Goal: Transaction & Acquisition: Purchase product/service

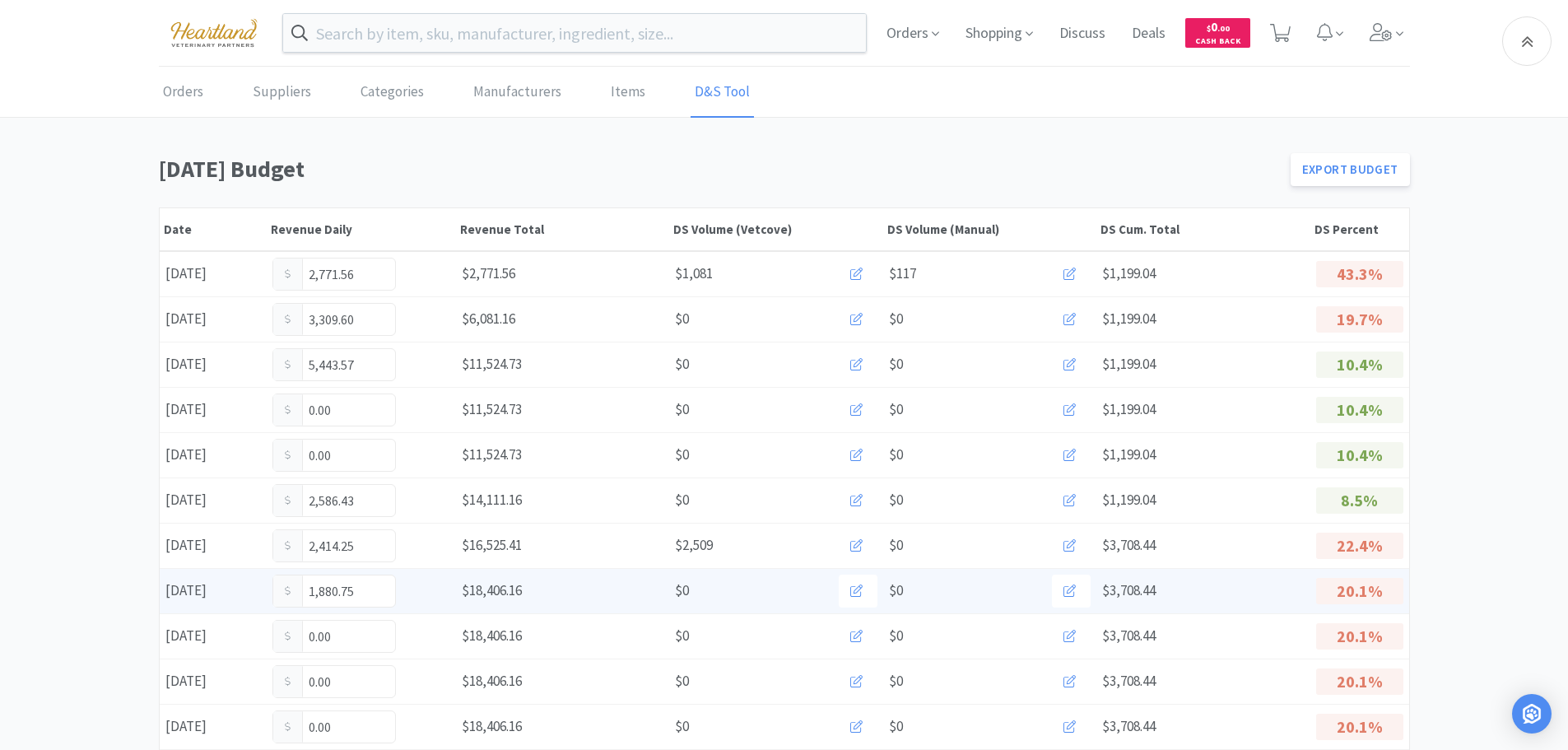
scroll to position [244, 0]
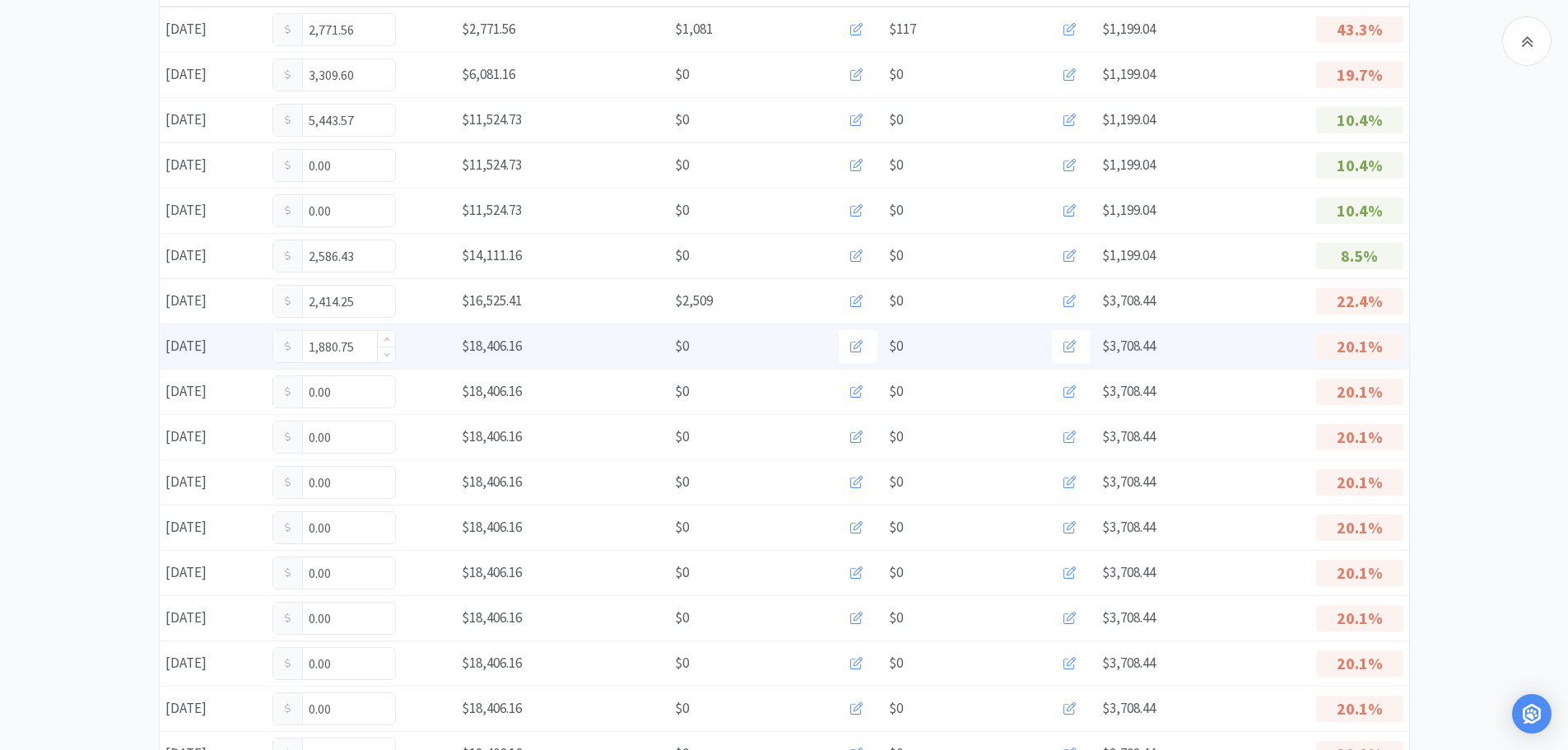
click at [361, 354] on input "1,880.75" at bounding box center [334, 347] width 122 height 32
type input "1"
type input "2,992.25"
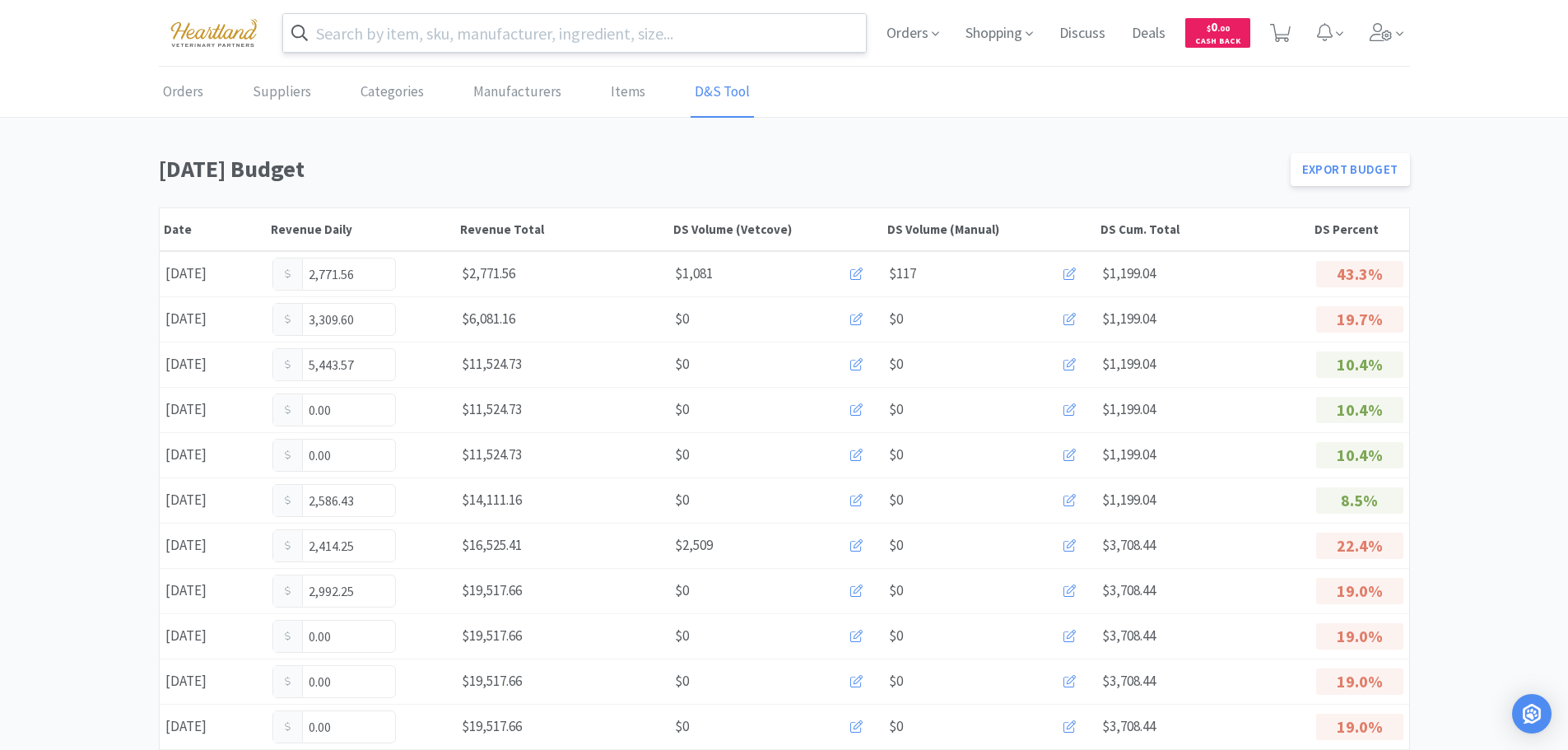
click at [623, 32] on input "text" at bounding box center [574, 33] width 583 height 38
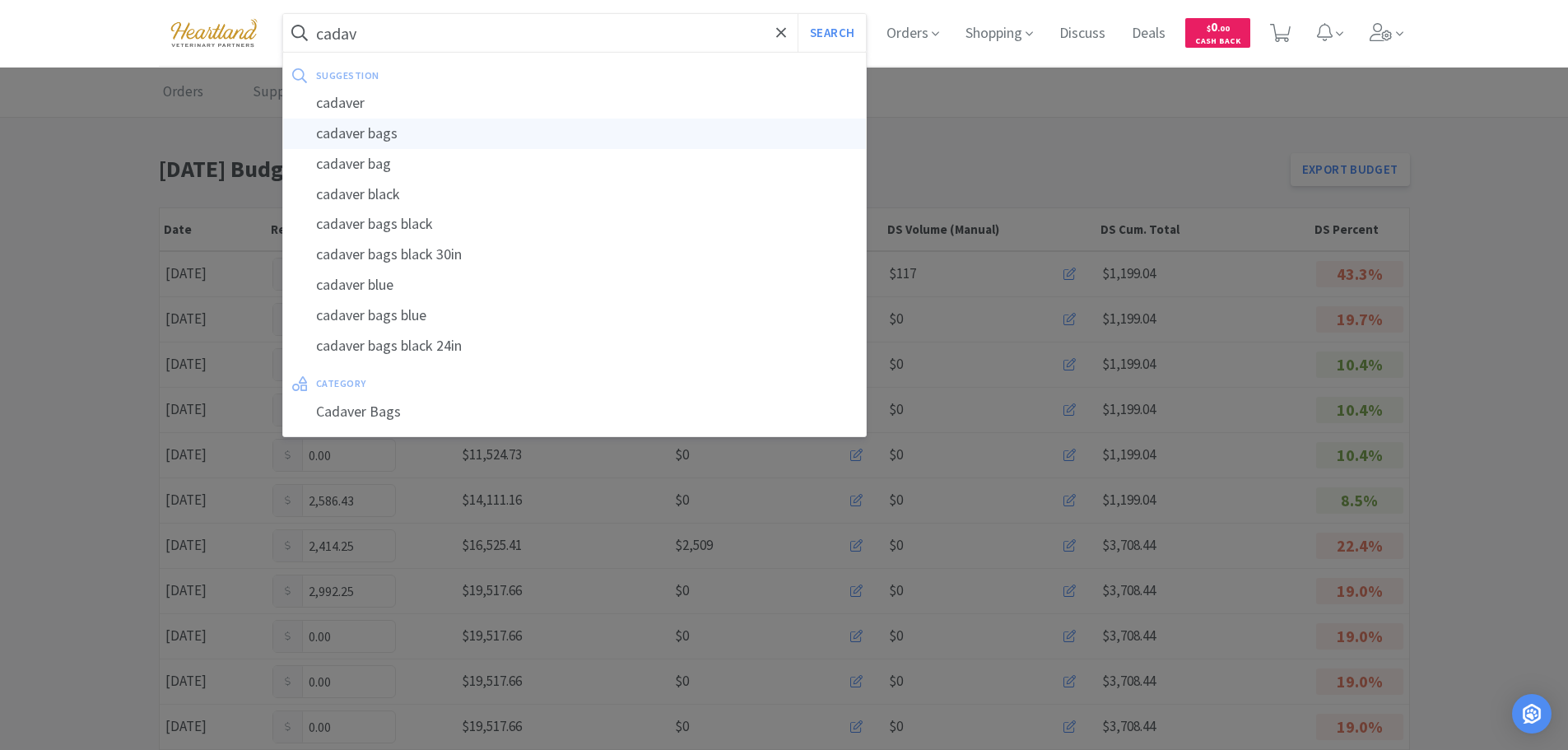
click at [372, 129] on div "cadaver bags" at bounding box center [574, 133] width 583 height 31
type input "cadaver bags"
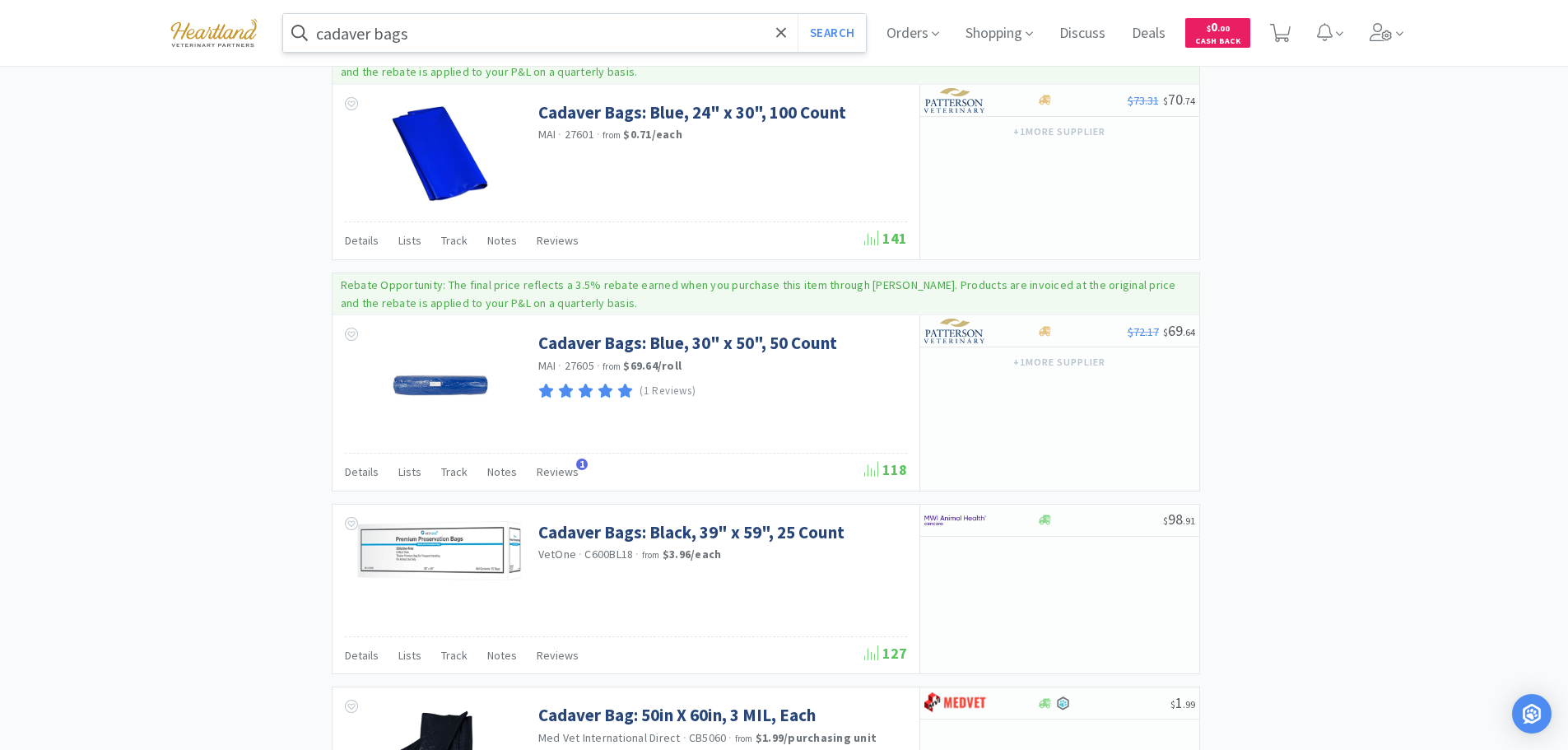
scroll to position [2817, 0]
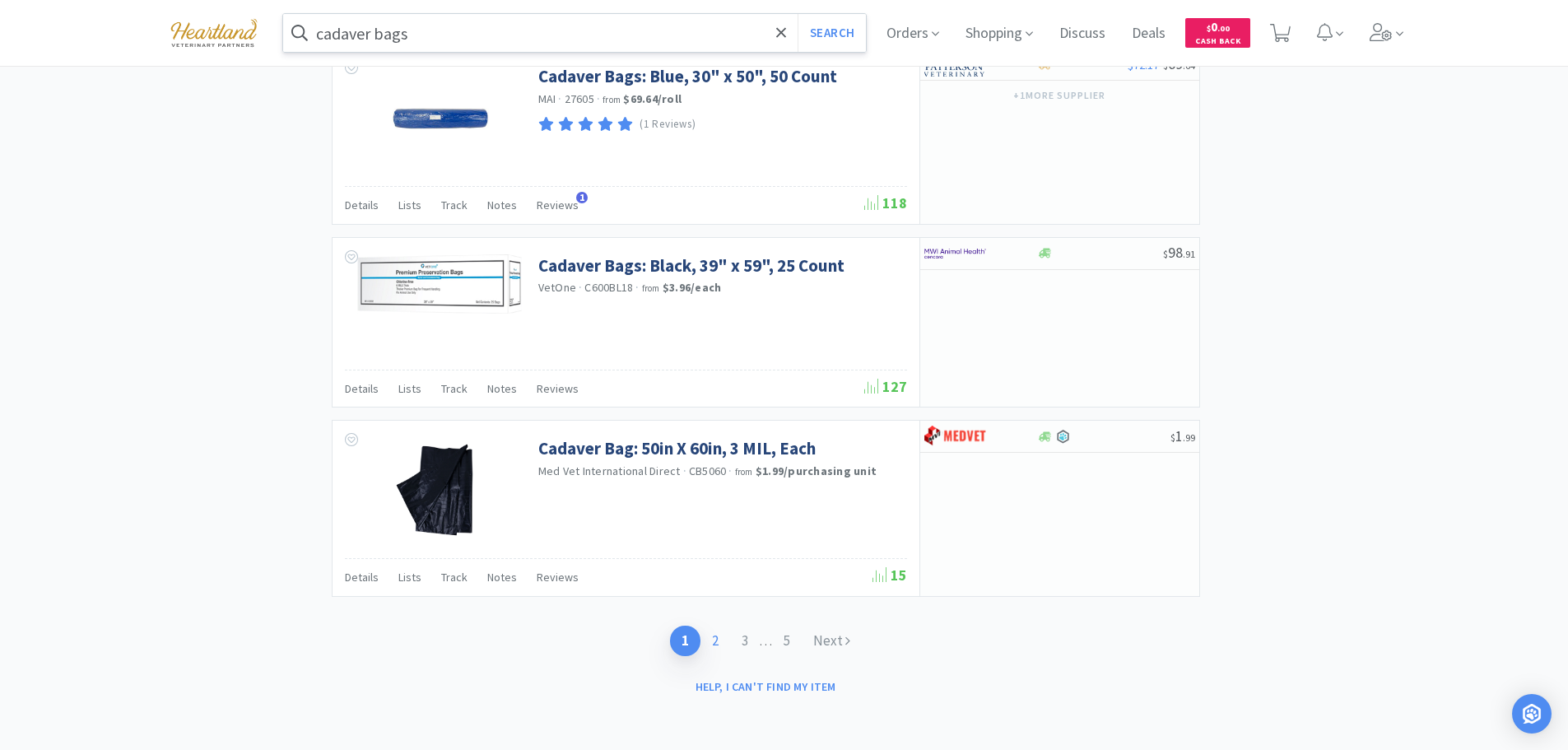
click at [712, 644] on link "2" at bounding box center [716, 640] width 30 height 31
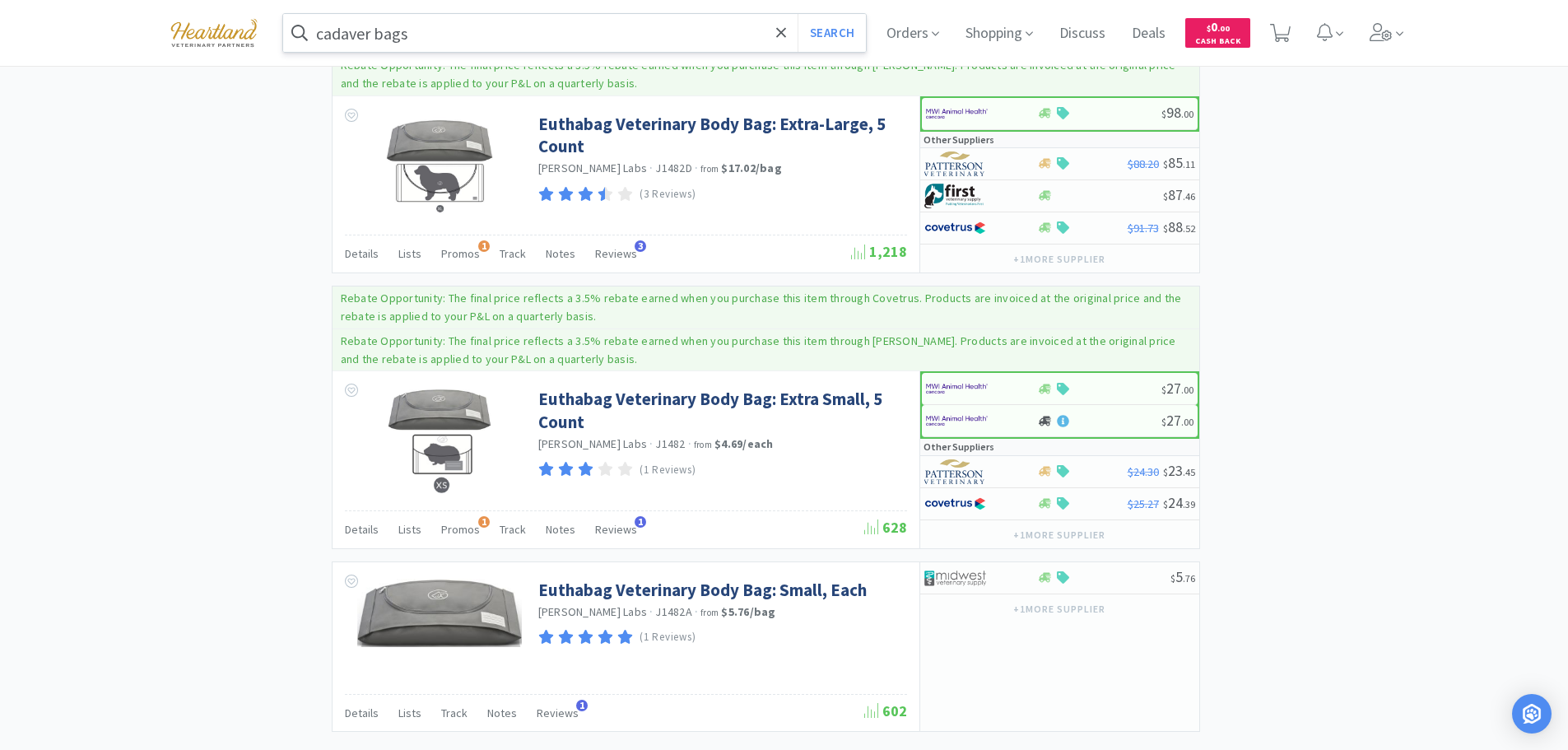
scroll to position [2798, 0]
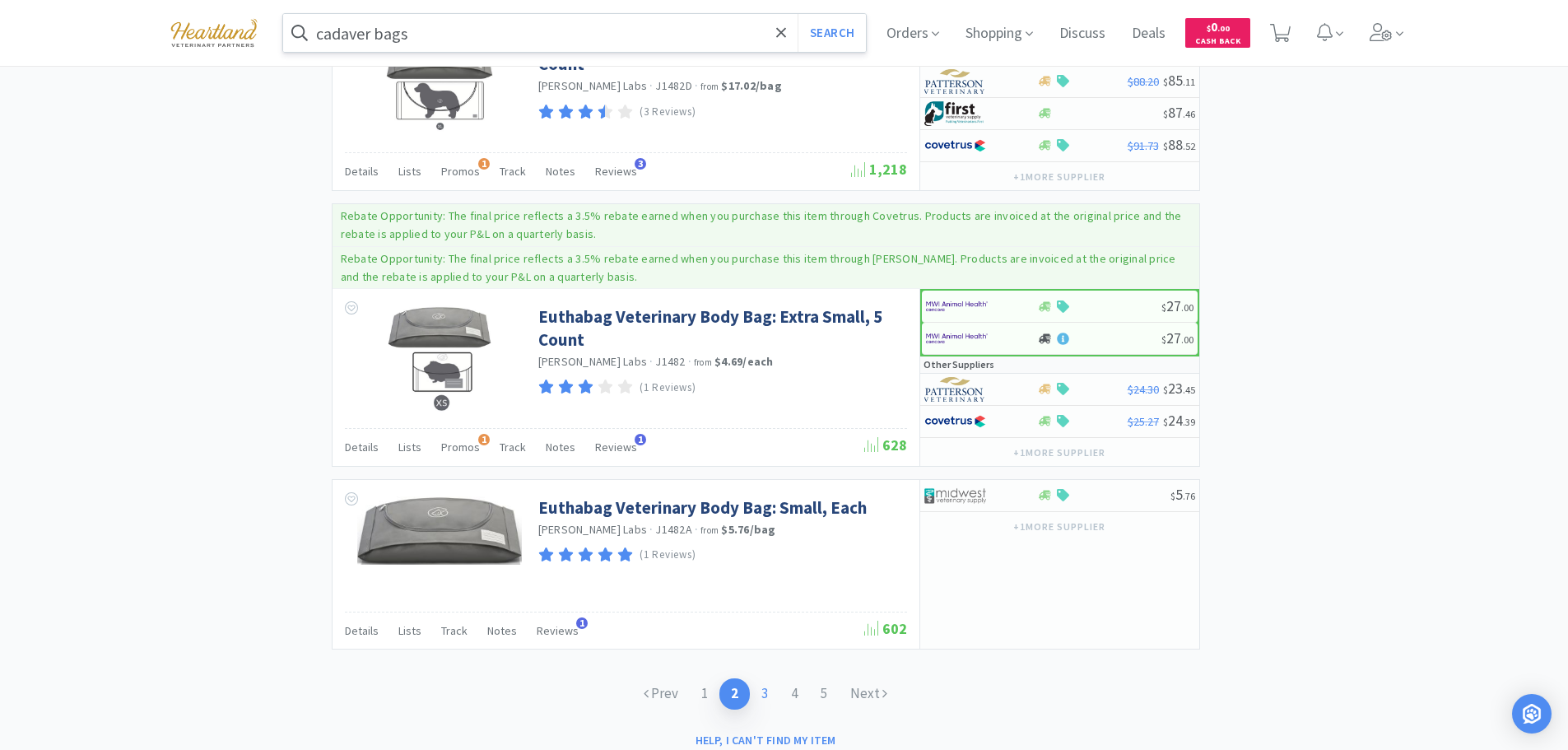
click at [759, 688] on link "3" at bounding box center [765, 693] width 30 height 31
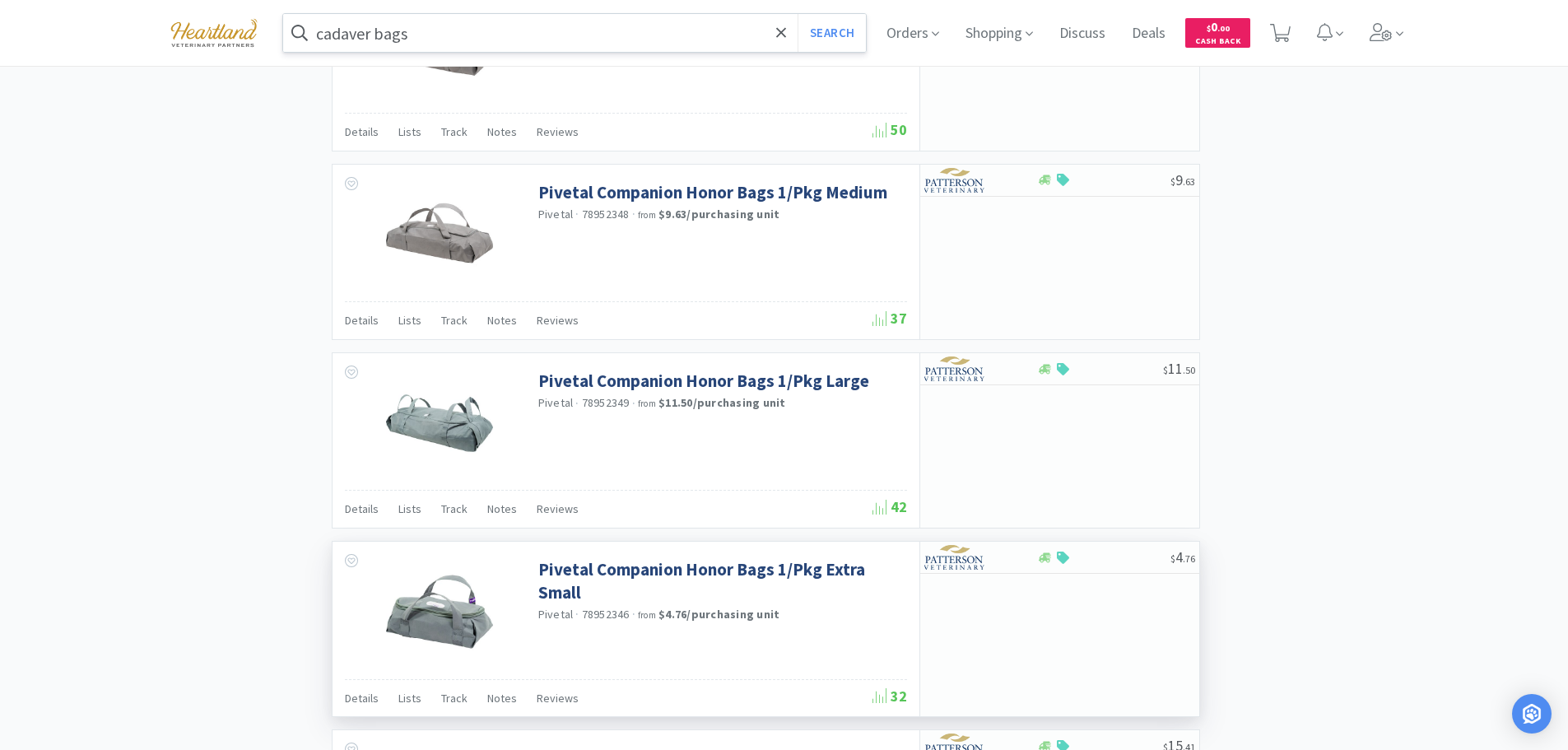
scroll to position [1481, 0]
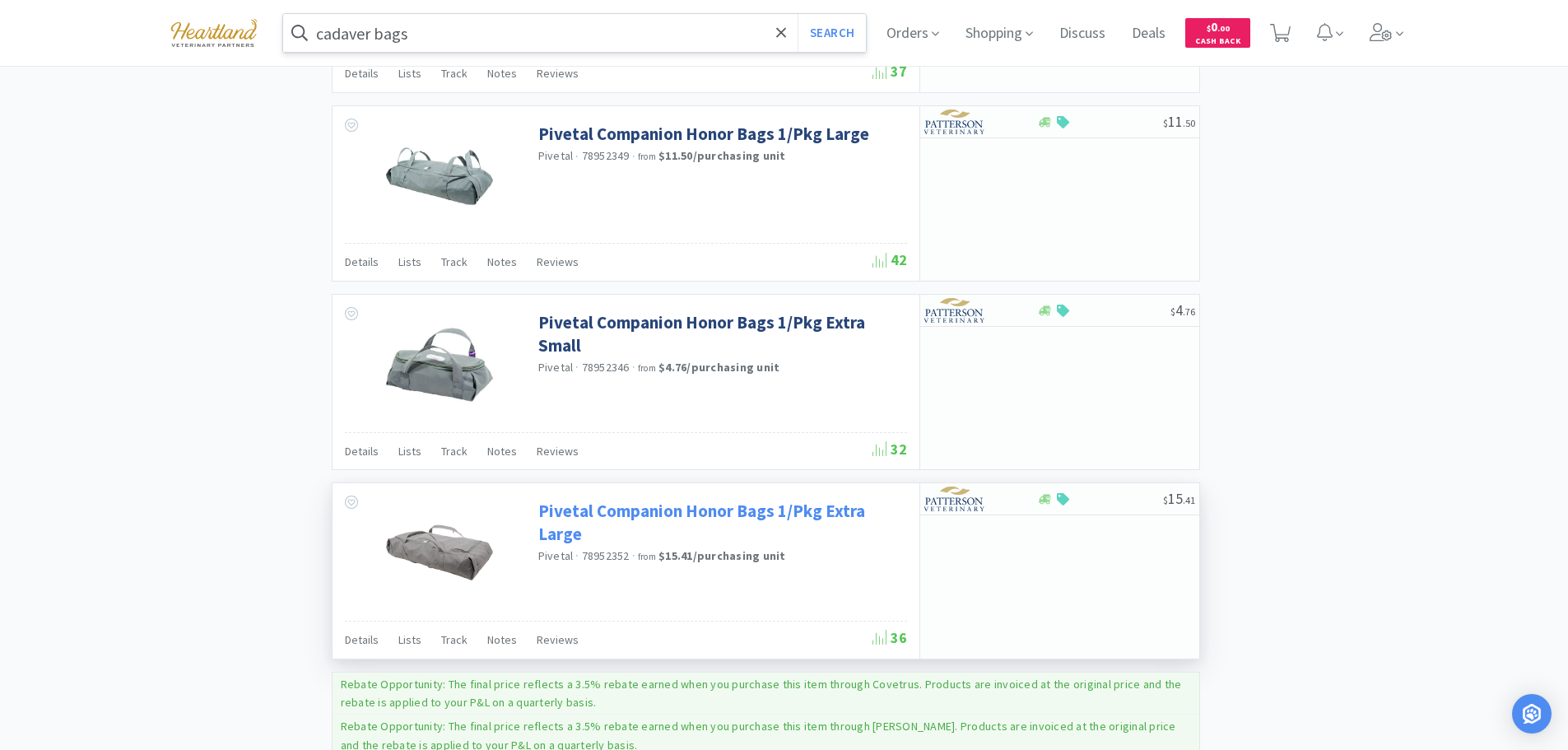
click at [665, 512] on link "Pivetal Companion Honor Bags 1/Pkg Extra Large" at bounding box center [721, 521] width 365 height 46
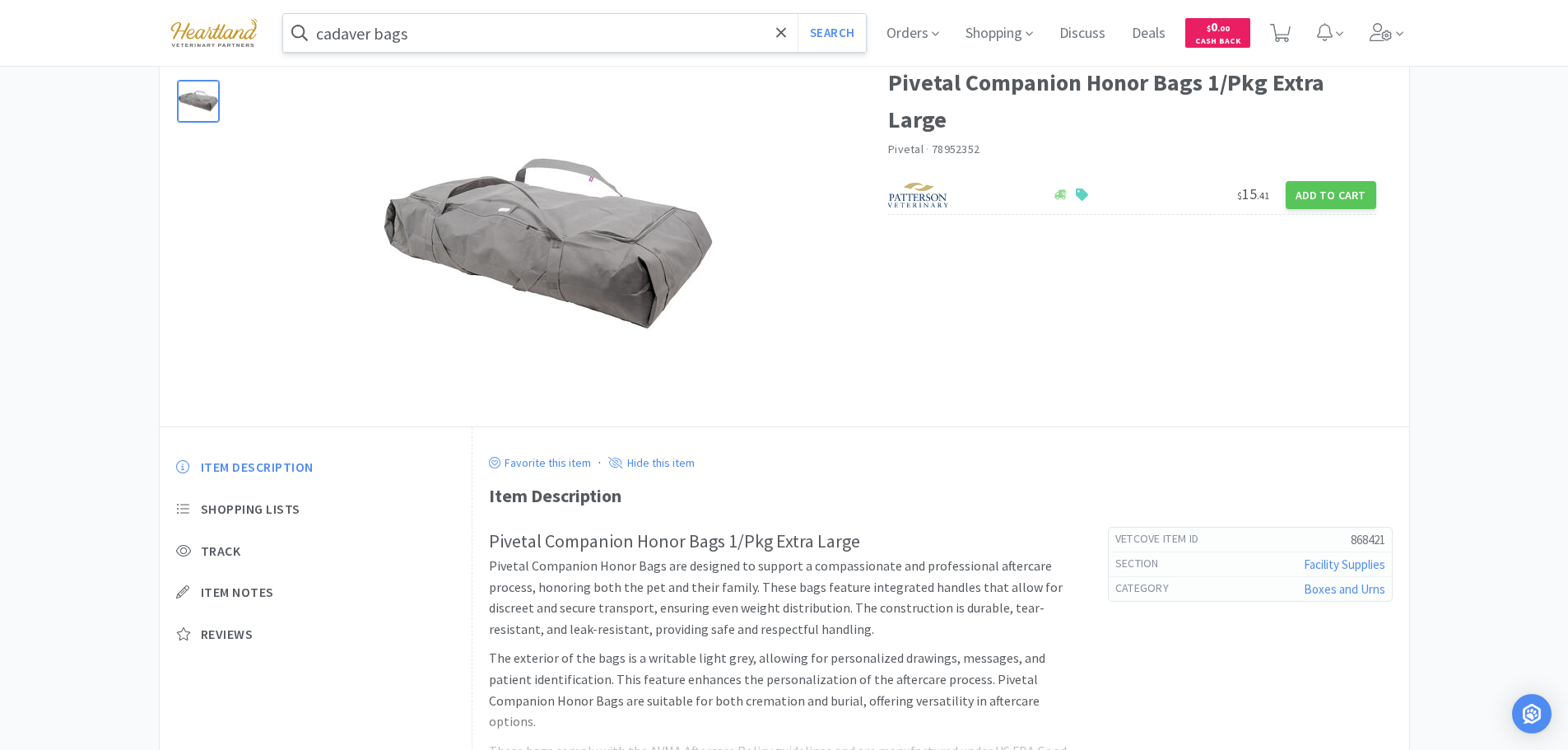
scroll to position [164, 0]
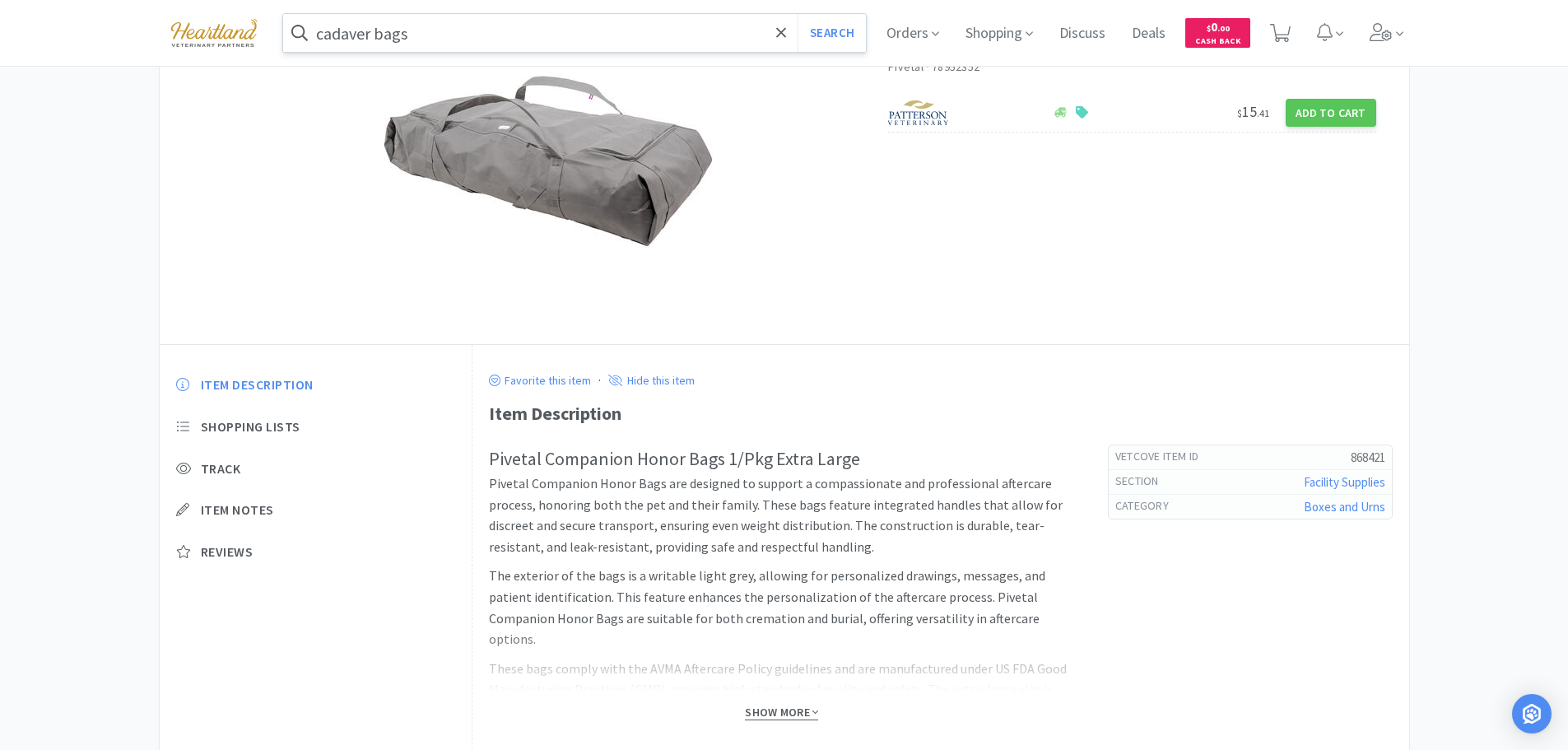
click at [801, 711] on span "Show More" at bounding box center [781, 712] width 73 height 16
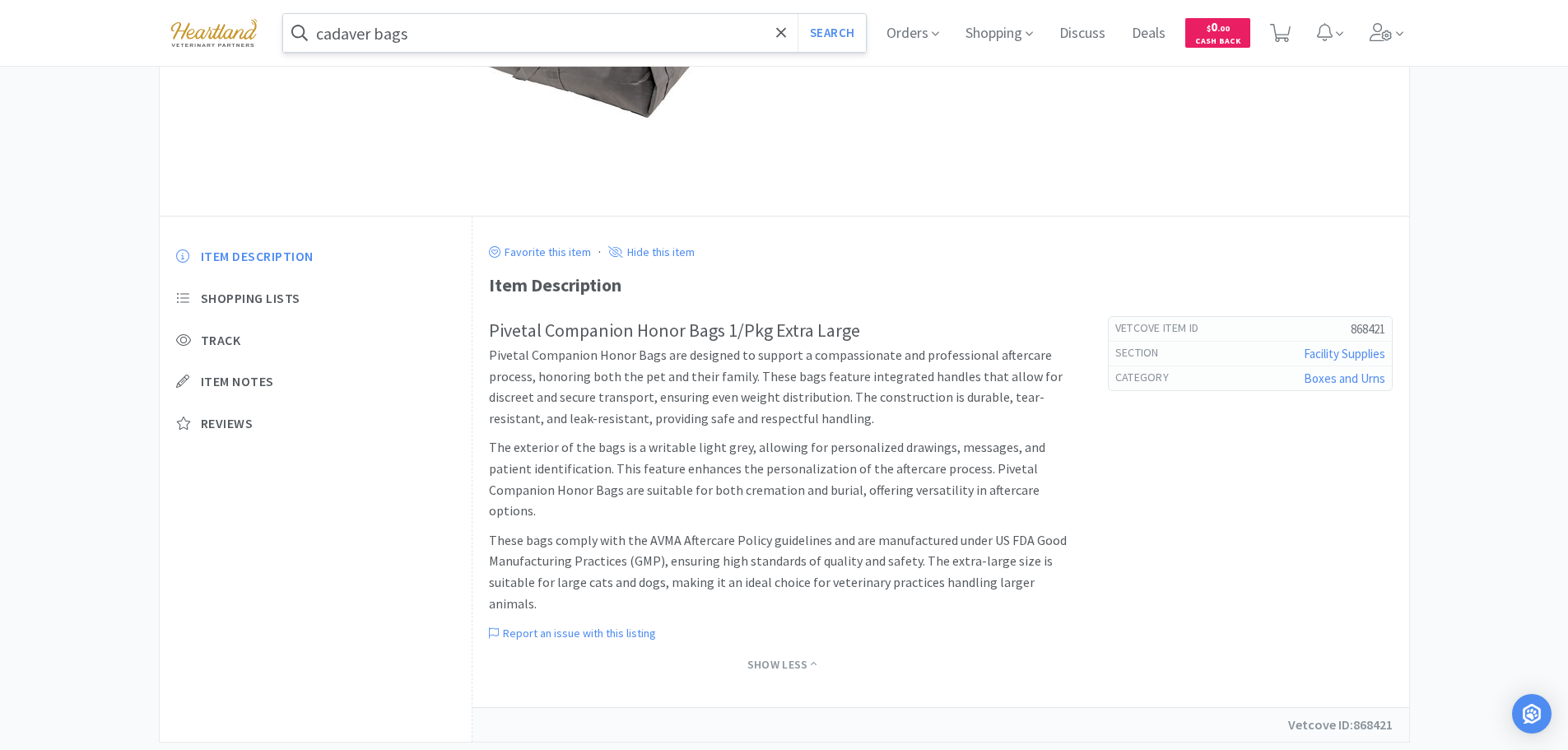
scroll to position [0, 0]
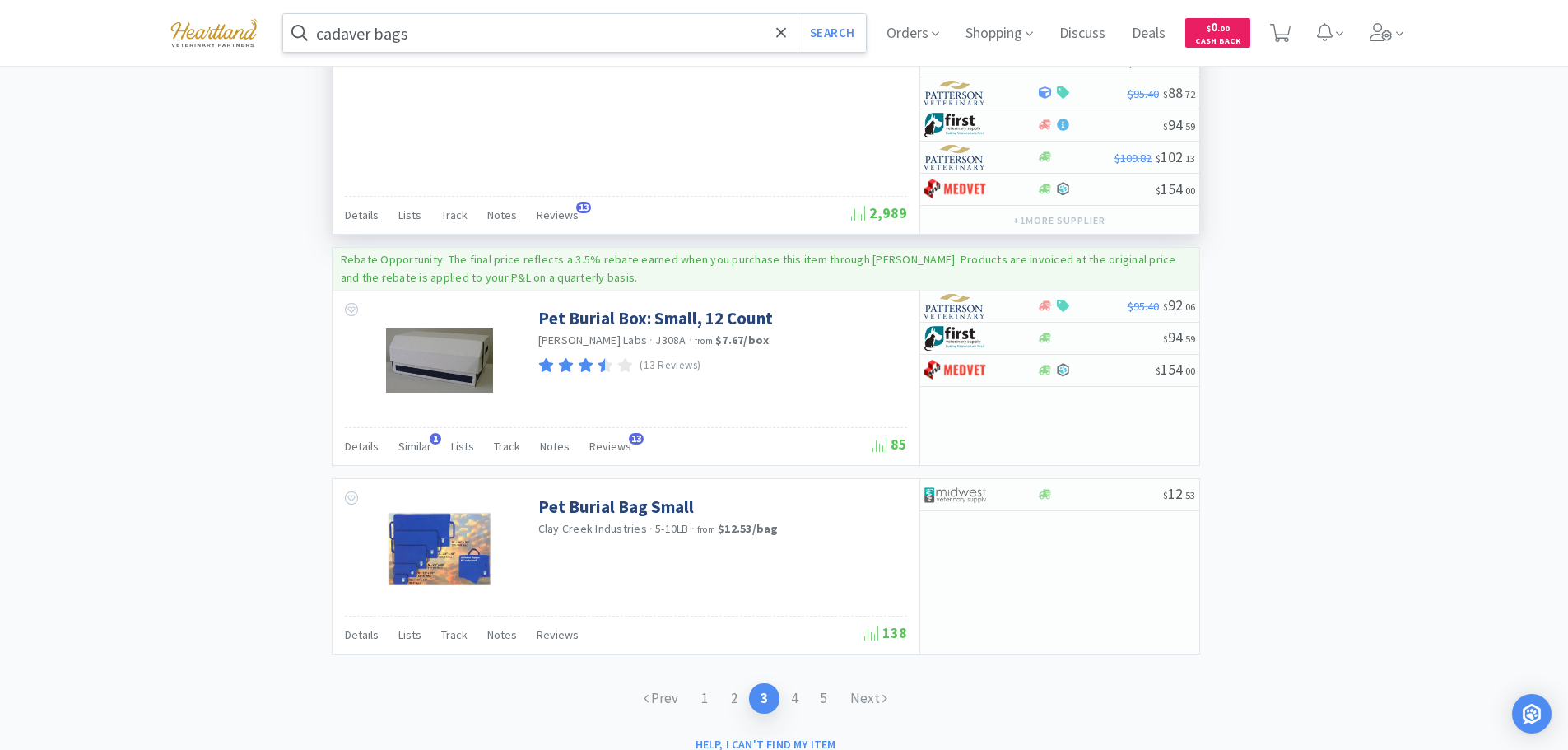
scroll to position [3046, 0]
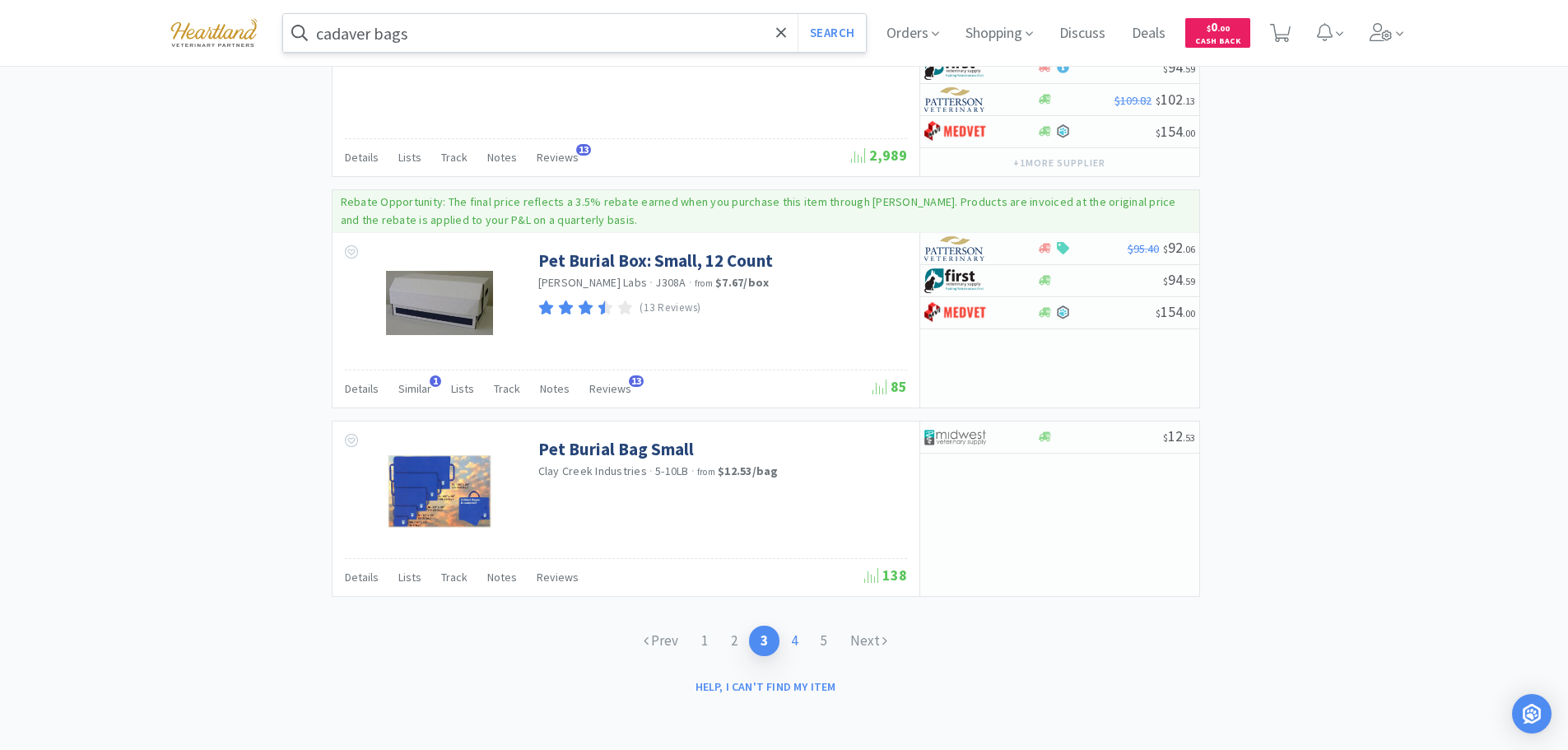
click at [795, 638] on link "4" at bounding box center [794, 640] width 30 height 31
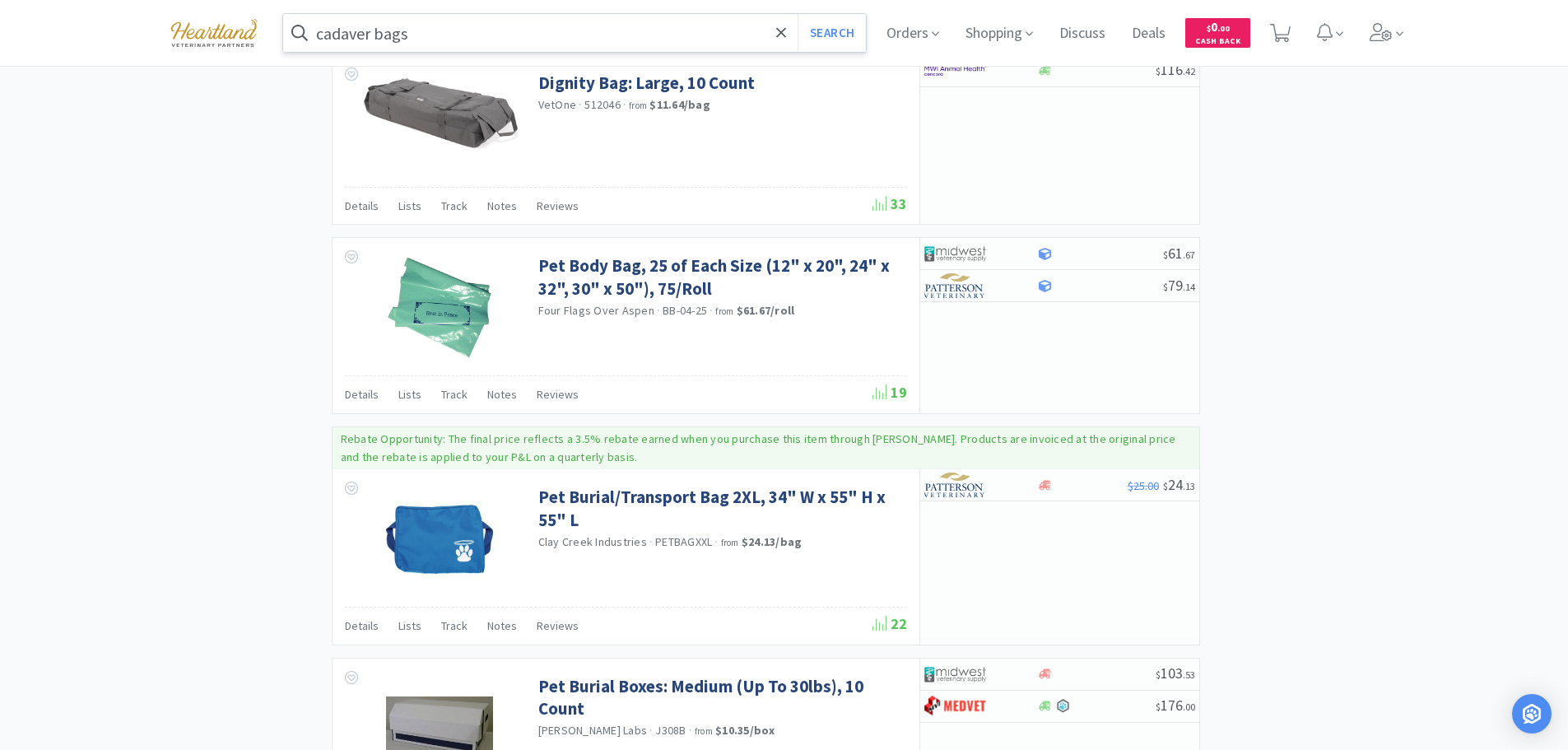
scroll to position [2623, 0]
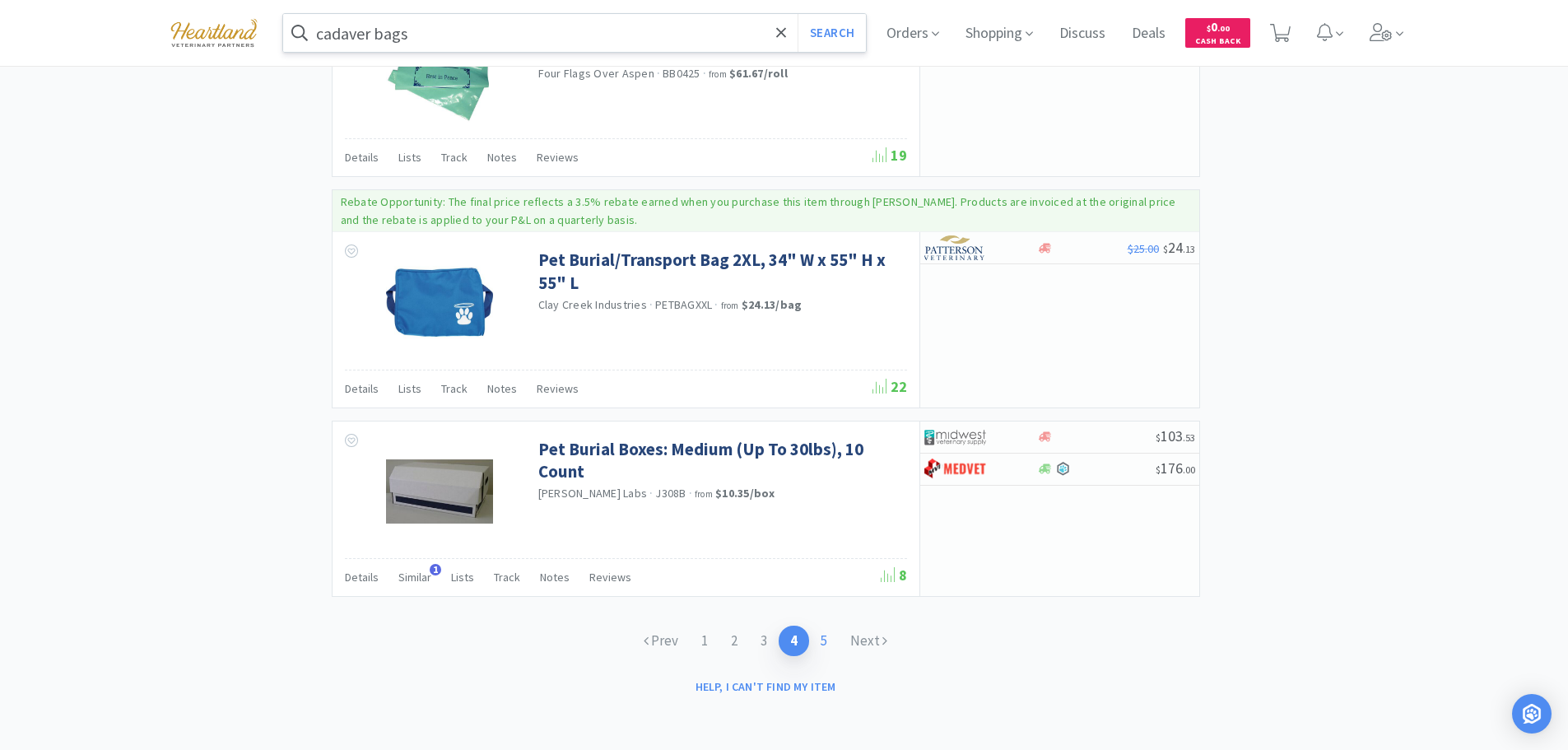
click at [826, 640] on link "5" at bounding box center [824, 640] width 30 height 31
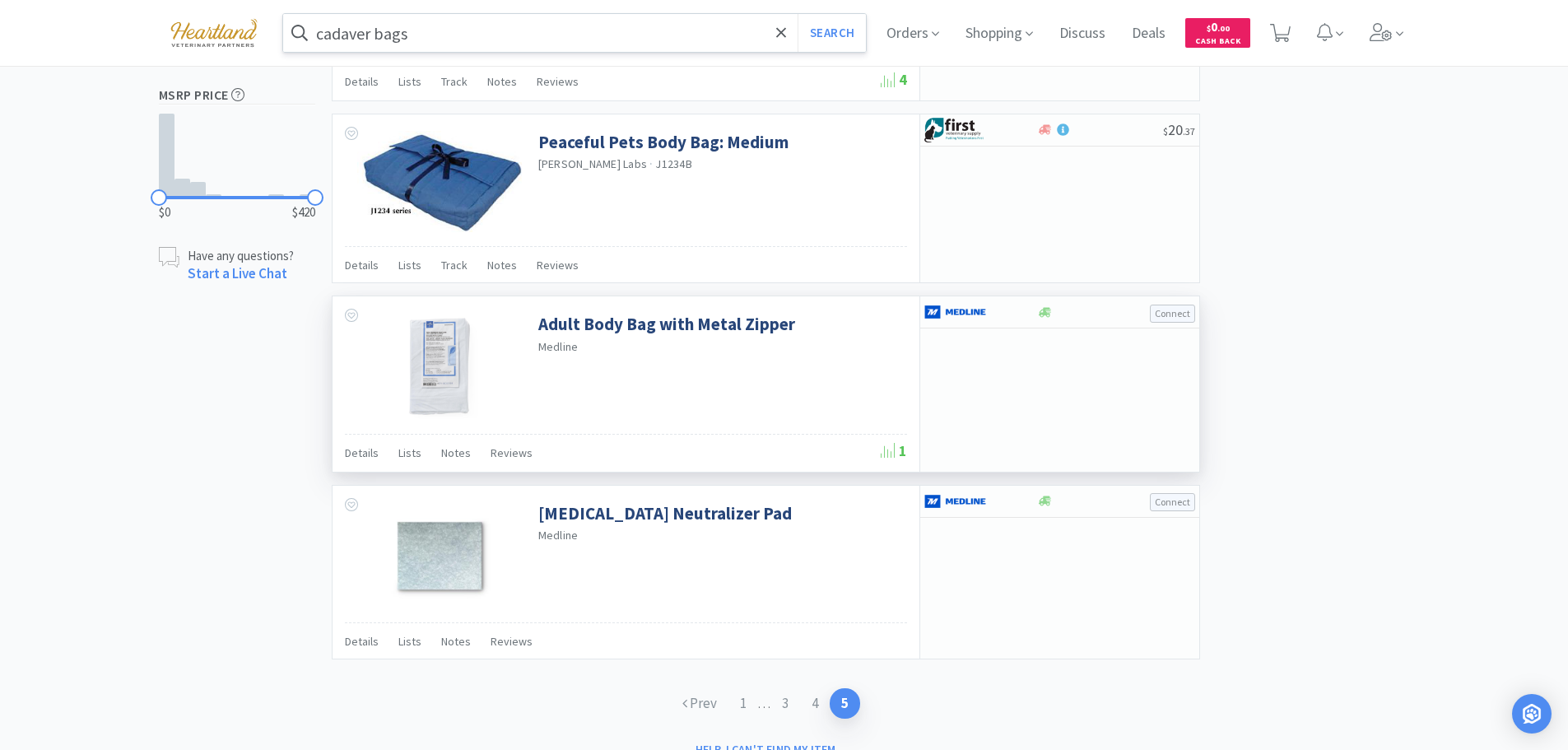
scroll to position [1049, 0]
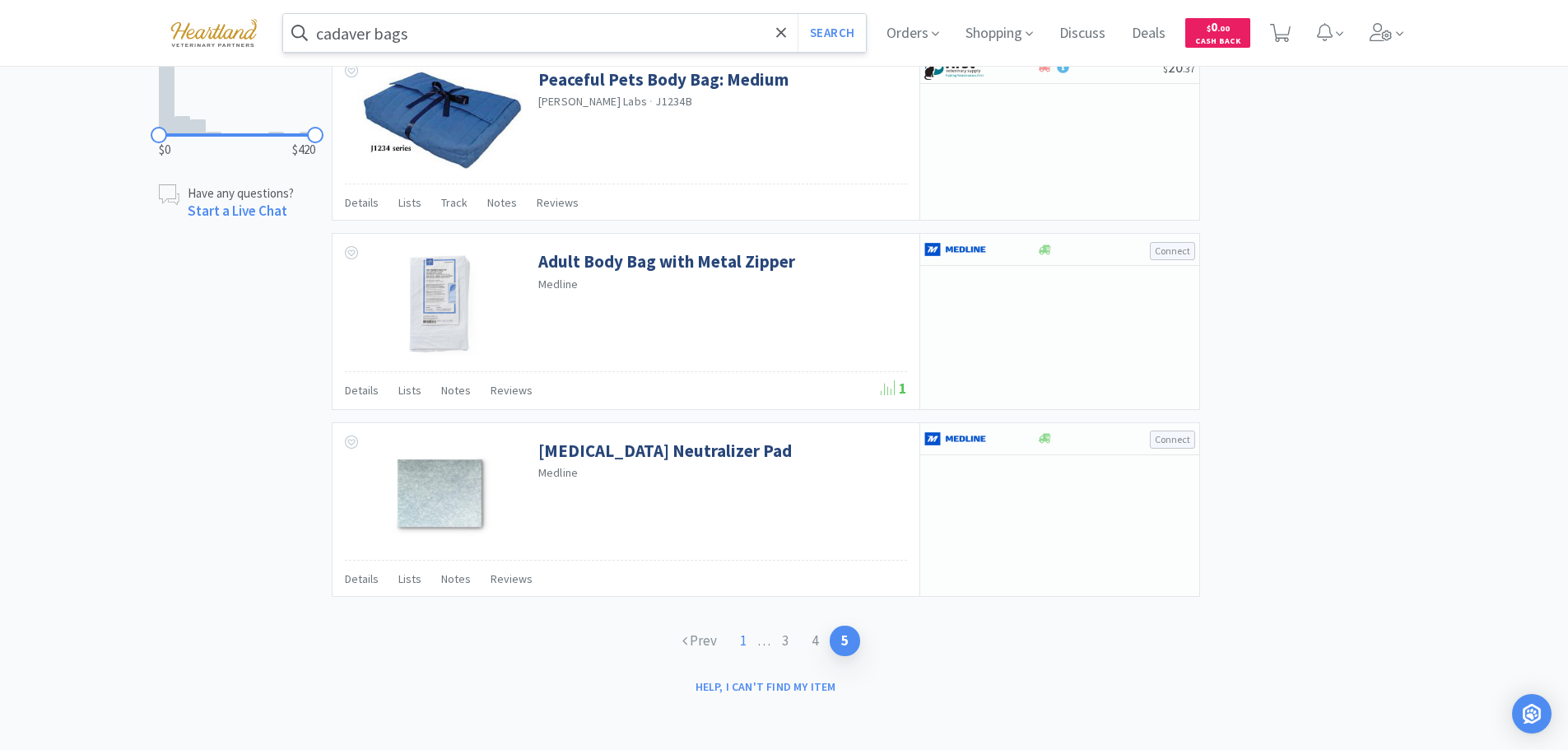
click at [743, 632] on link "1" at bounding box center [744, 640] width 30 height 31
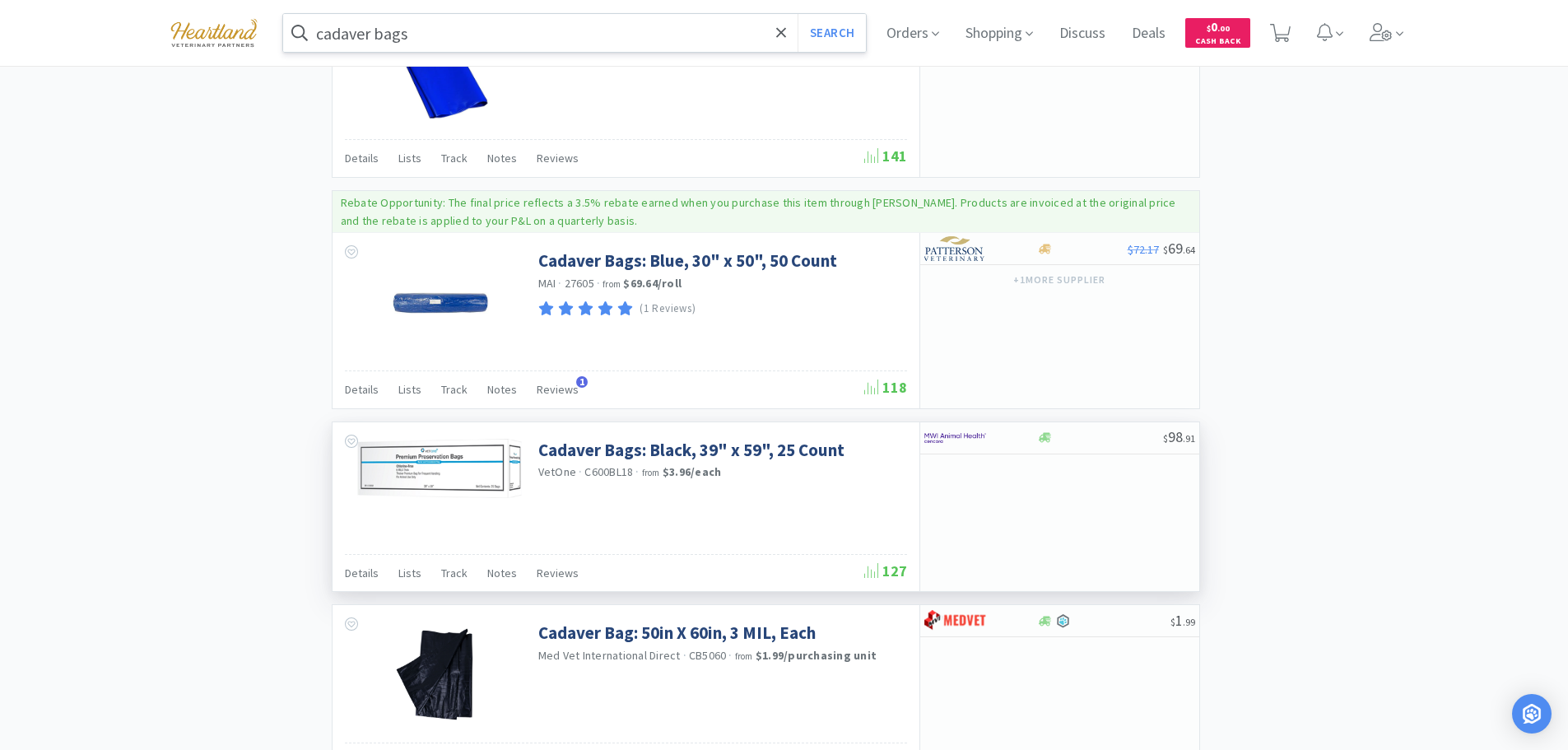
scroll to position [2798, 0]
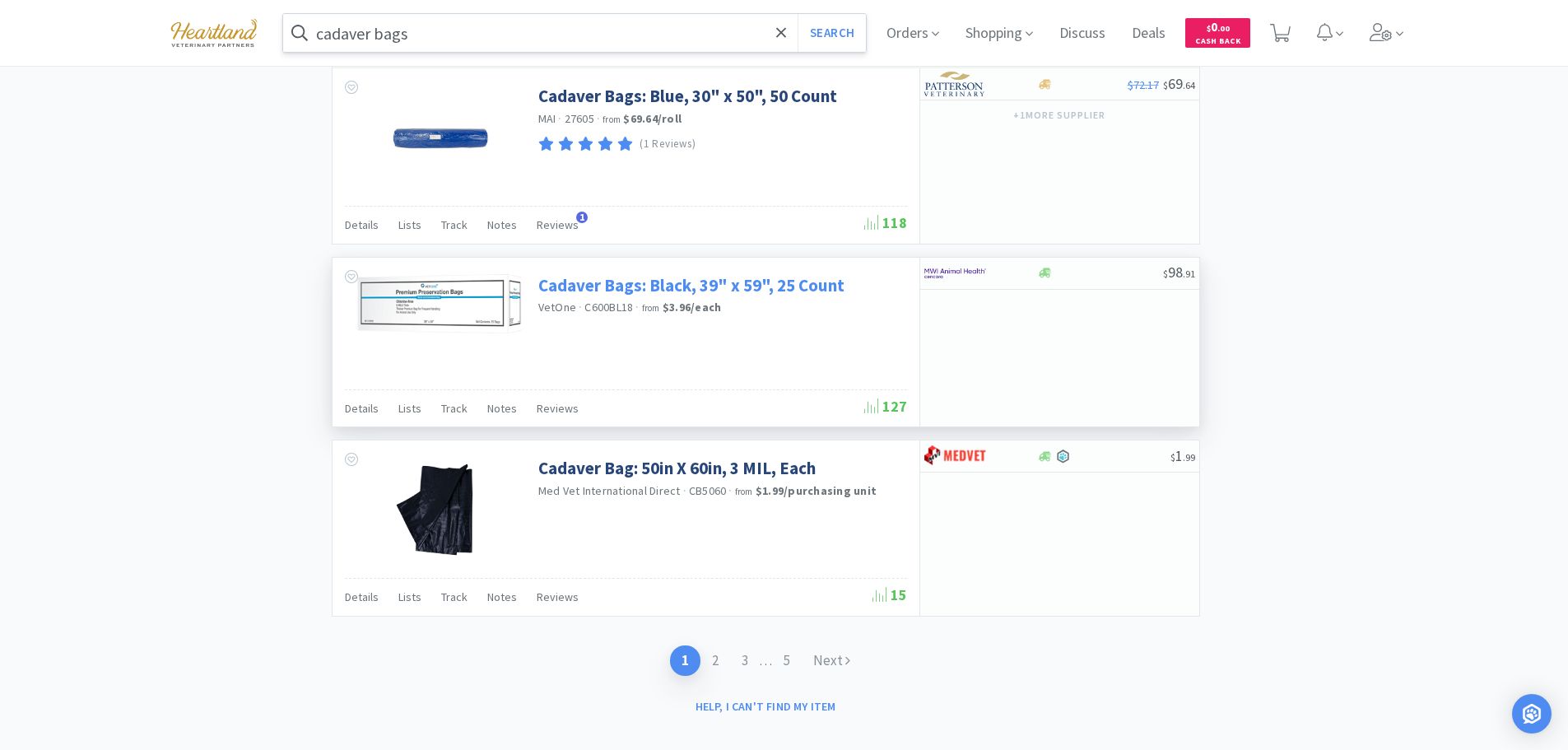
click at [569, 289] on link "Cadaver Bags: Black, 39" x 59", 25 Count" at bounding box center [692, 285] width 306 height 22
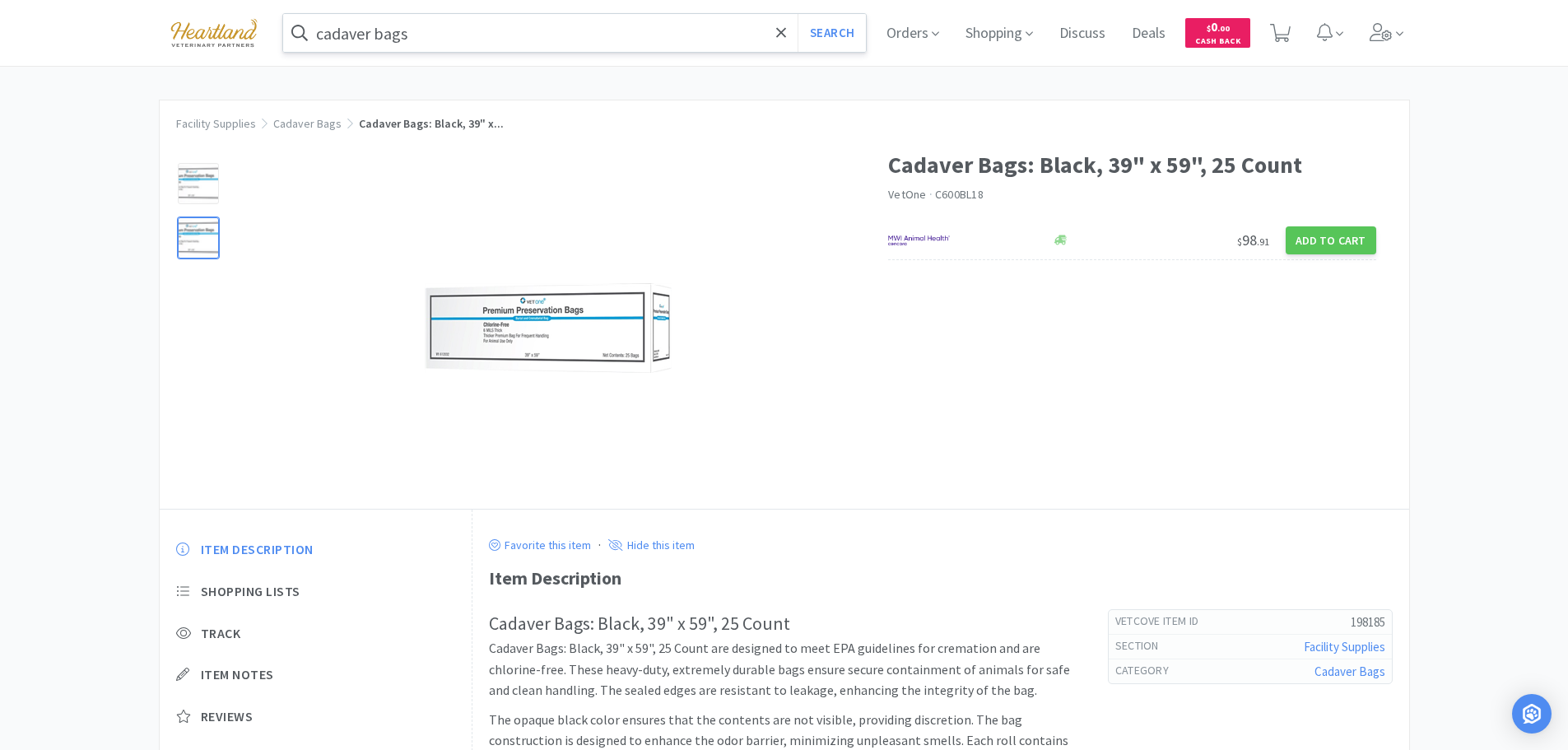
click at [191, 233] on div at bounding box center [199, 238] width 41 height 41
click at [498, 329] on img at bounding box center [548, 327] width 247 height 90
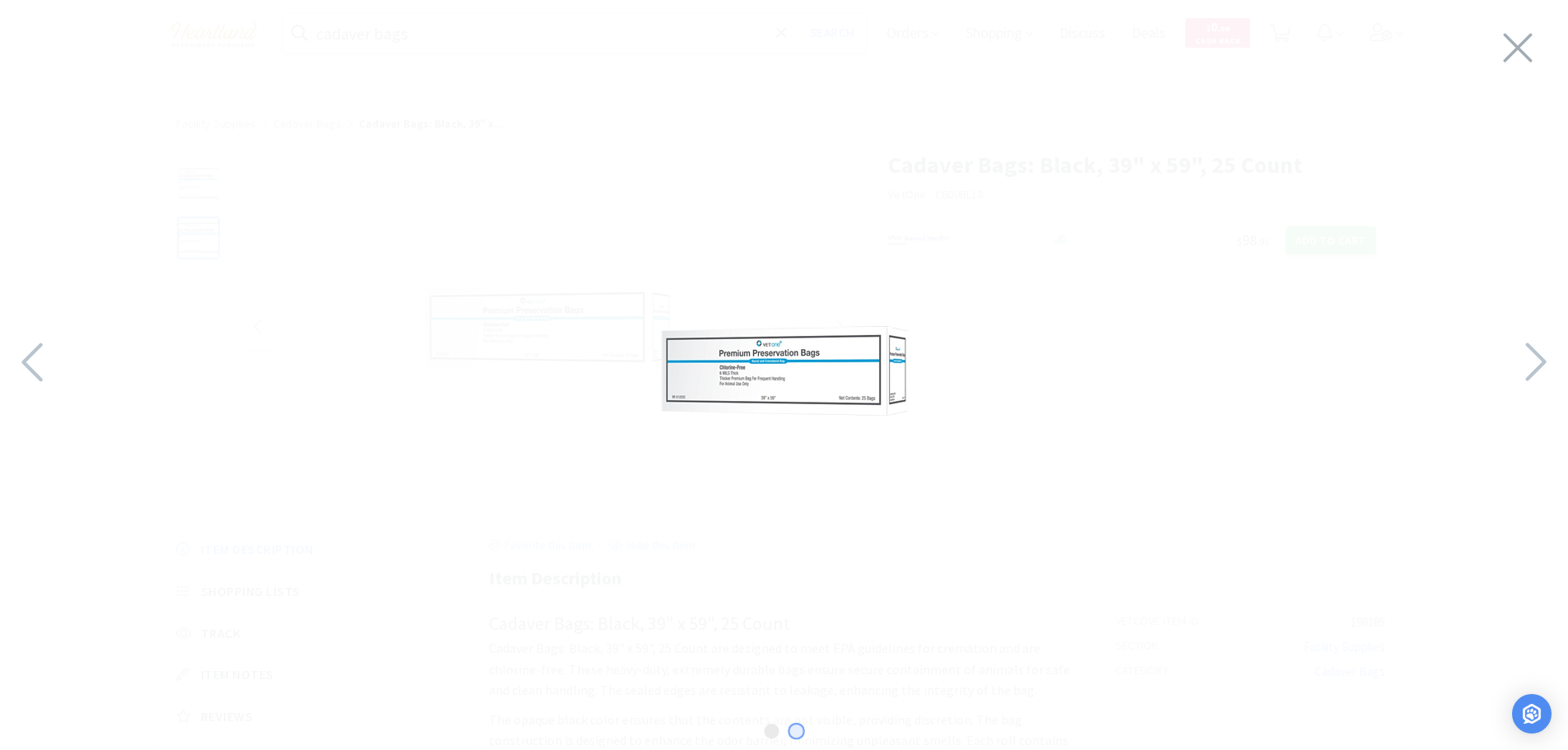
click at [728, 372] on img at bounding box center [784, 370] width 247 height 90
click at [1505, 51] on icon at bounding box center [1518, 47] width 35 height 46
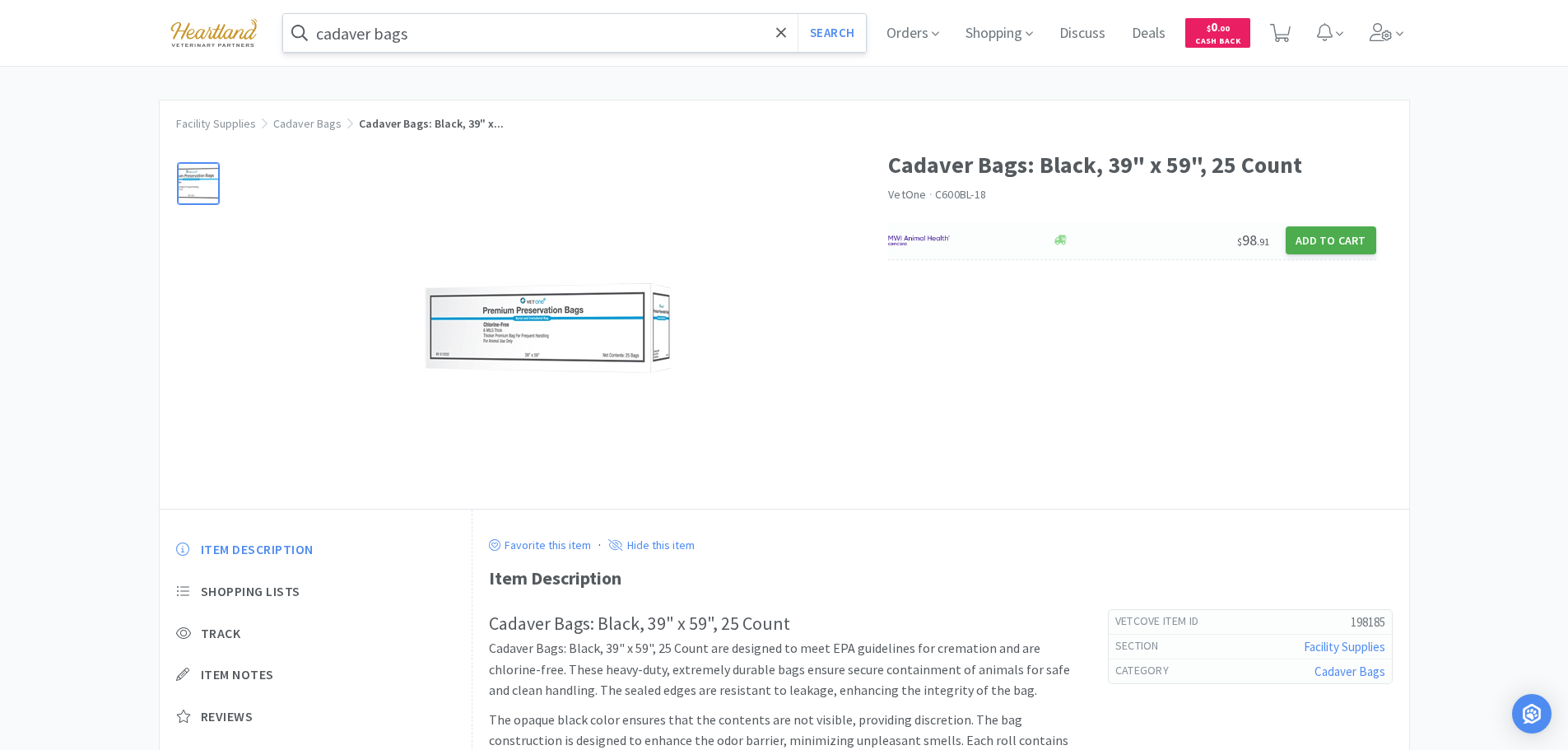
click at [1320, 247] on button "Add to Cart" at bounding box center [1331, 241] width 91 height 28
select select "1"
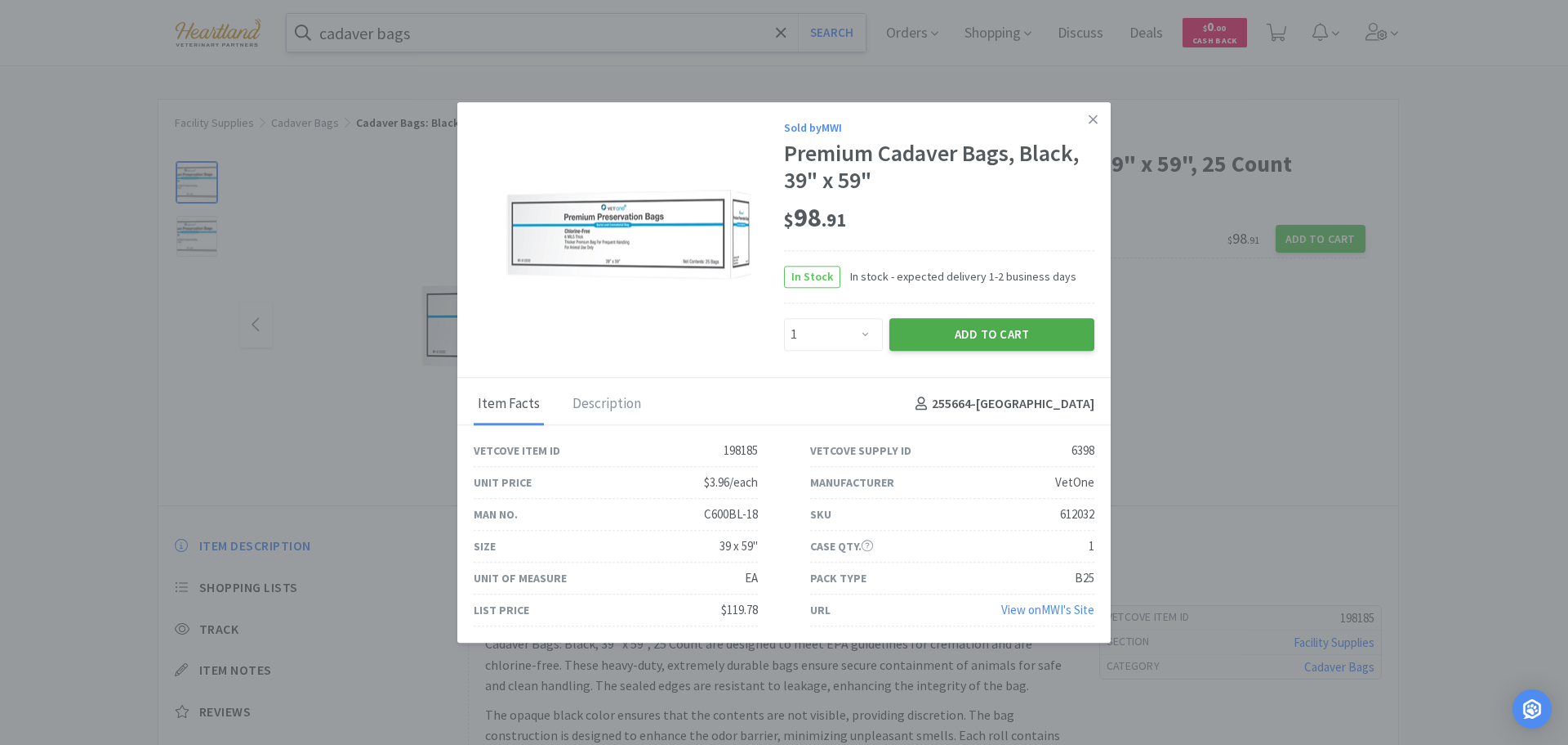
click at [983, 338] on button "Add to Cart" at bounding box center [992, 334] width 205 height 32
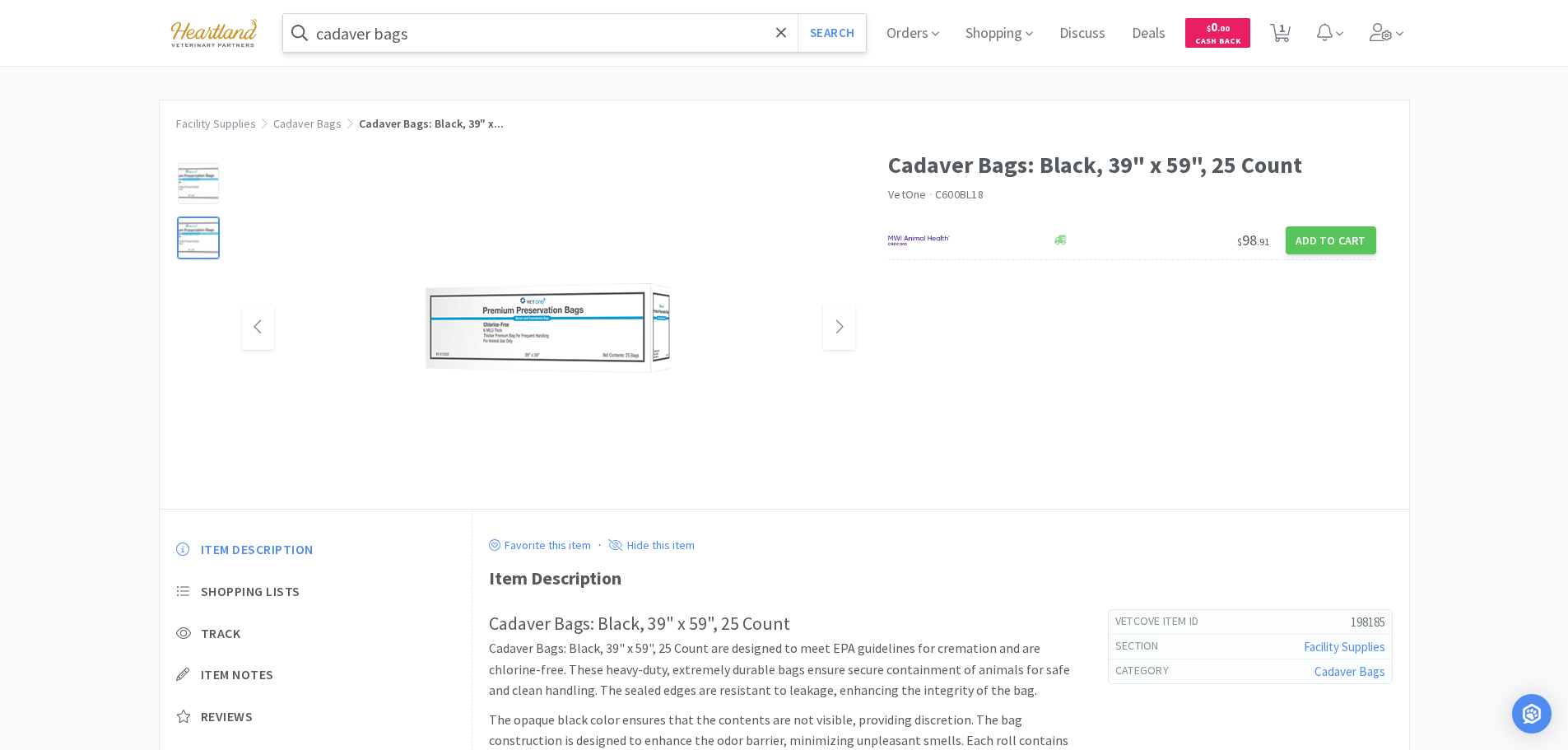
select select "1"
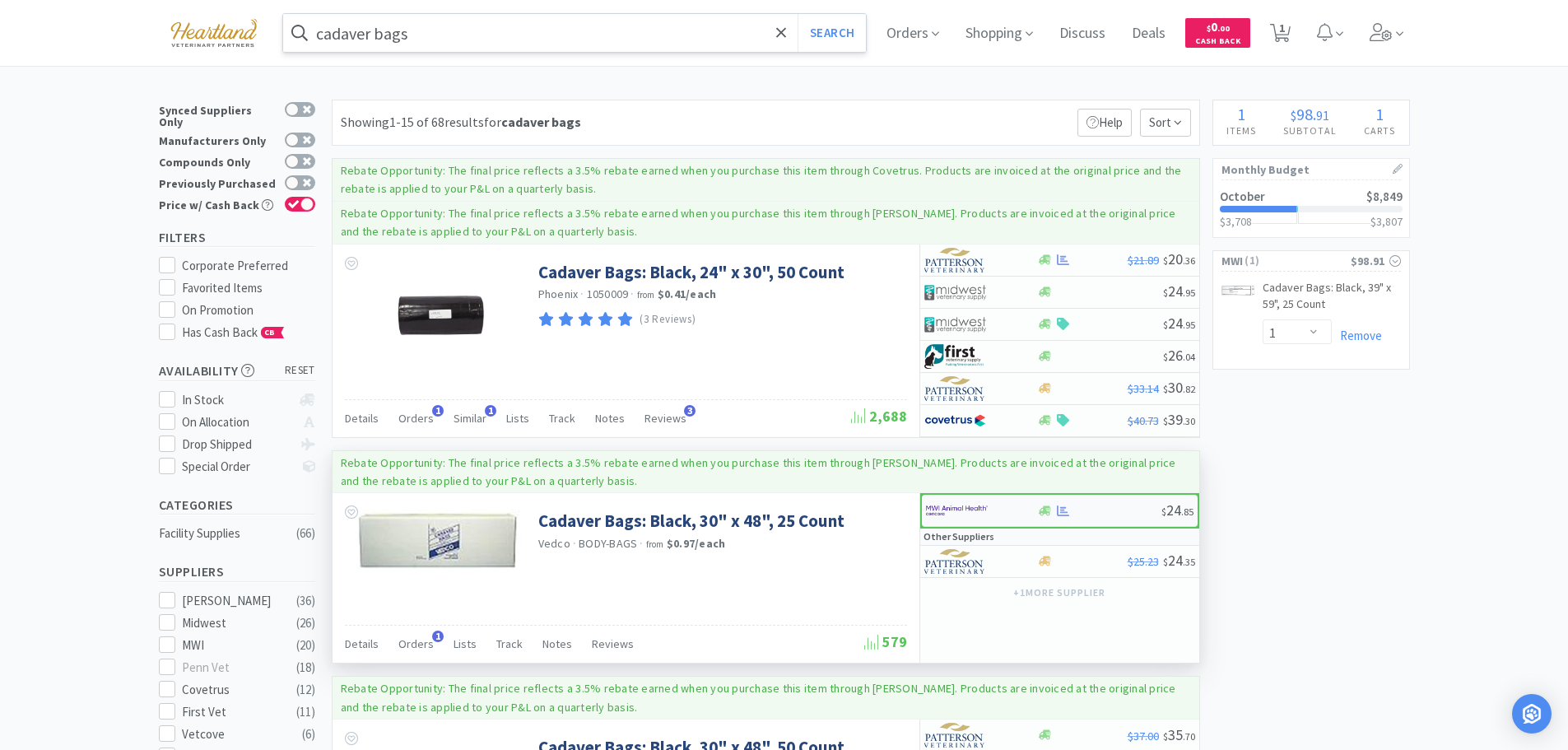
click at [1014, 506] on div at bounding box center [971, 510] width 91 height 28
select select "1"
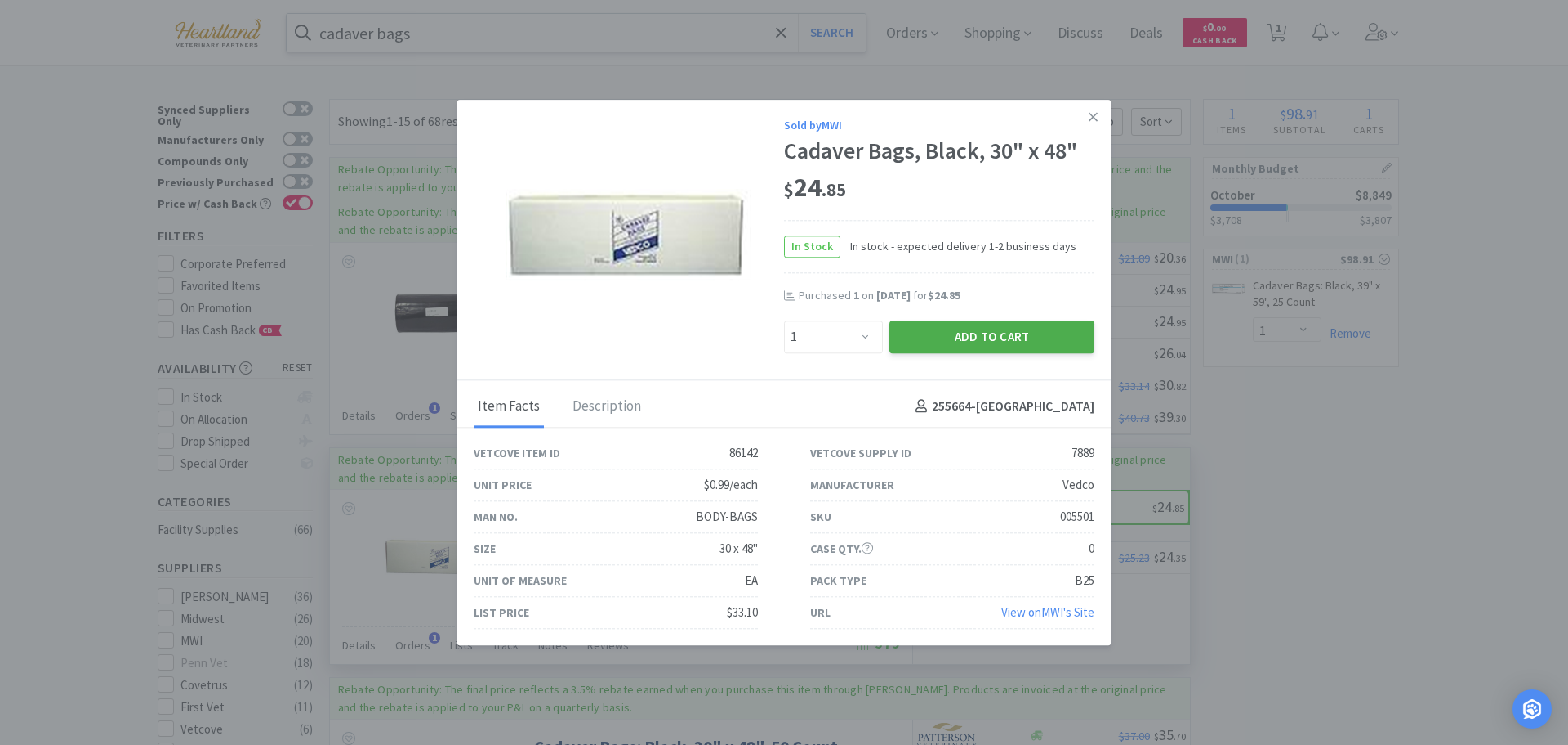
click at [1019, 325] on button "Add to Cart" at bounding box center [992, 336] width 205 height 32
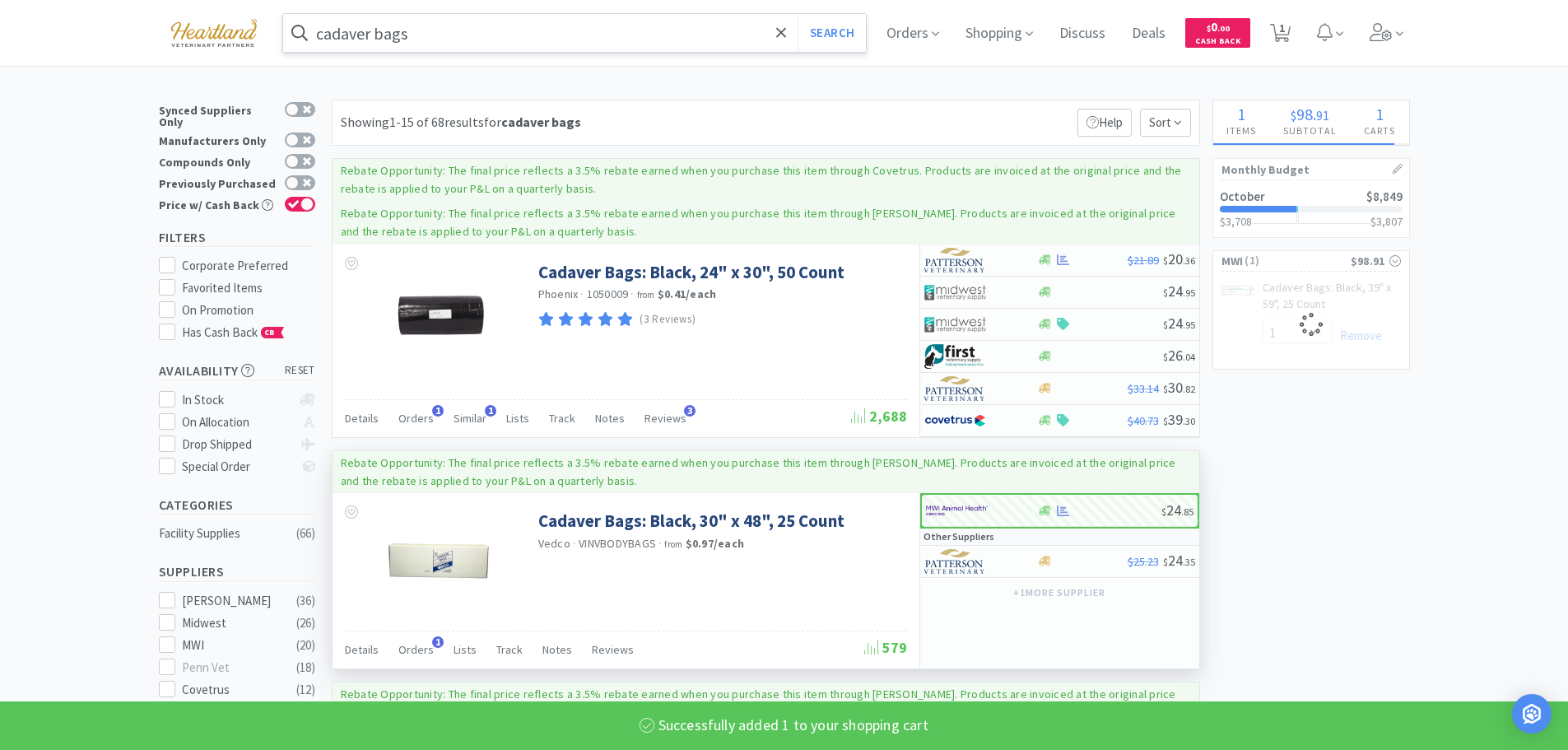
select select "1"
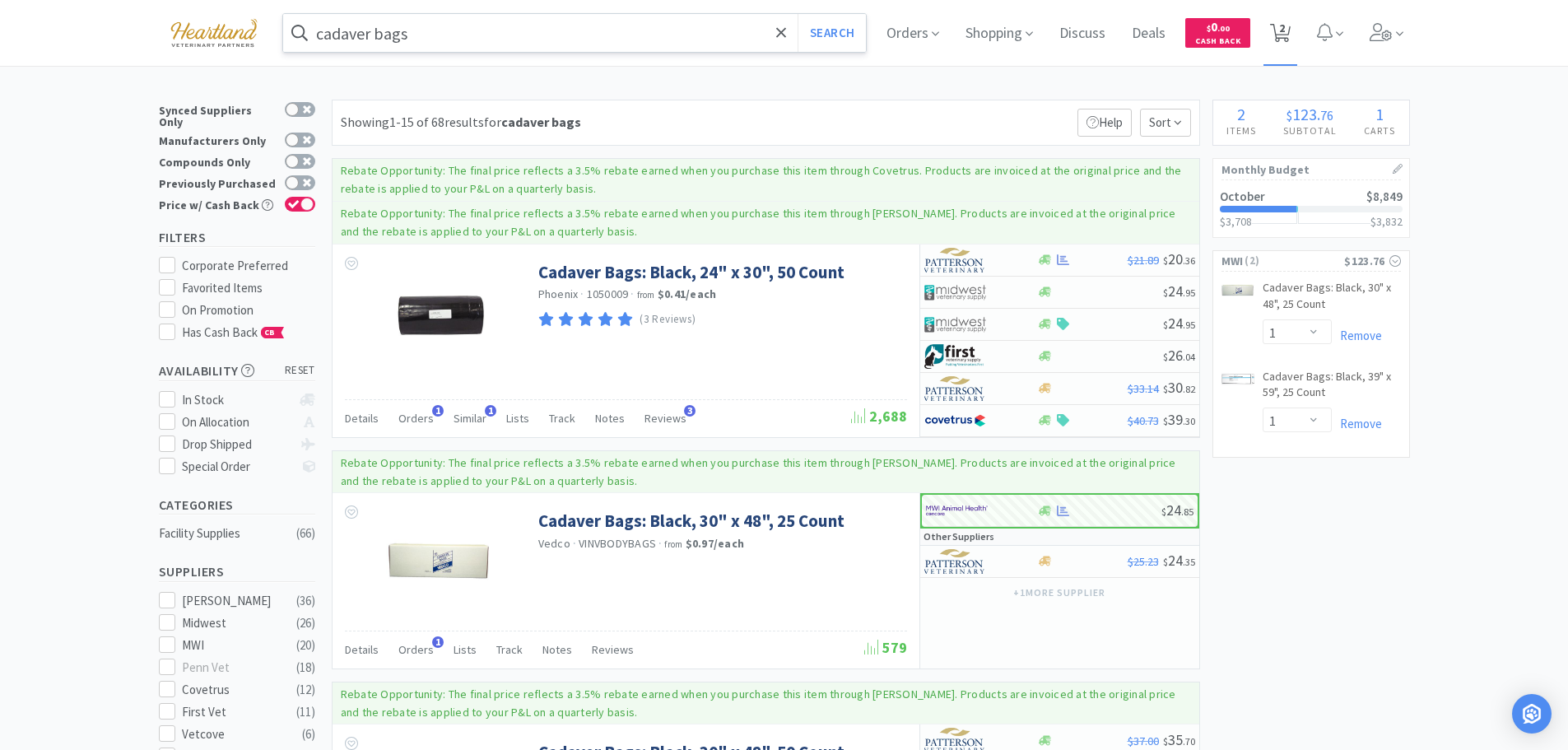
click at [1285, 33] on span "2" at bounding box center [1282, 28] width 6 height 66
select select "1"
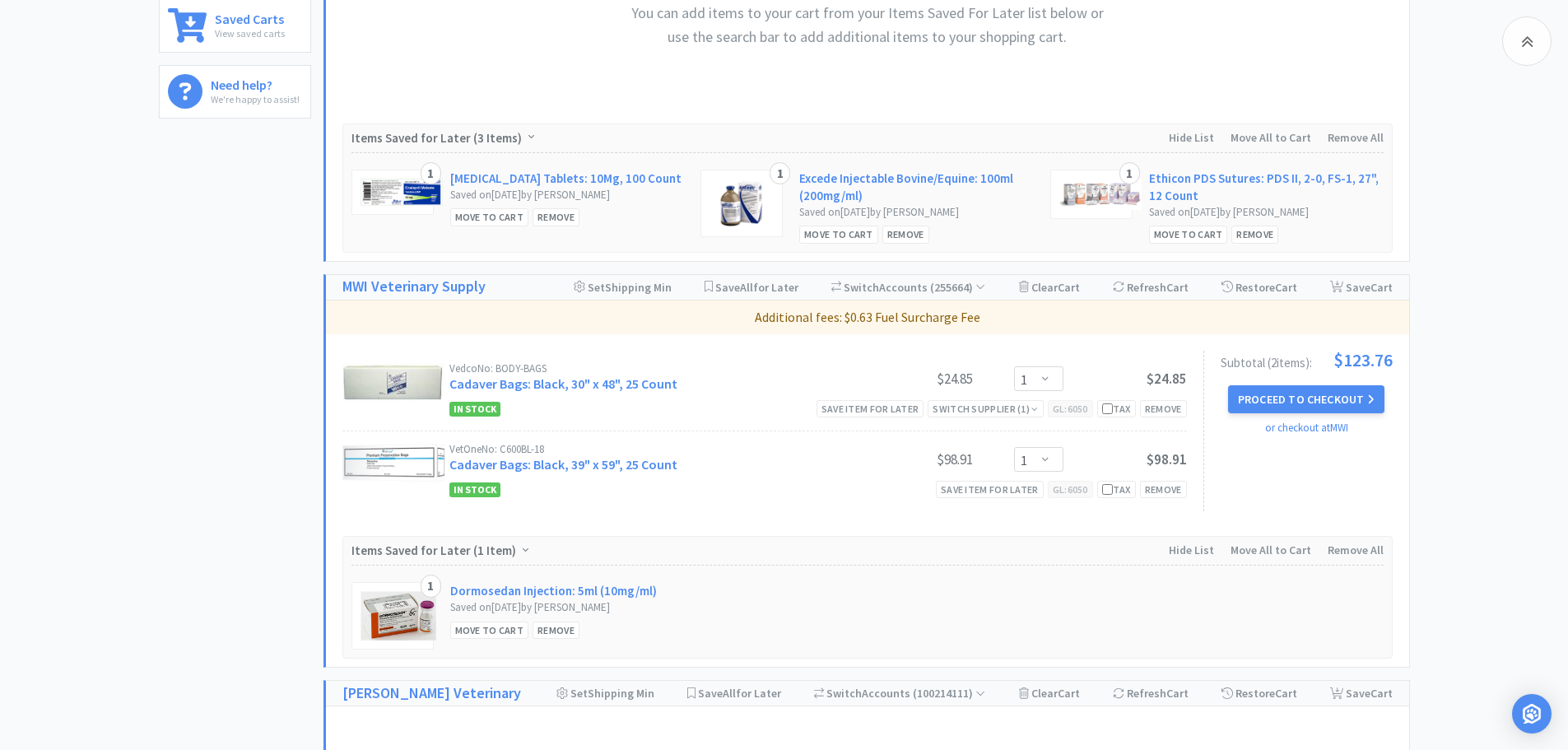
scroll to position [987, 0]
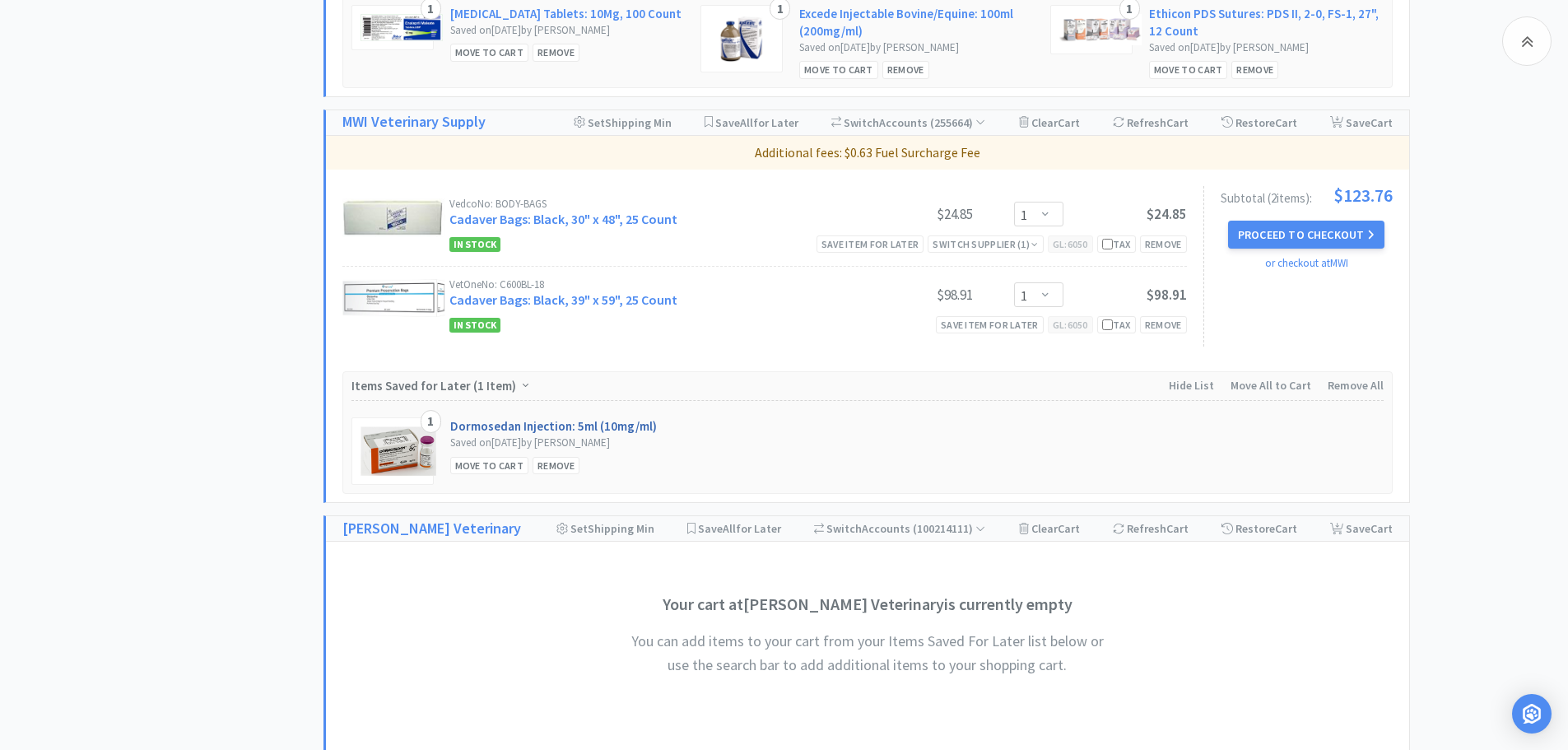
click at [581, 426] on link "Dormosedan Injection: 5ml (10mg/ml)" at bounding box center [553, 425] width 206 height 18
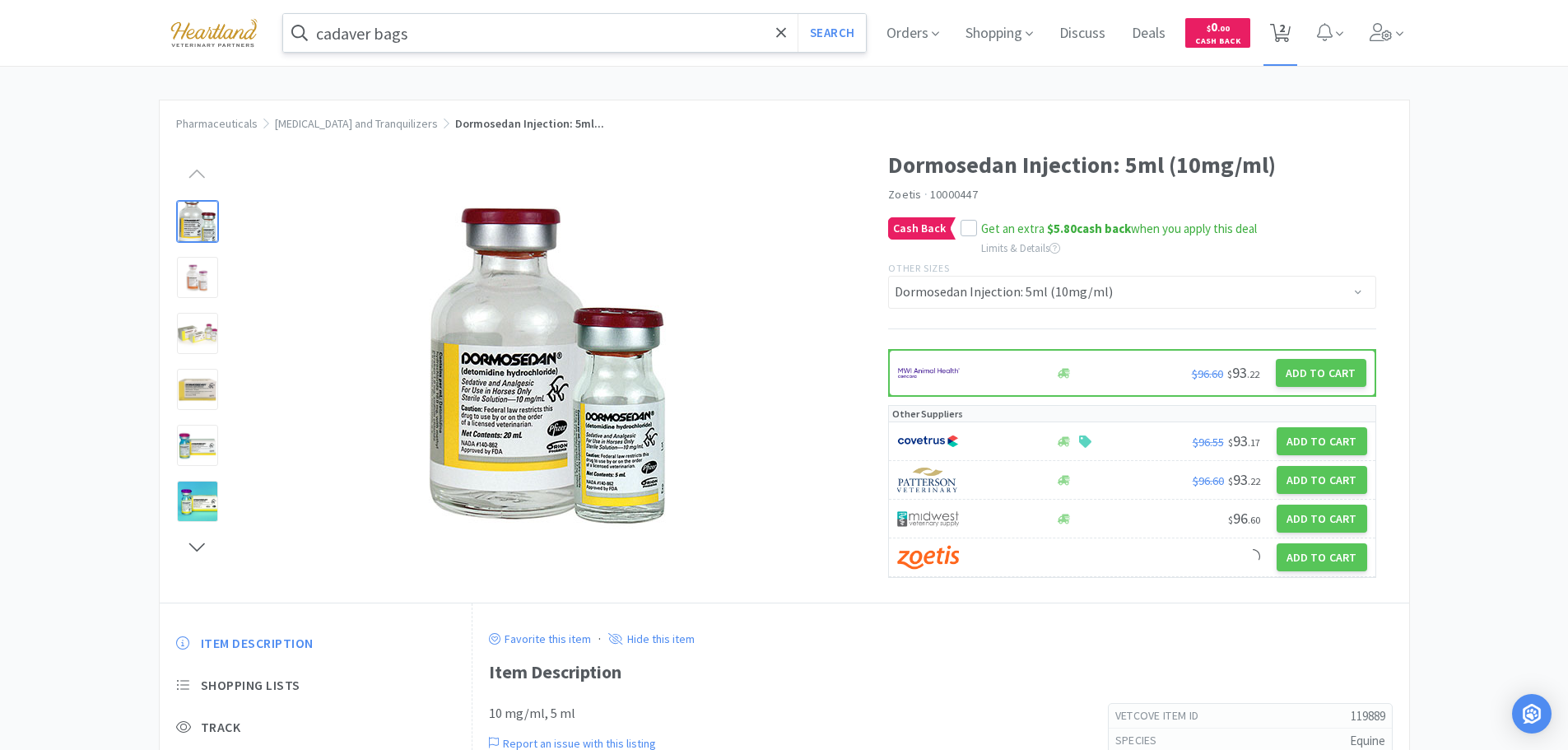
click at [1291, 26] on icon at bounding box center [1281, 33] width 21 height 18
select select "1"
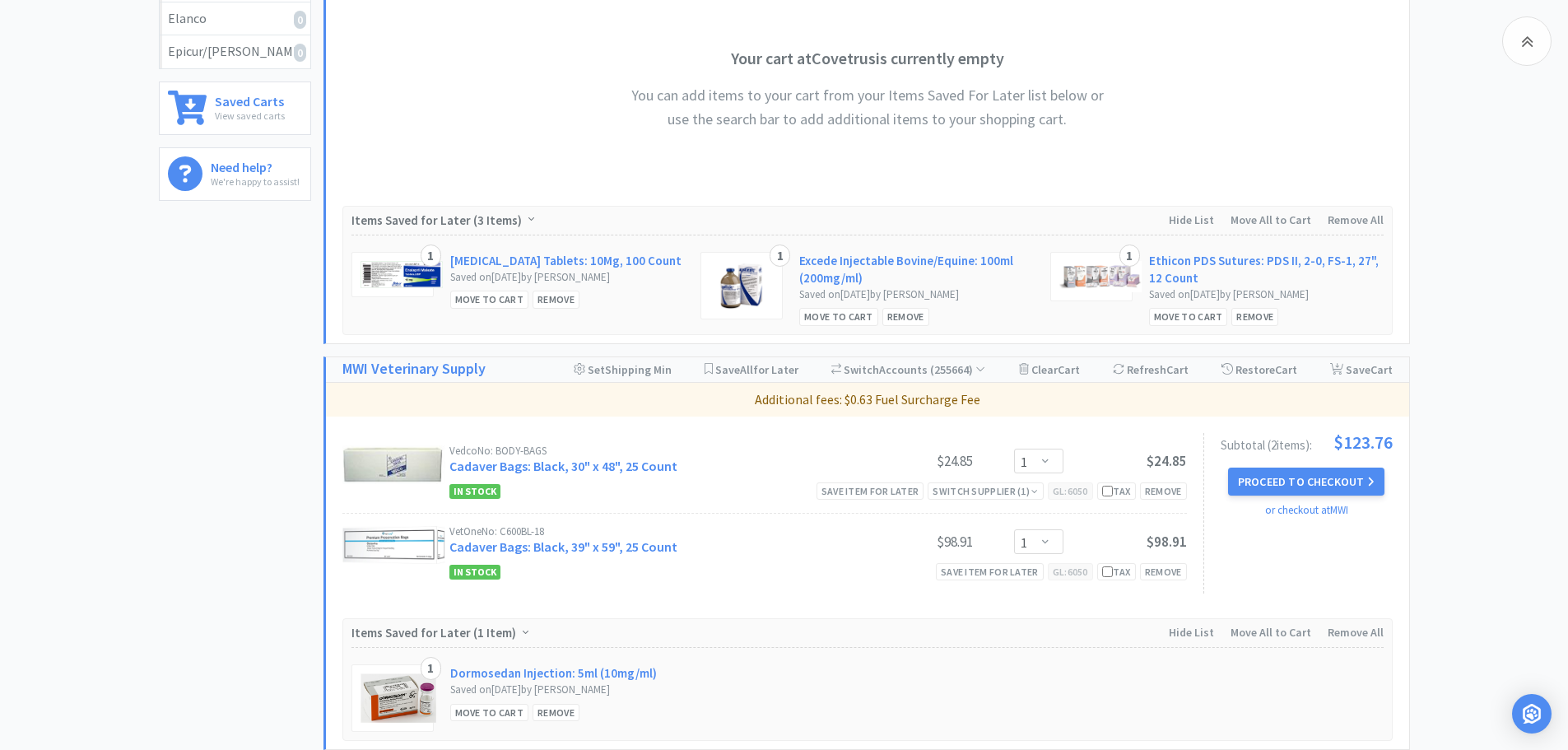
scroll to position [905, 0]
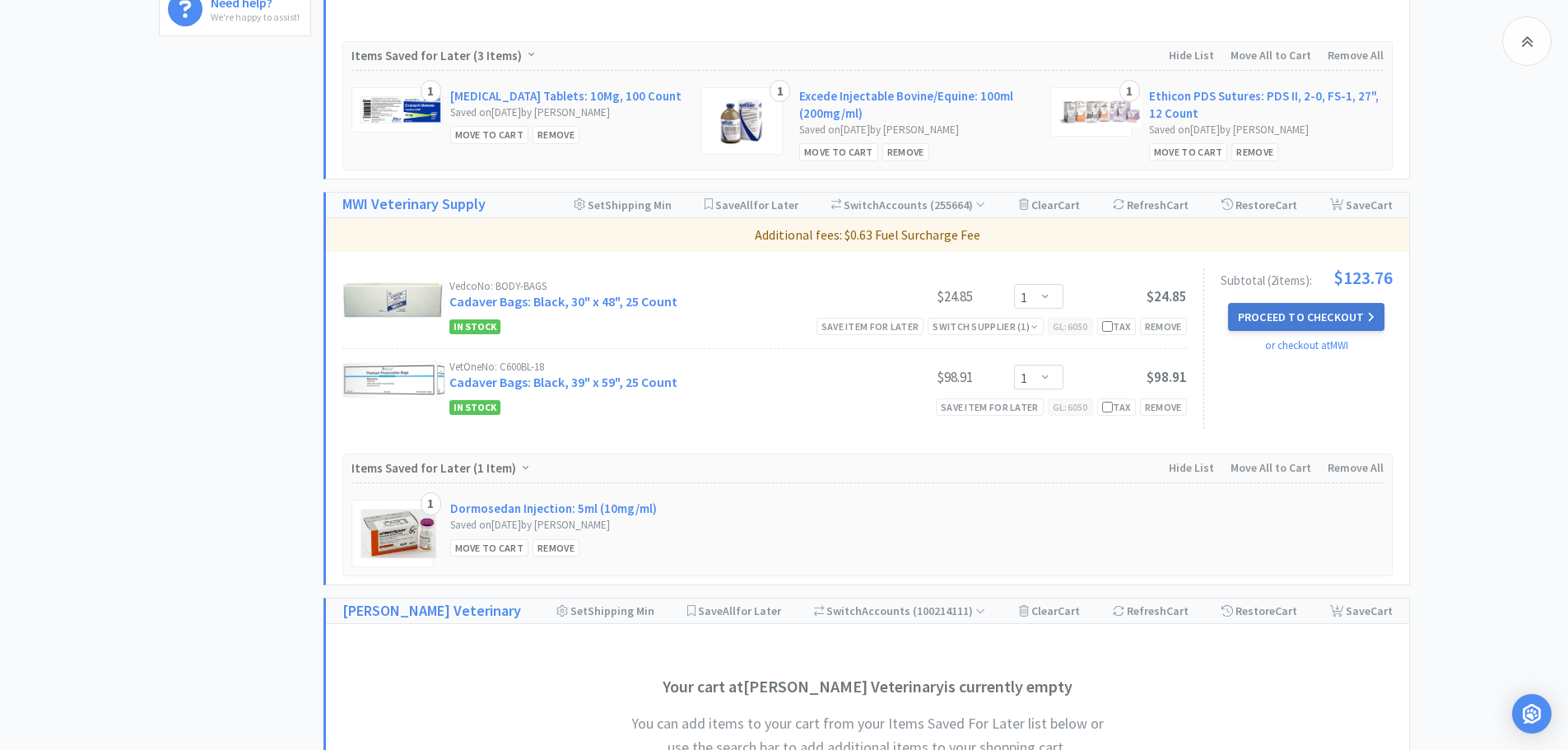
click at [1302, 315] on button "Proceed to Checkout" at bounding box center [1307, 317] width 157 height 28
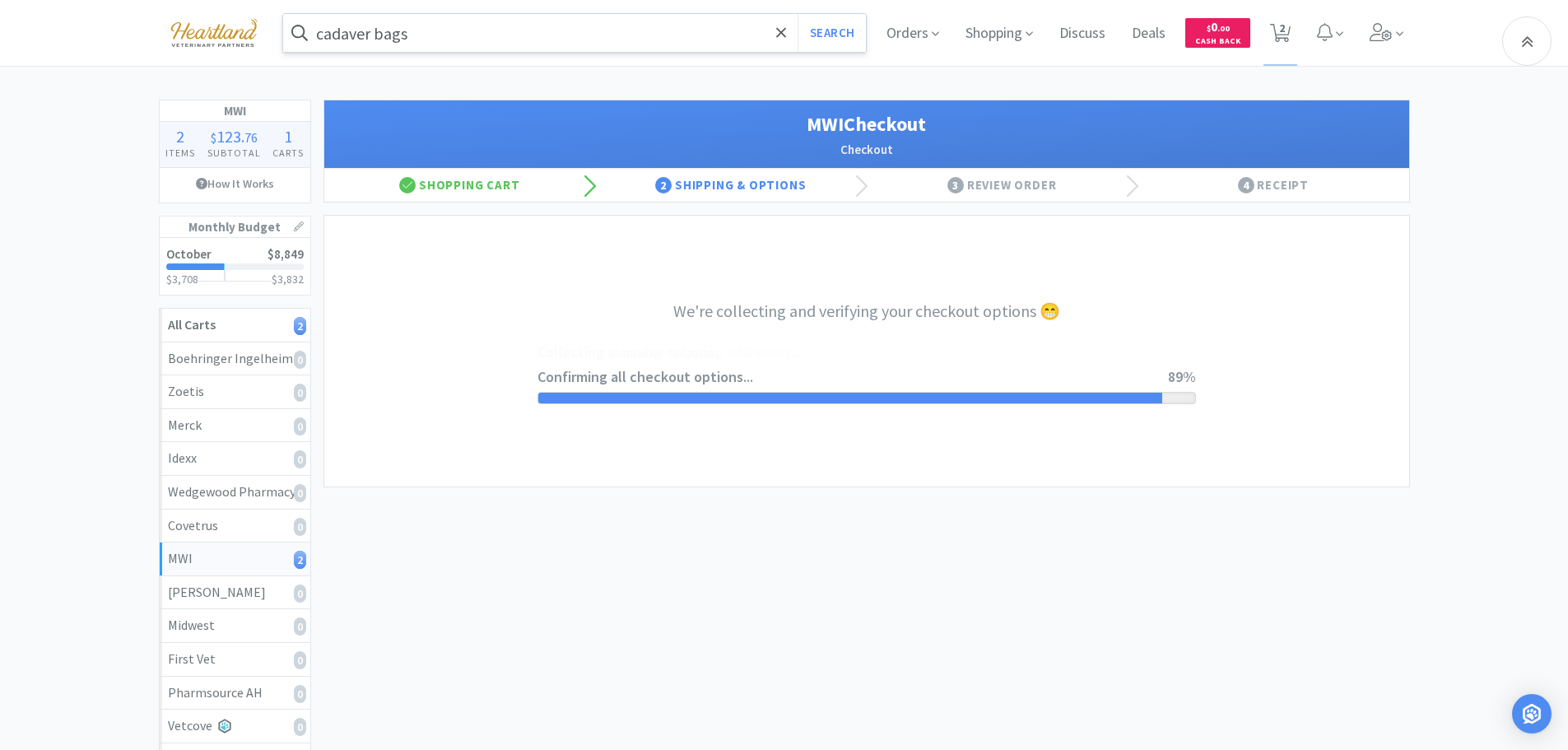
select select "STD_"
select select "FX9"
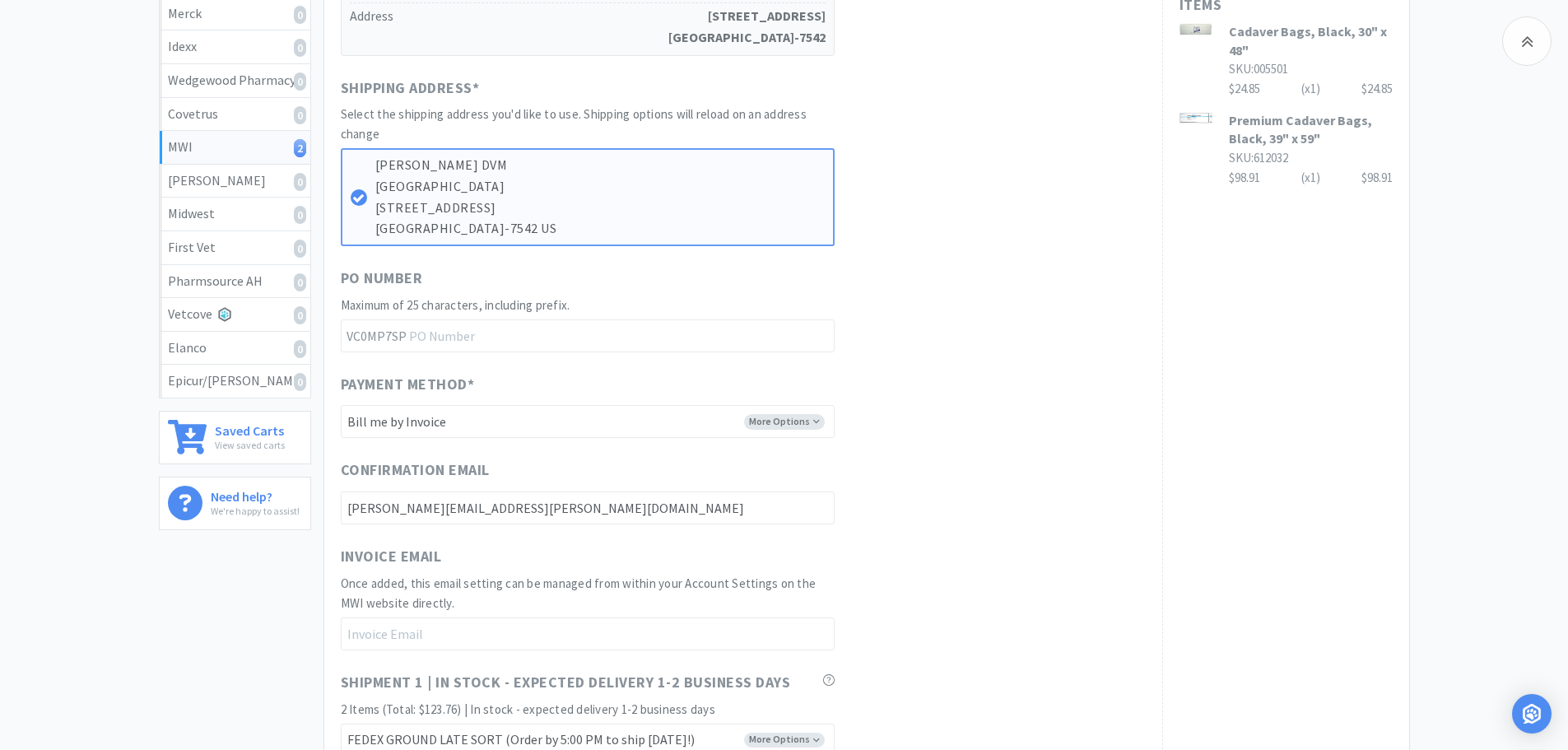
scroll to position [741, 0]
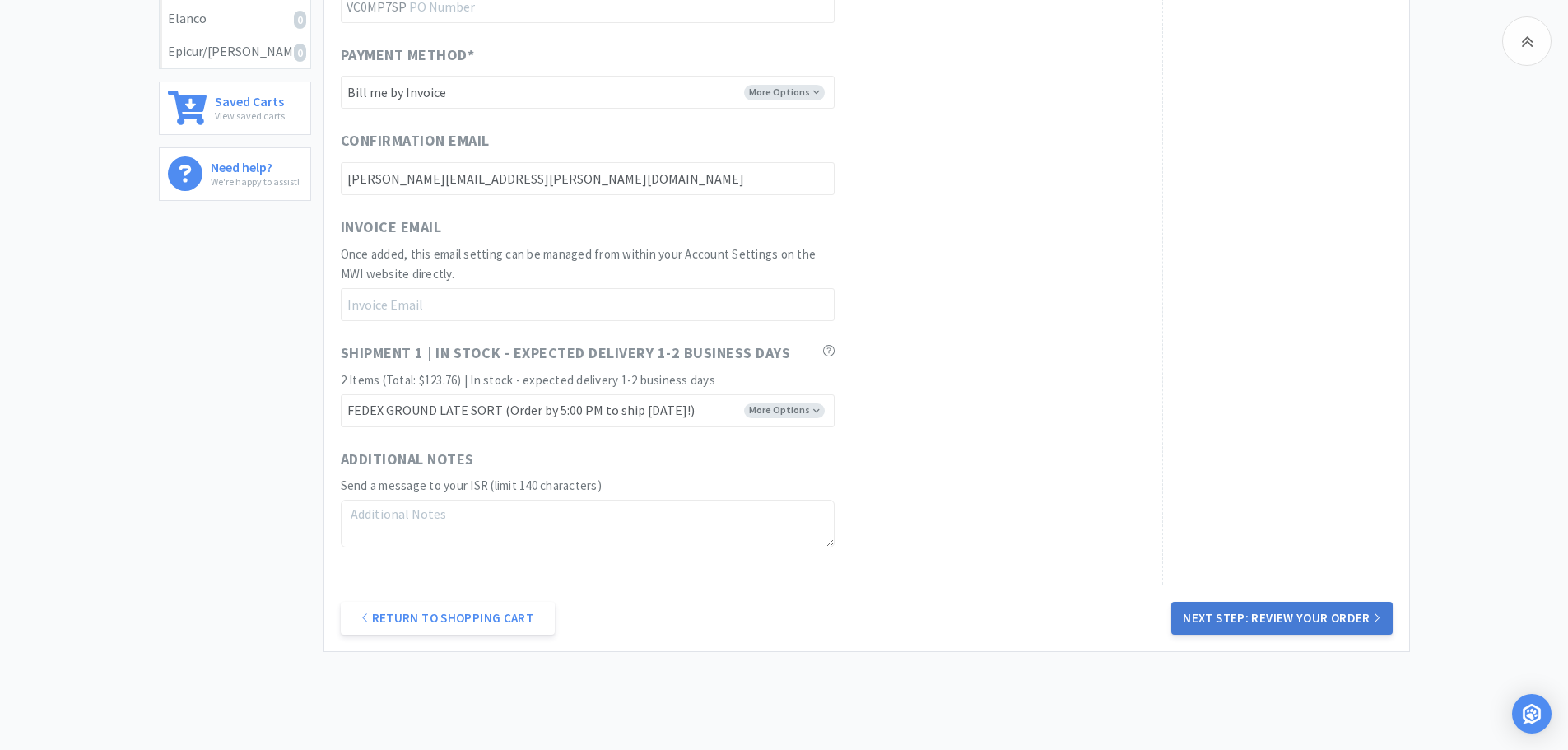
click at [1300, 620] on button "Next Step: Review Your Order" at bounding box center [1281, 618] width 220 height 33
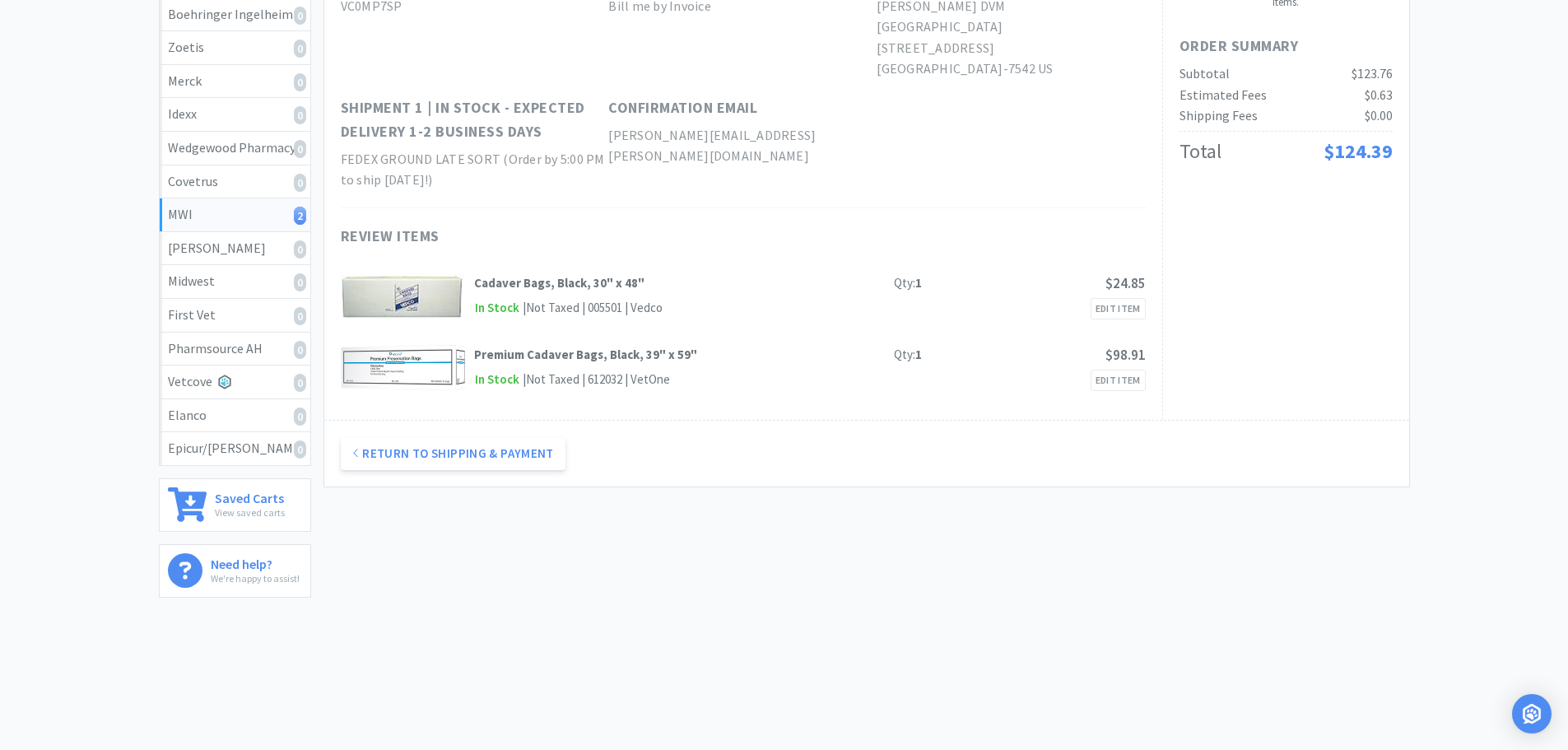
scroll to position [0, 0]
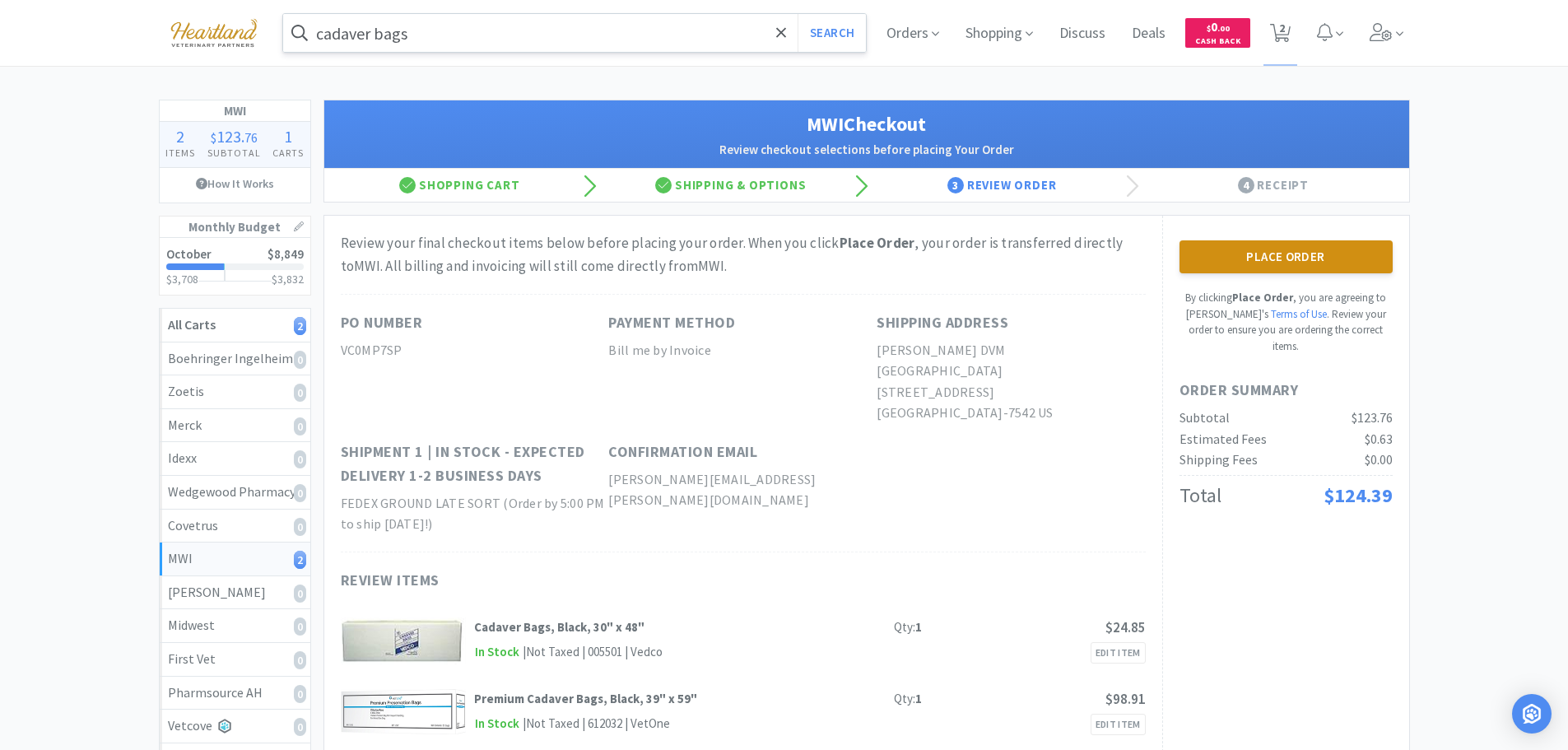
click at [1281, 262] on button "Place Order" at bounding box center [1286, 257] width 213 height 33
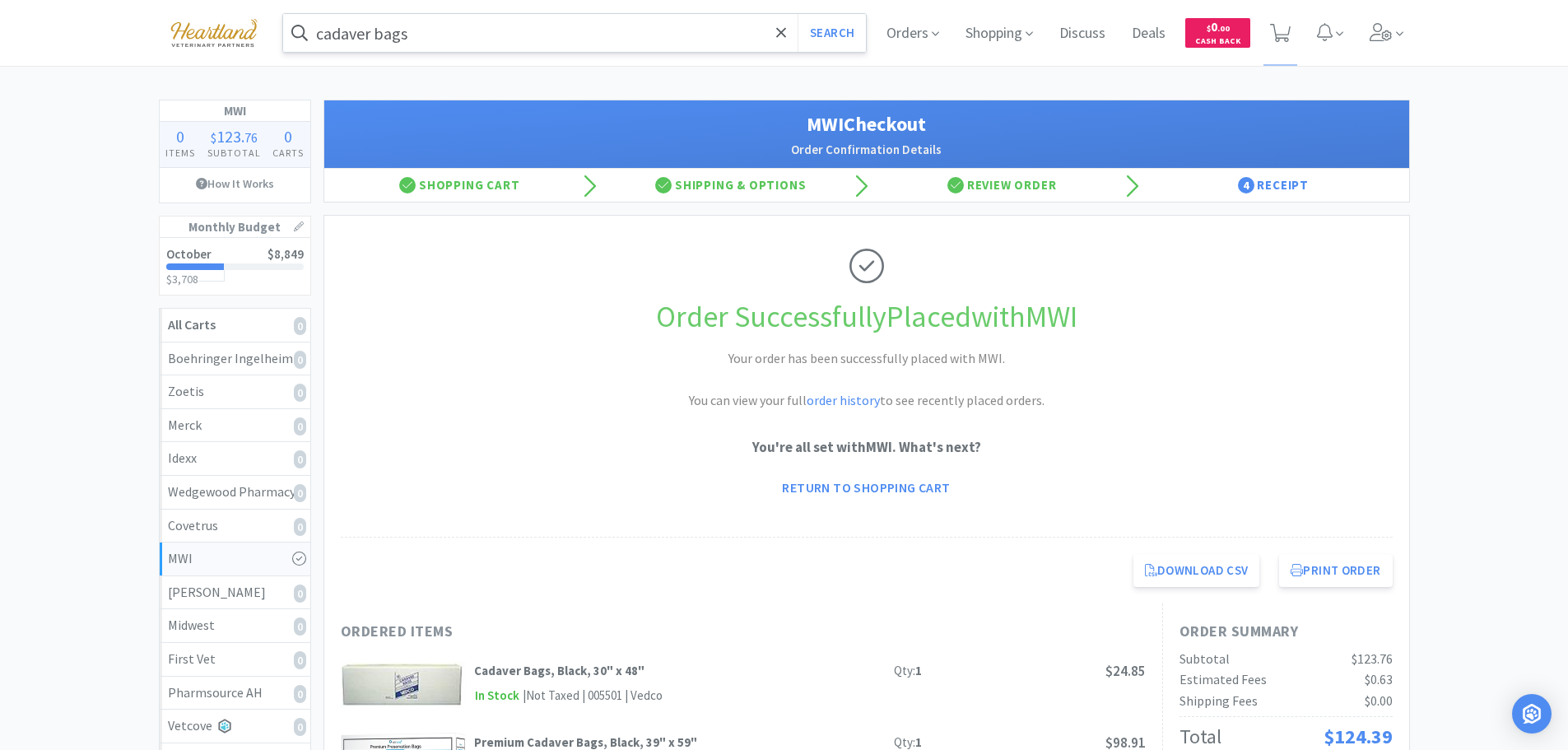
scroll to position [164, 0]
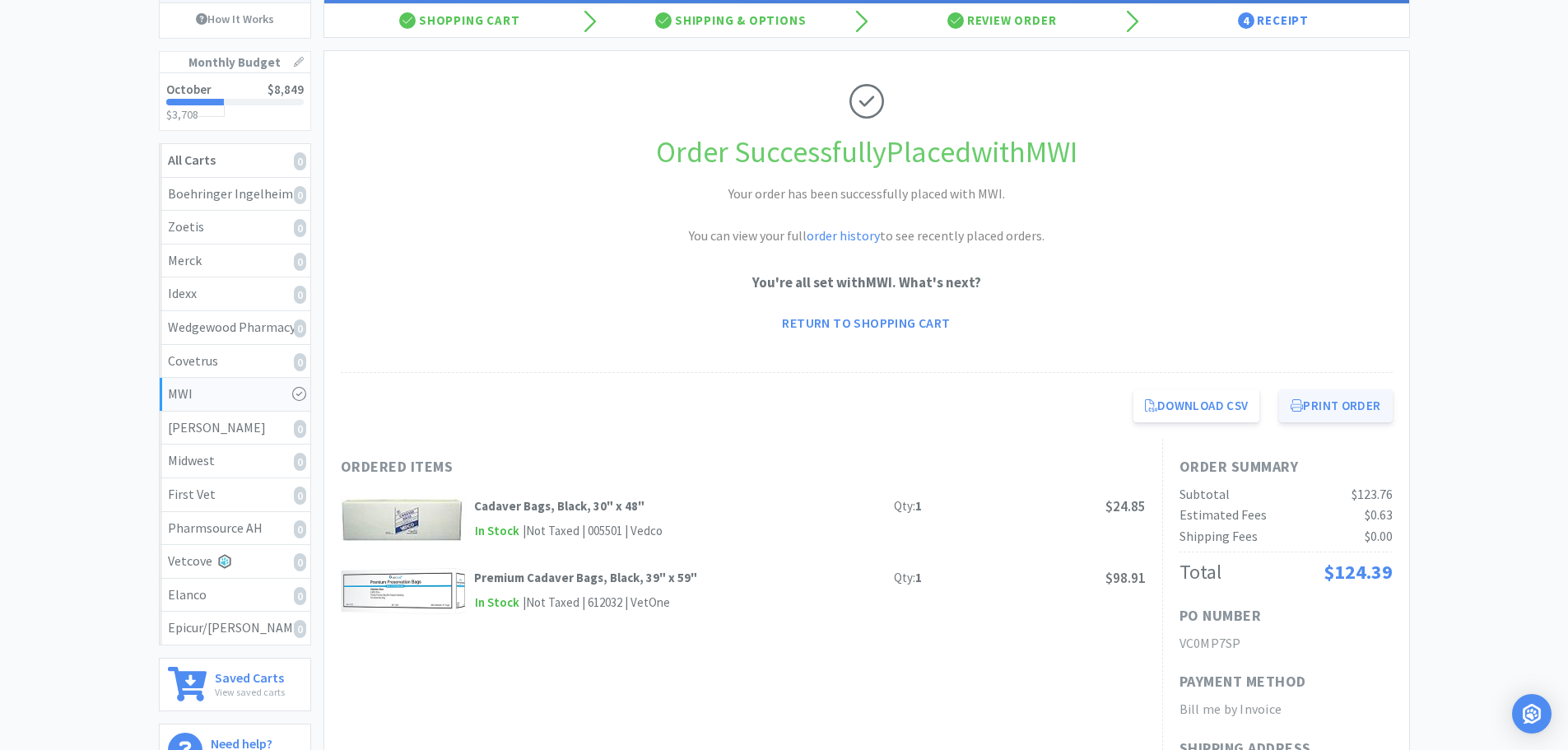
click at [1339, 402] on button "Print Order" at bounding box center [1336, 405] width 113 height 33
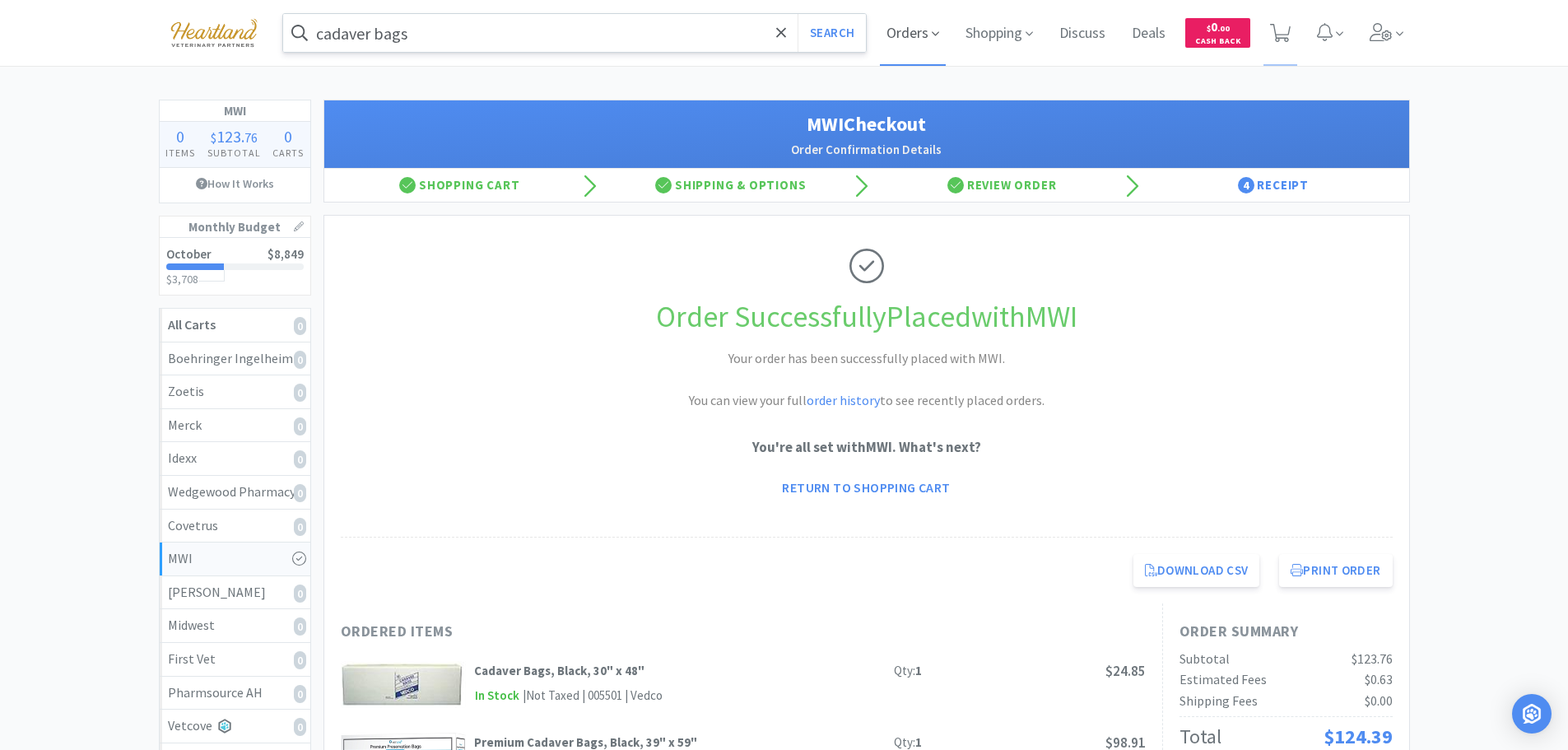
click at [931, 32] on icon at bounding box center [935, 34] width 7 height 15
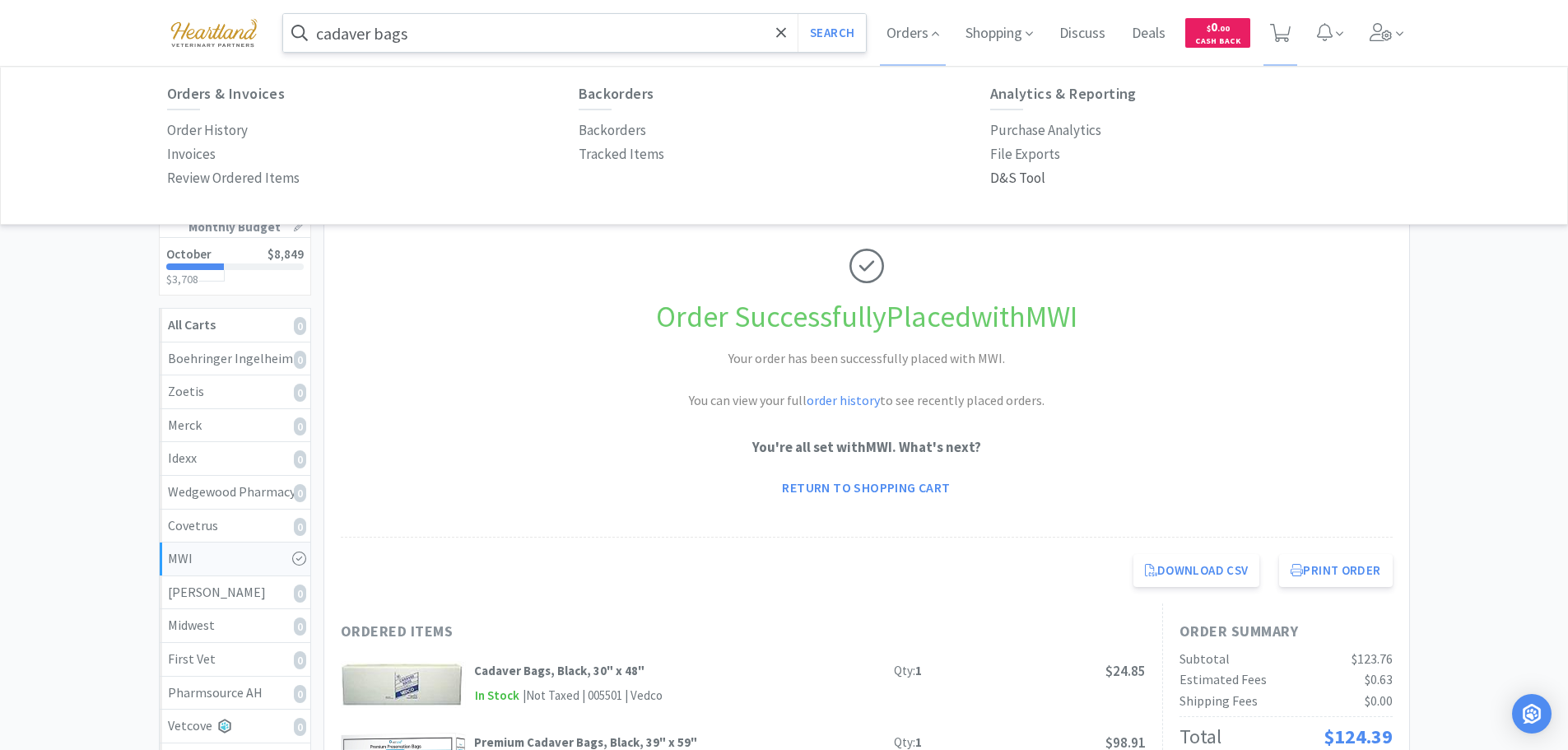
click at [1015, 178] on p "D&S Tool" at bounding box center [1017, 178] width 55 height 22
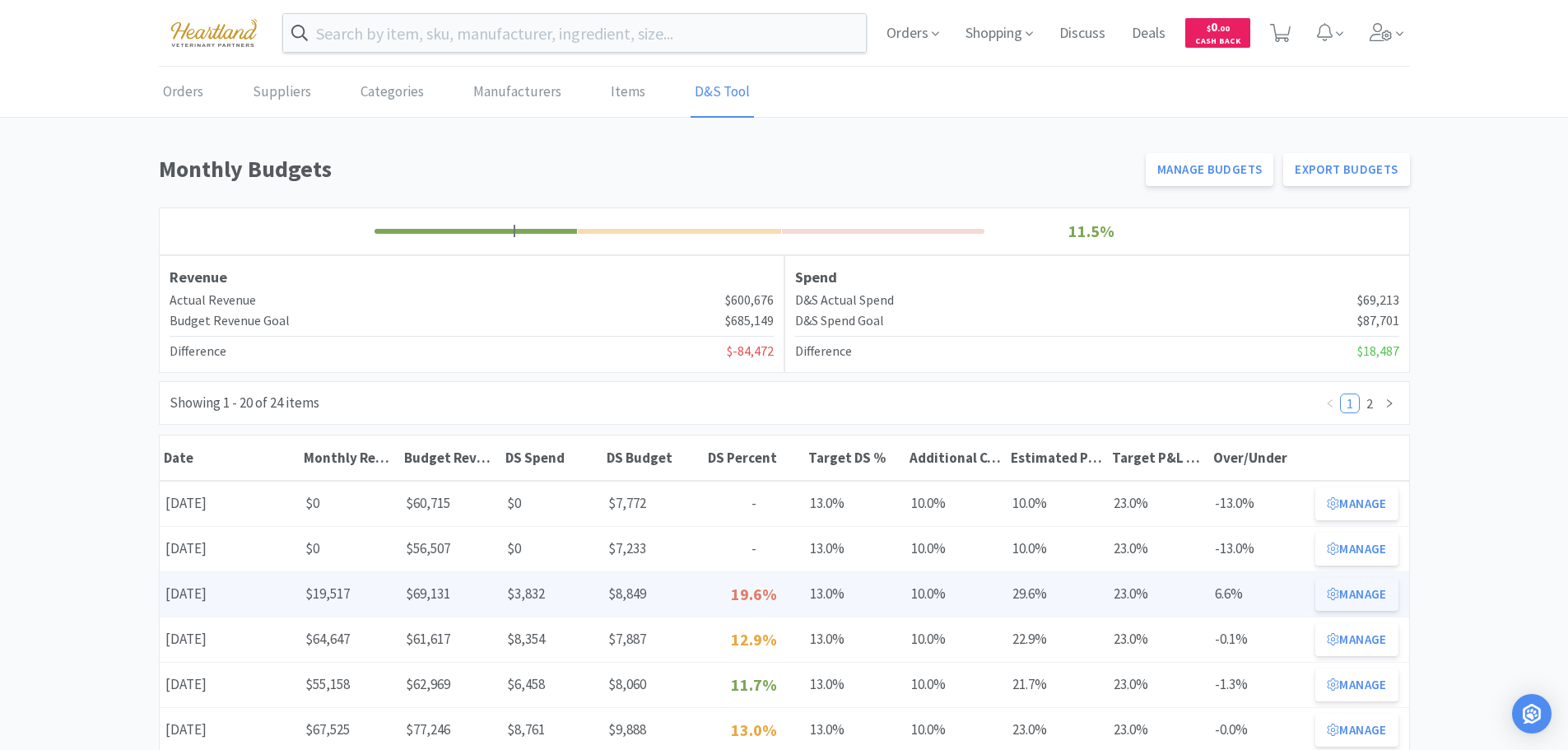
click at [1344, 596] on button "Manage" at bounding box center [1356, 593] width 82 height 33
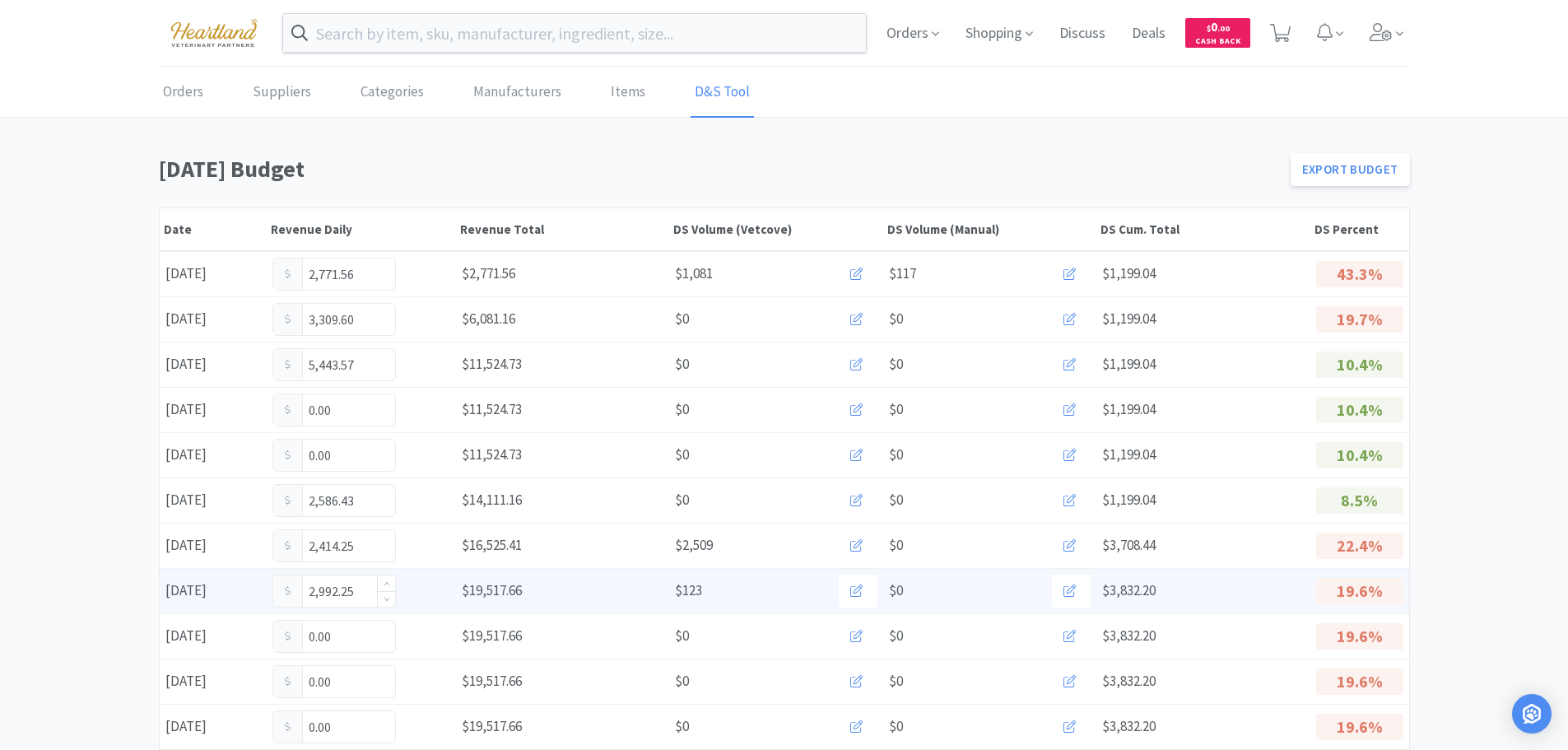
click at [367, 594] on input "2,992.25" at bounding box center [334, 591] width 122 height 32
type input "2"
type input "3,052.25"
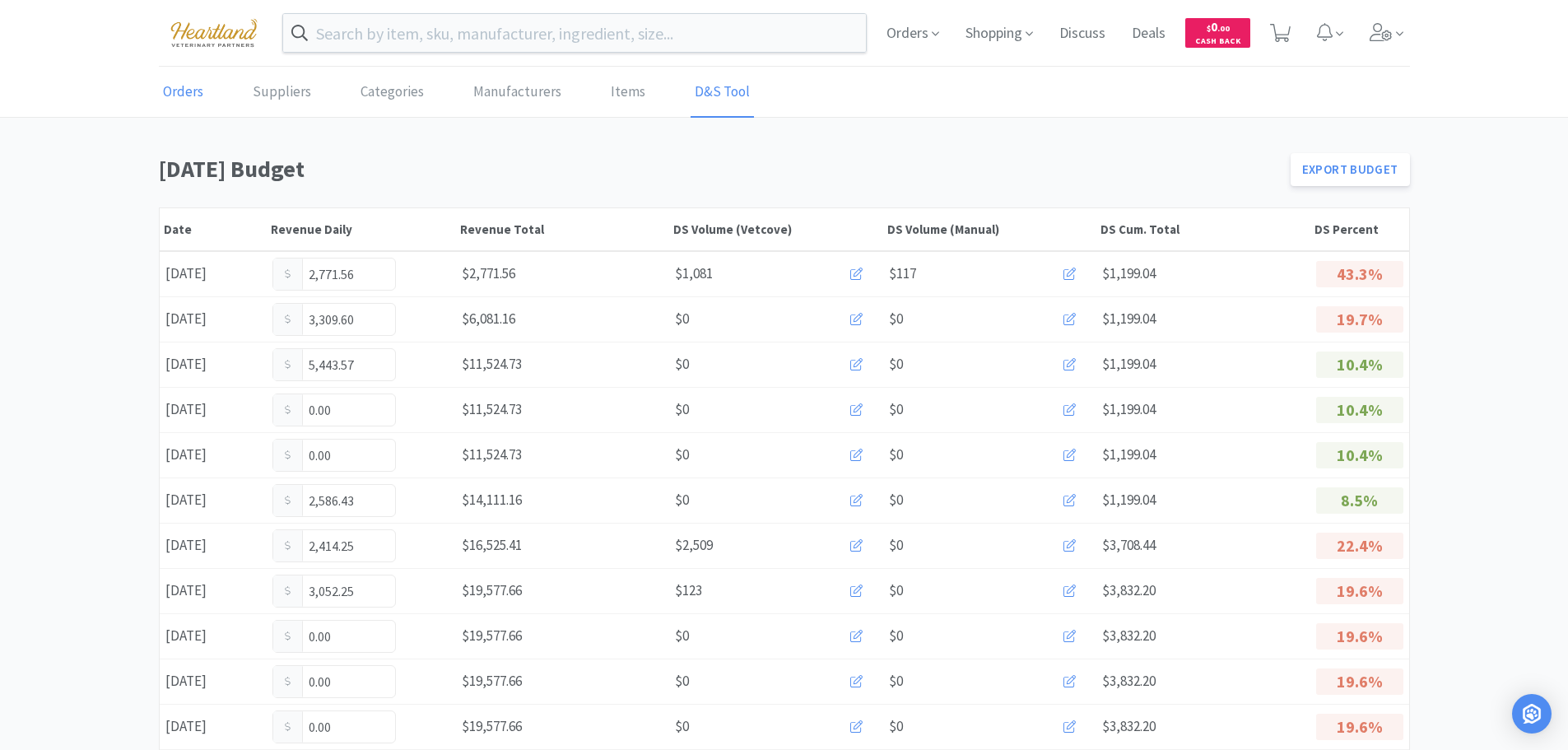
click at [179, 101] on link "Orders" at bounding box center [183, 92] width 49 height 50
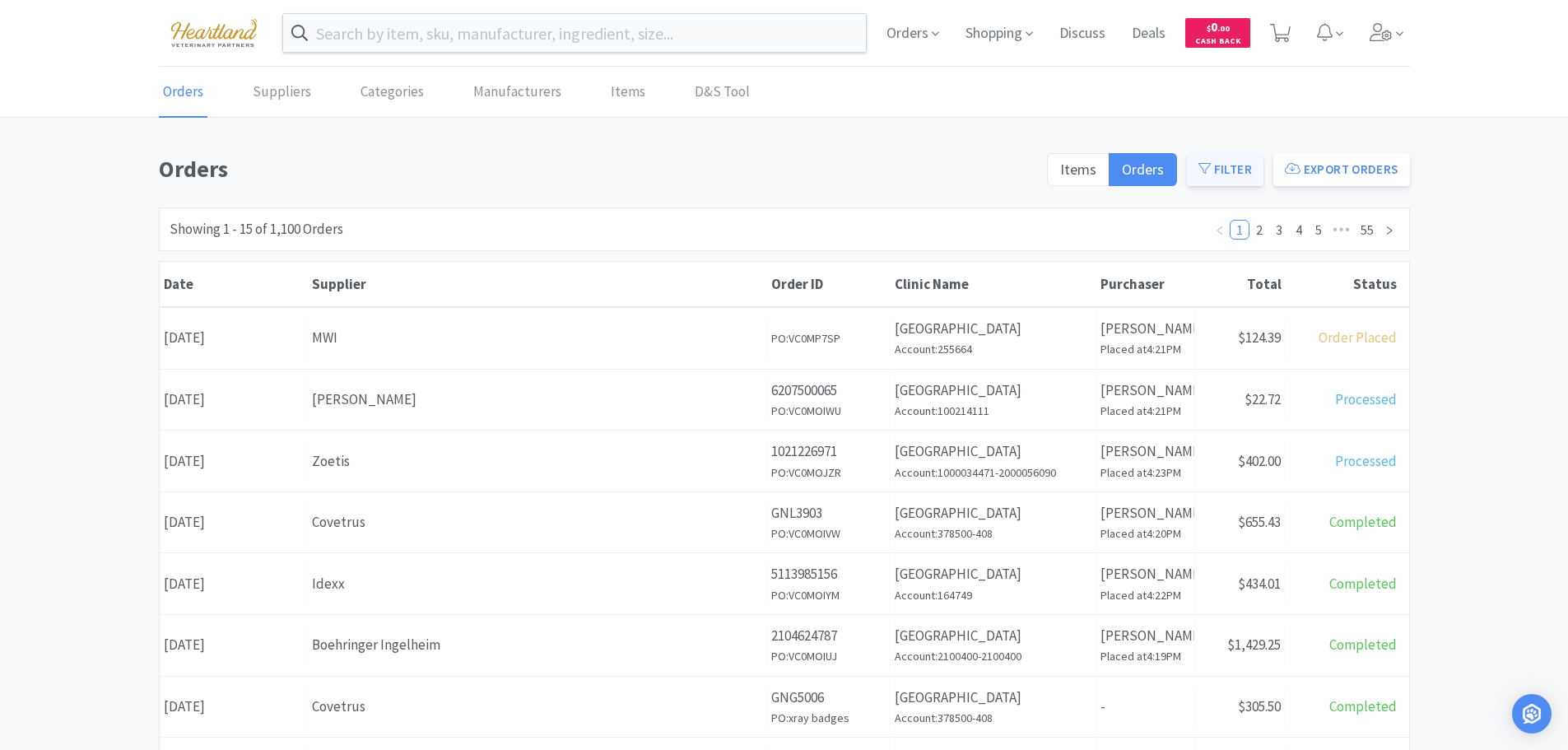
click at [1241, 171] on button "Filter" at bounding box center [1225, 169] width 77 height 33
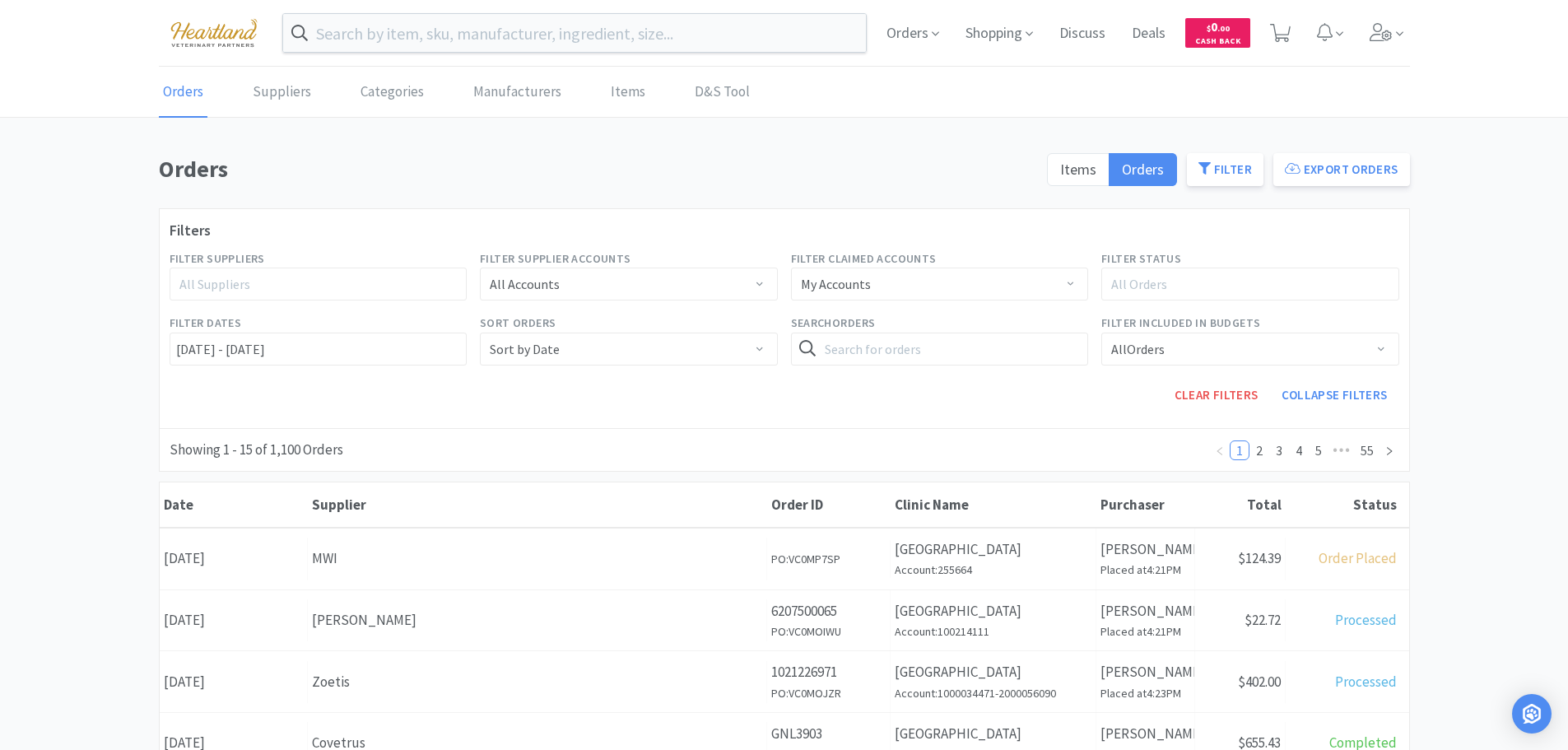
click at [423, 289] on div "All Suppliers" at bounding box center [311, 284] width 263 height 17
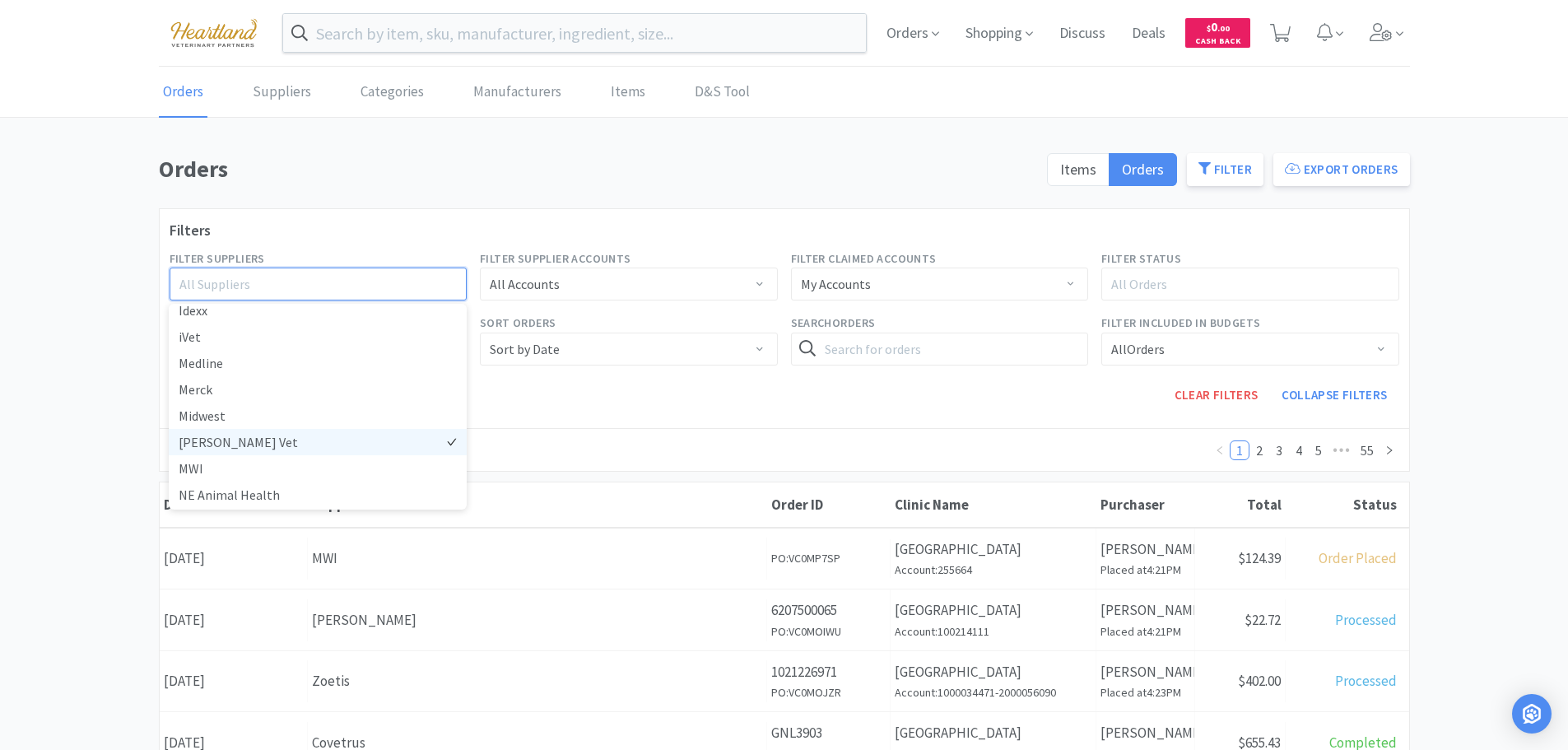
scroll to position [411, 0]
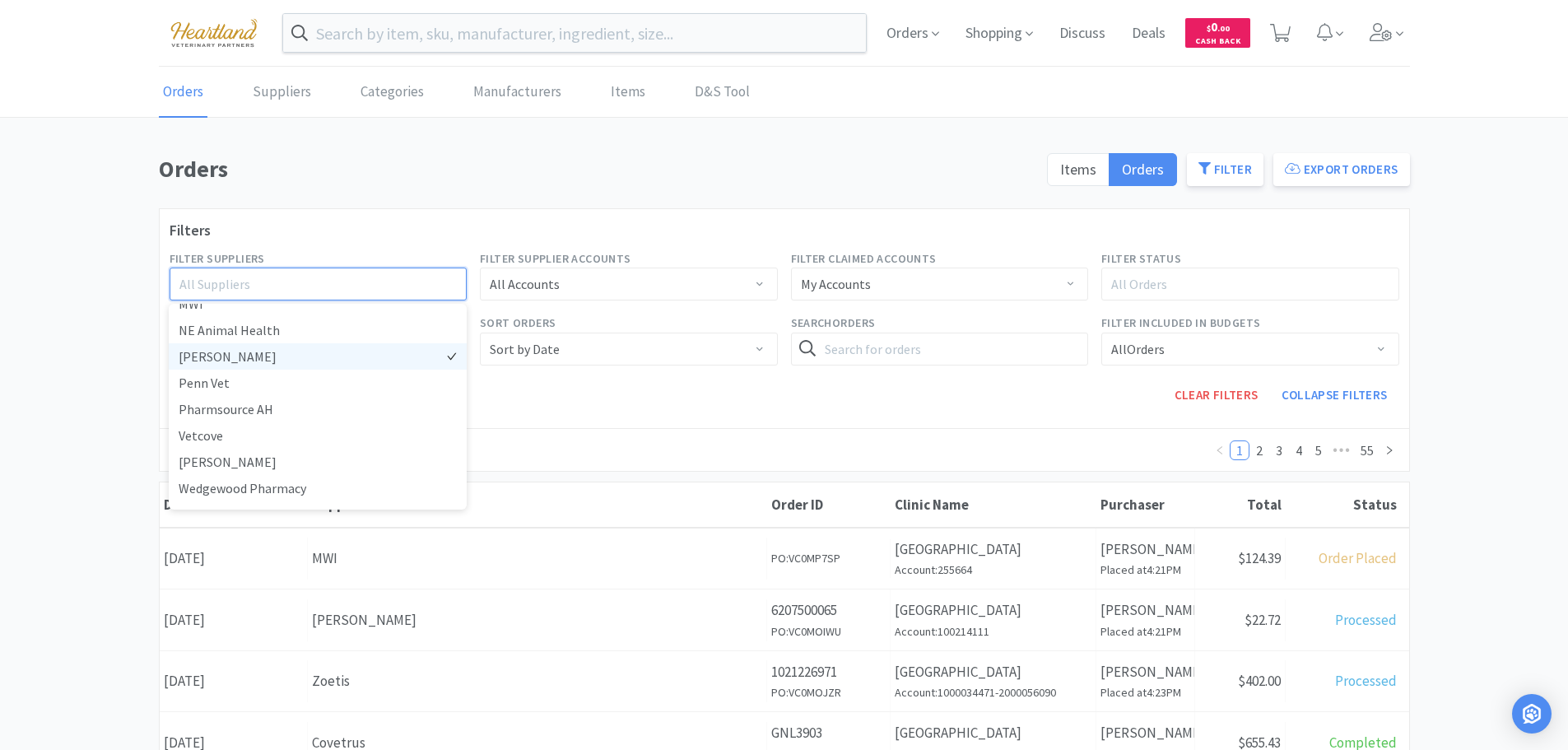
click at [217, 358] on li "[PERSON_NAME]" at bounding box center [317, 356] width 298 height 26
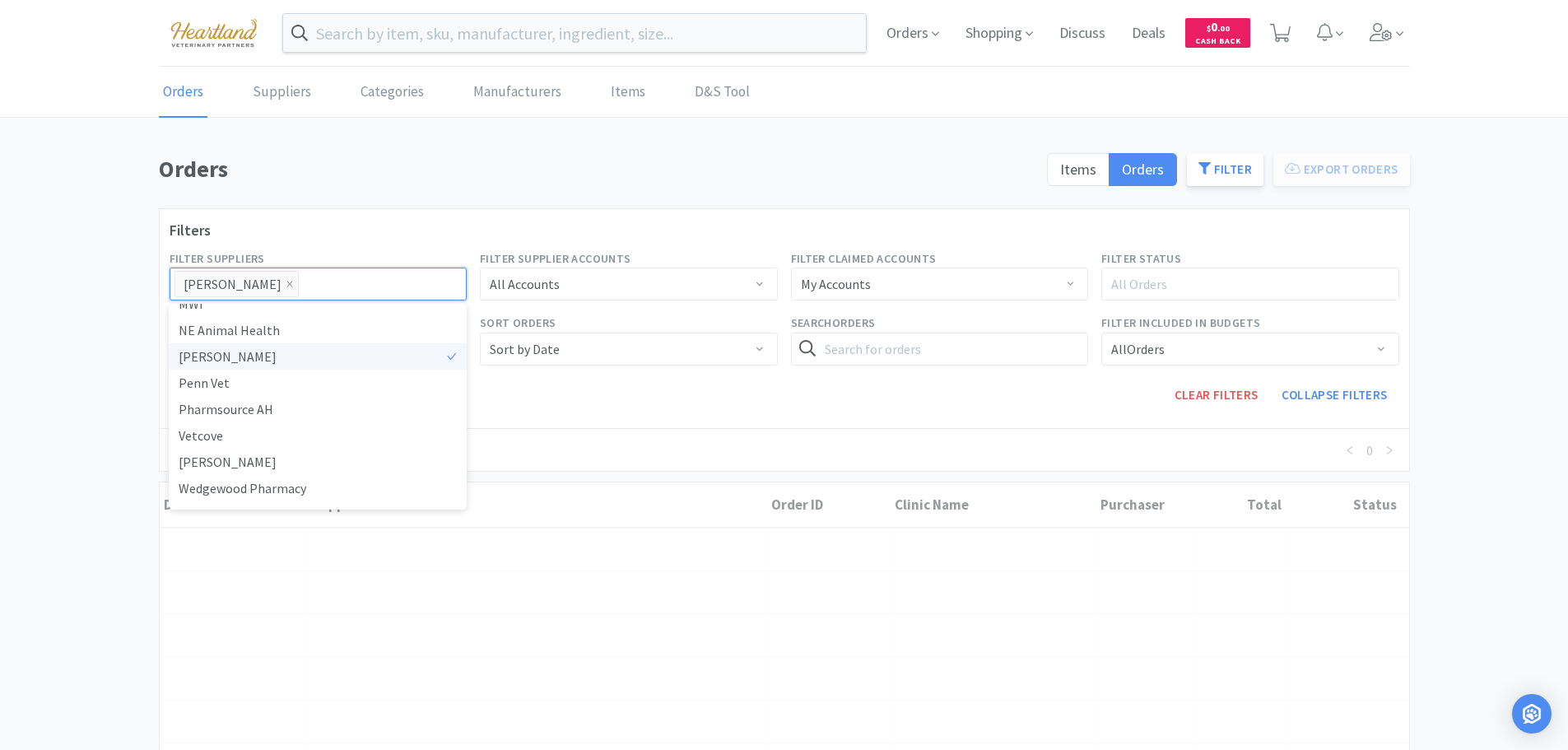
scroll to position [4, 0]
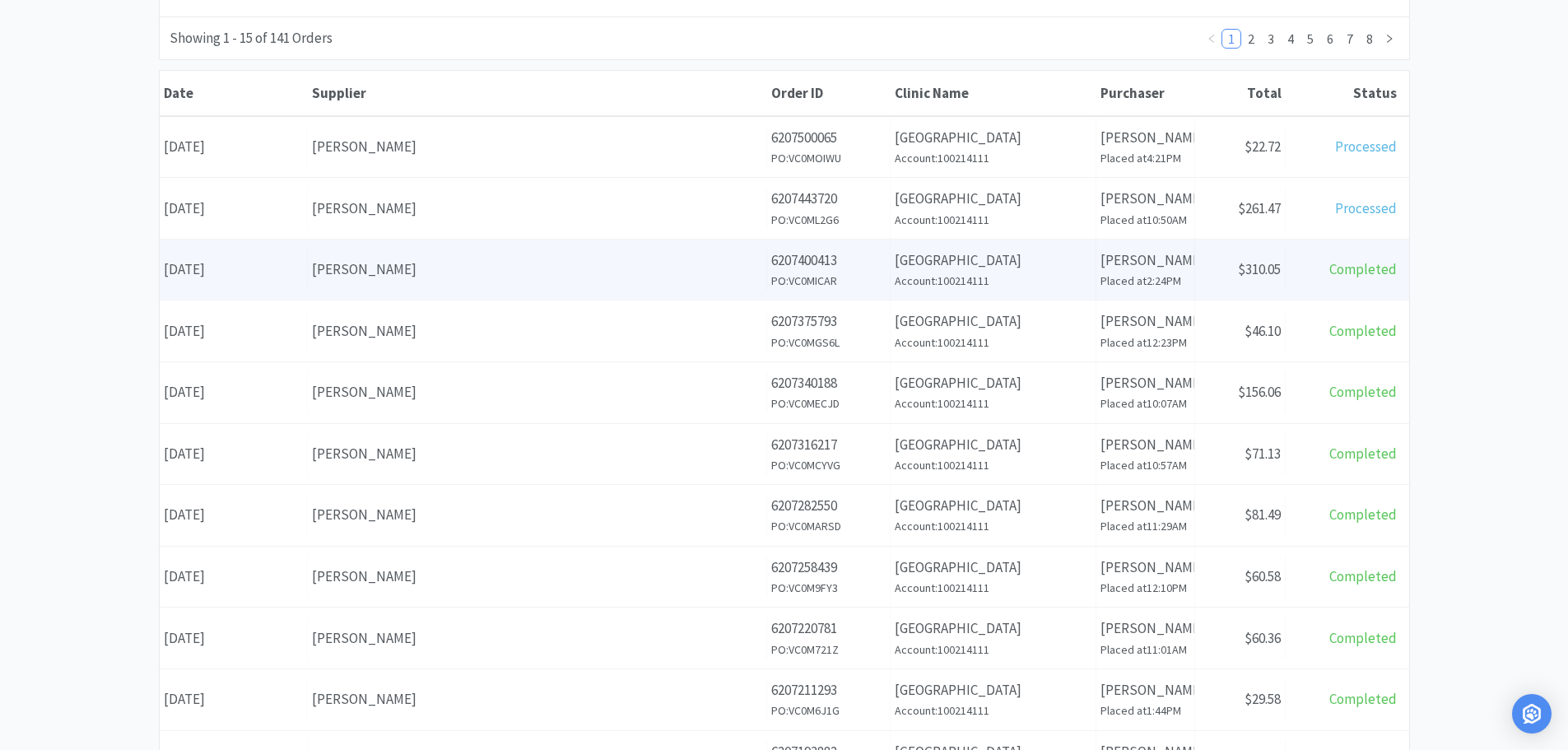
scroll to position [0, 0]
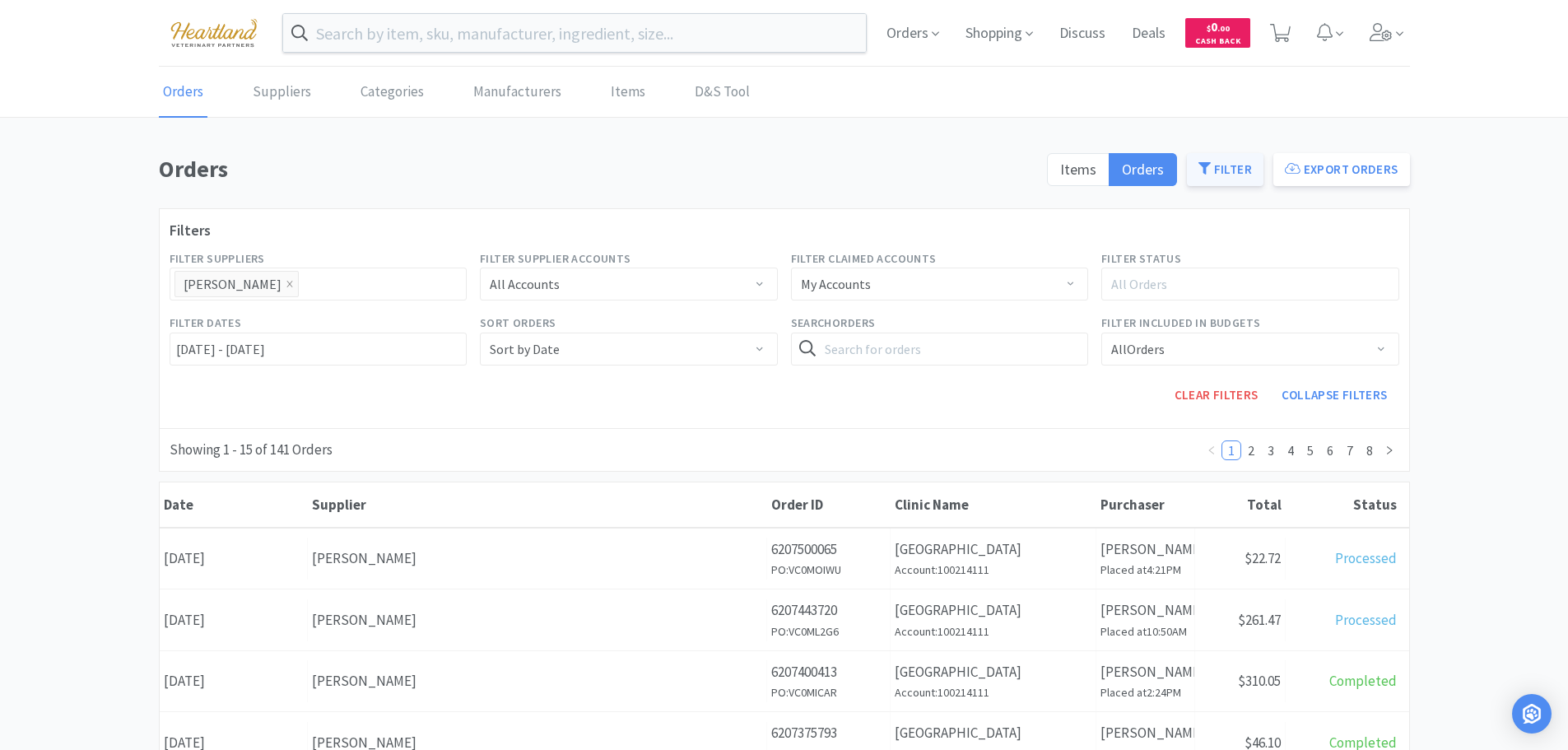
click at [1235, 158] on button "Filter" at bounding box center [1225, 169] width 77 height 33
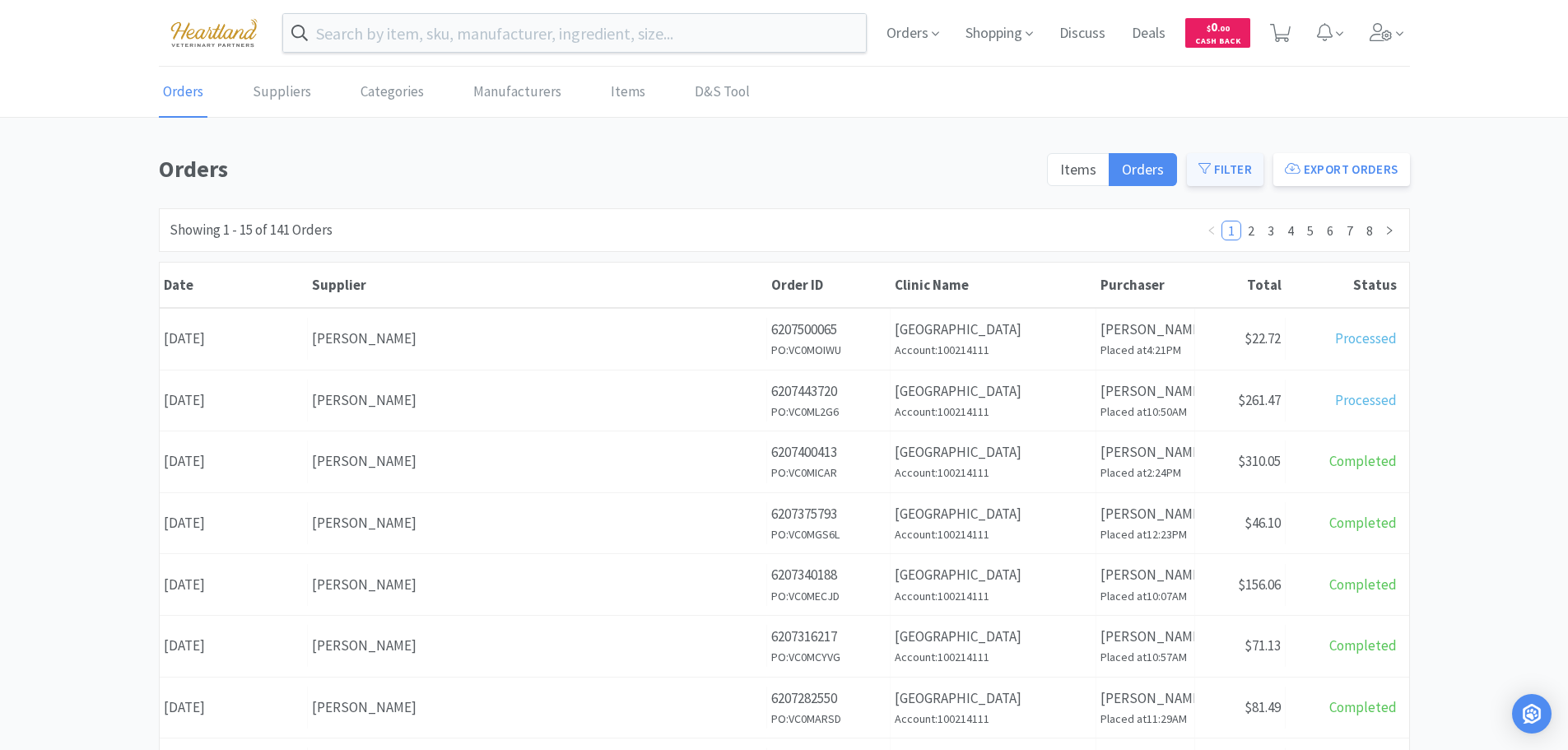
click at [1236, 158] on button "Filter" at bounding box center [1225, 169] width 77 height 33
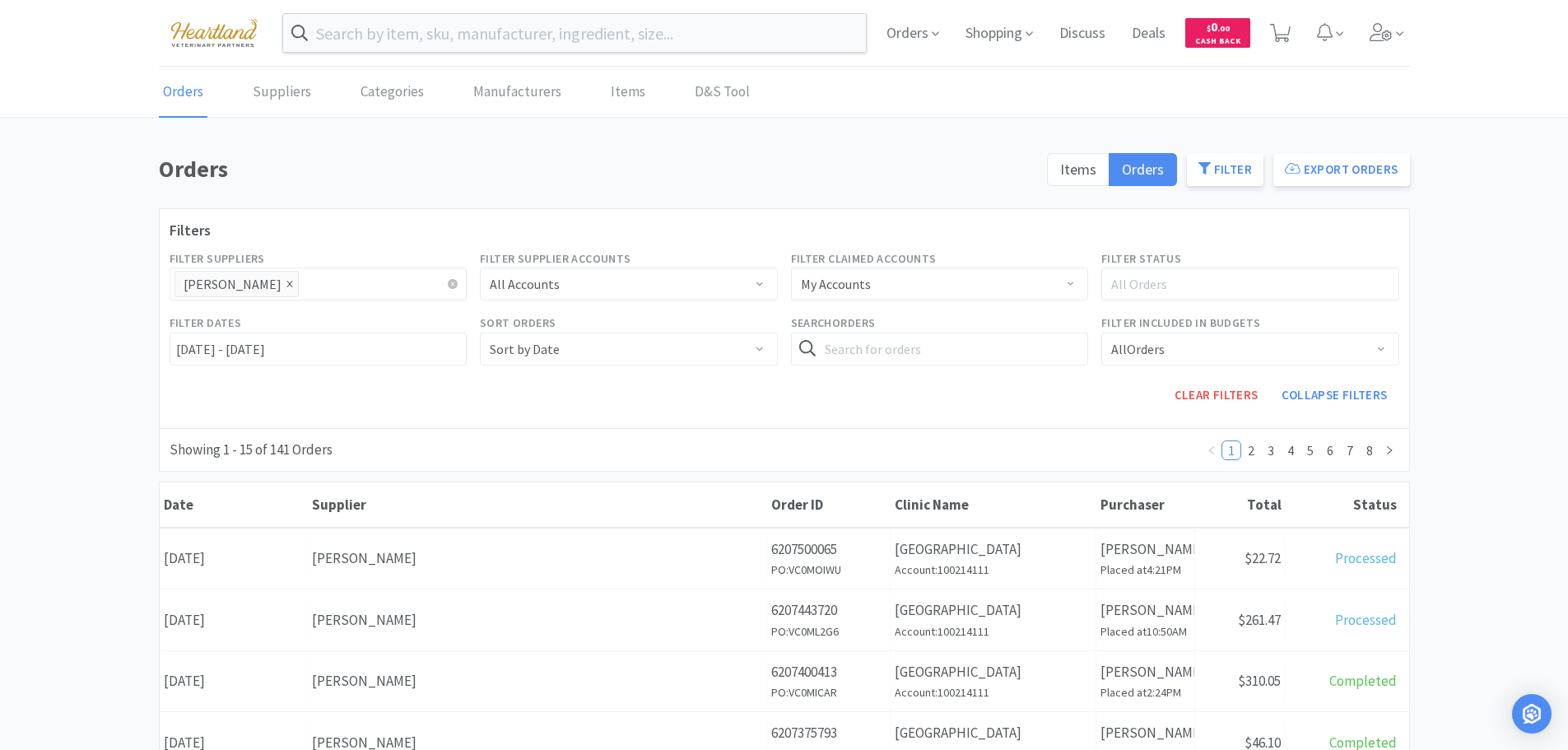
click at [287, 285] on icon "icon: close" at bounding box center [289, 284] width 6 height 6
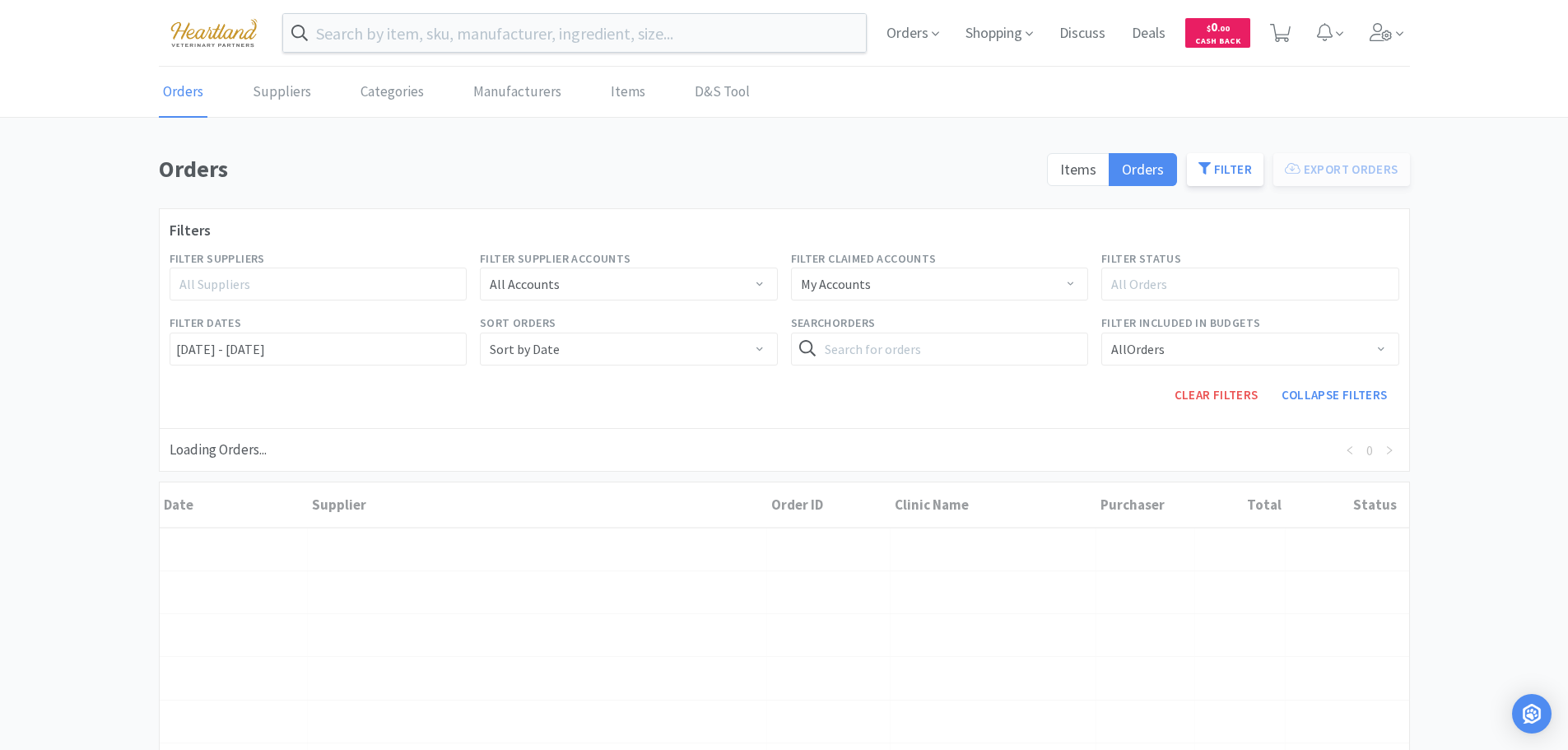
click at [289, 289] on div "All Suppliers" at bounding box center [311, 284] width 263 height 17
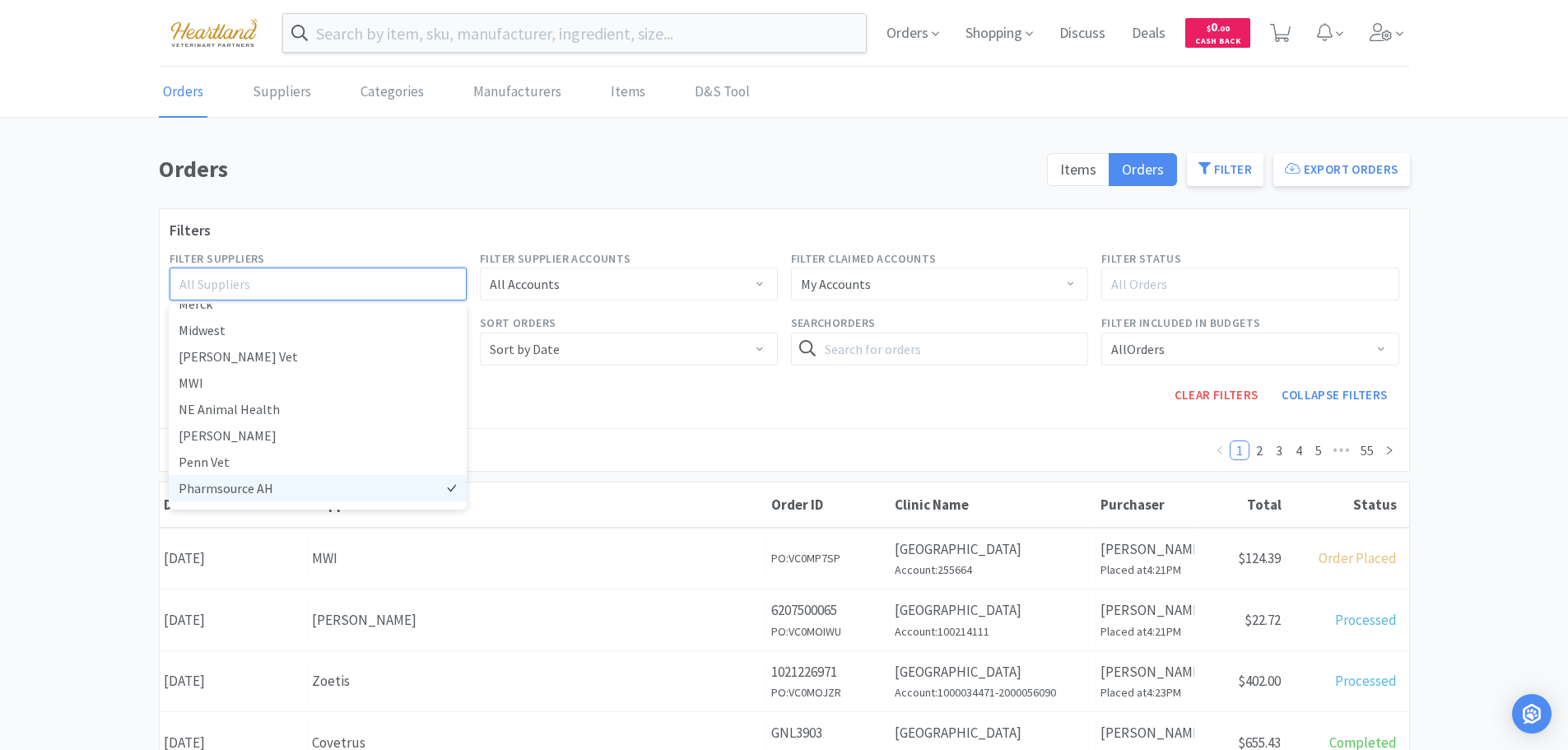
scroll to position [433, 0]
click at [220, 493] on li "Zoetis" at bounding box center [317, 493] width 298 height 26
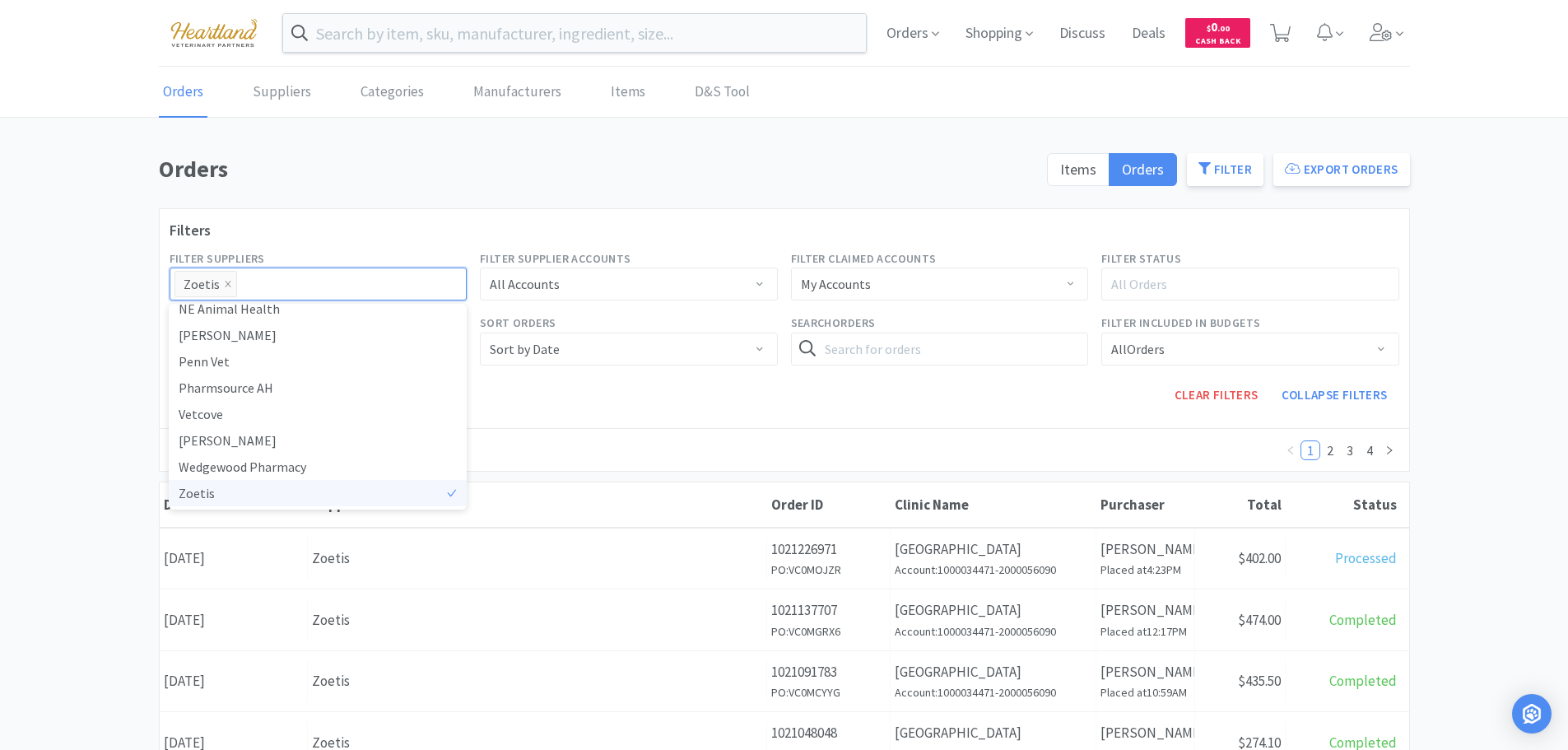
scroll to position [4, 0]
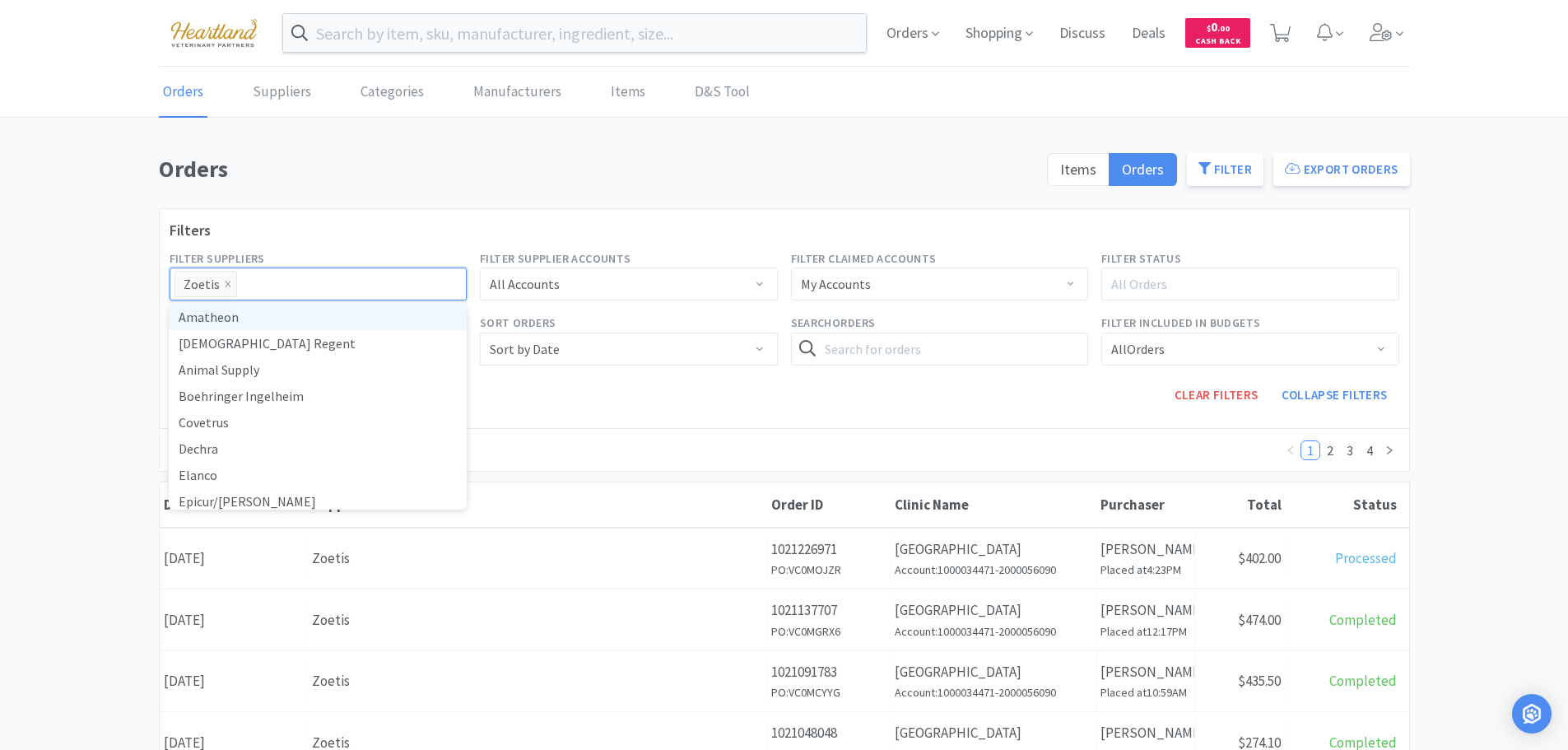
click at [626, 415] on div "Clear Filters Collapse Filters" at bounding box center [939, 395] width 932 height 46
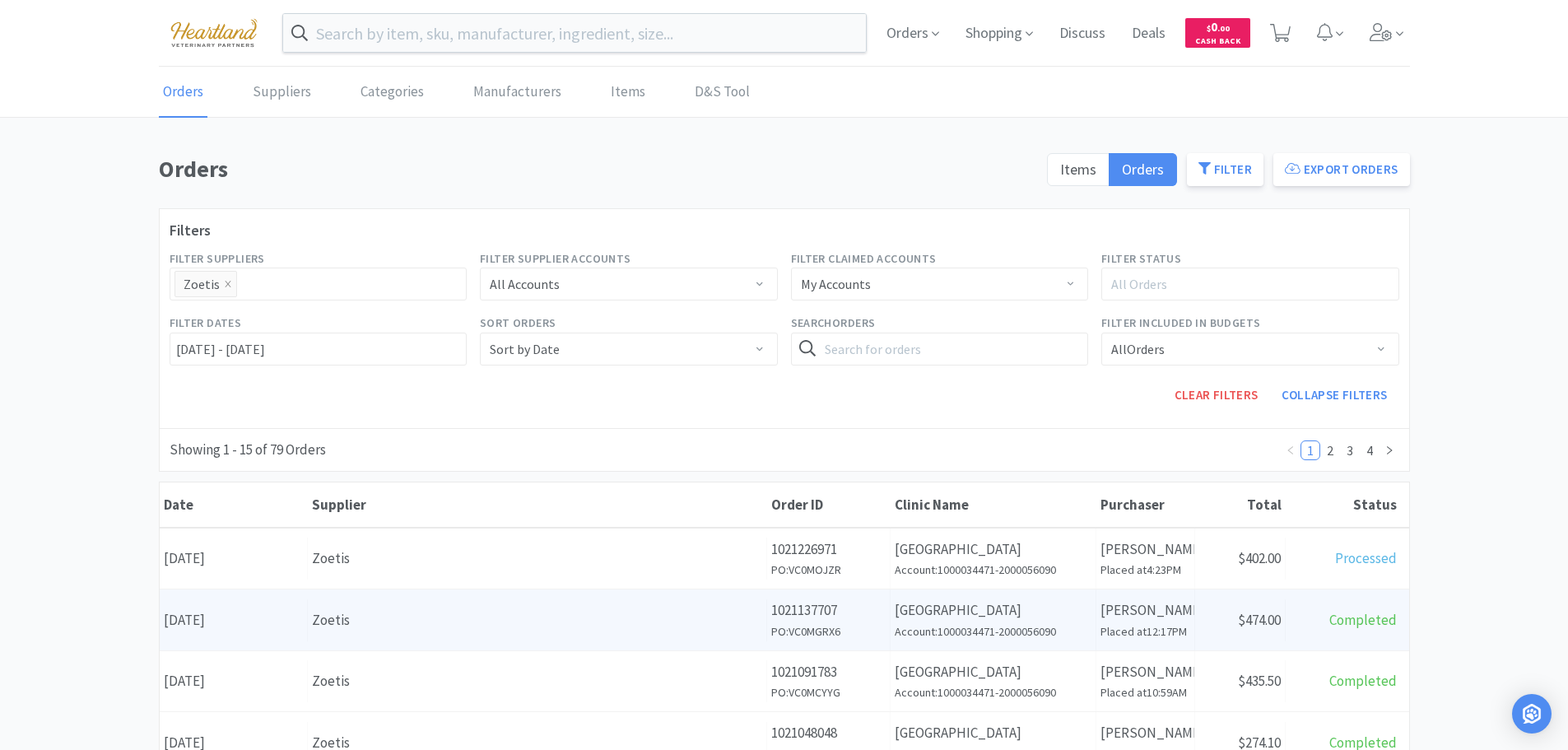
scroll to position [164, 0]
